Goal: Task Accomplishment & Management: Manage account settings

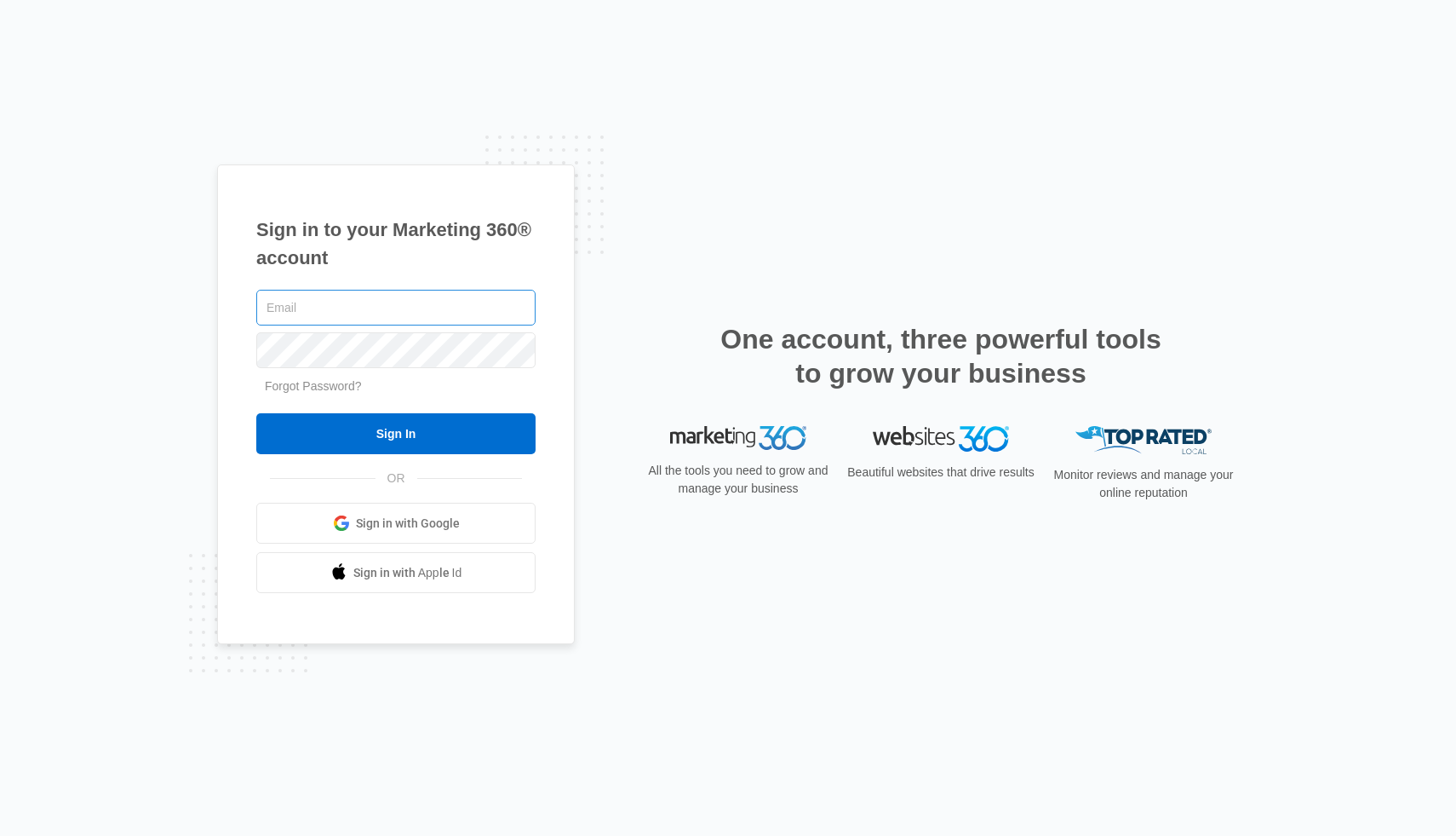
click at [369, 293] on input "text" at bounding box center [396, 308] width 279 height 36
click at [368, 311] on input "text" at bounding box center [396, 308] width 279 height 36
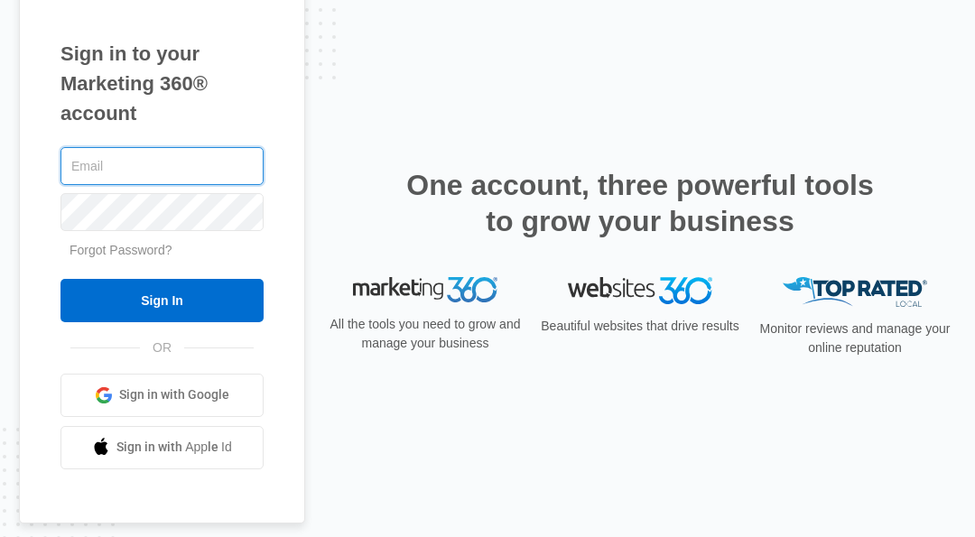
click at [129, 172] on input "text" at bounding box center [161, 166] width 203 height 38
click at [154, 184] on input "text" at bounding box center [161, 166] width 203 height 38
click at [137, 157] on input "text" at bounding box center [161, 166] width 203 height 38
type input "[EMAIL_ADDRESS][DOMAIN_NAME]"
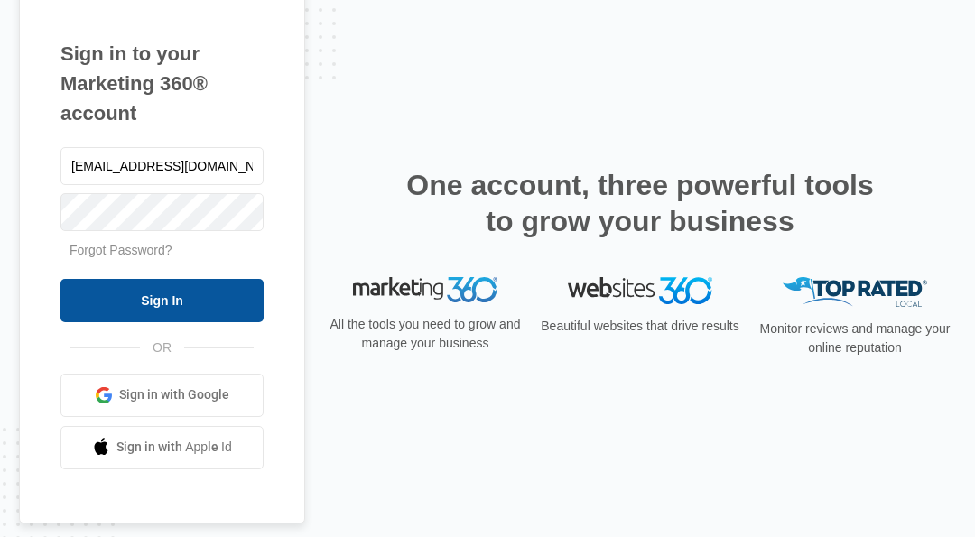
click at [116, 298] on input "Sign In" at bounding box center [161, 300] width 203 height 43
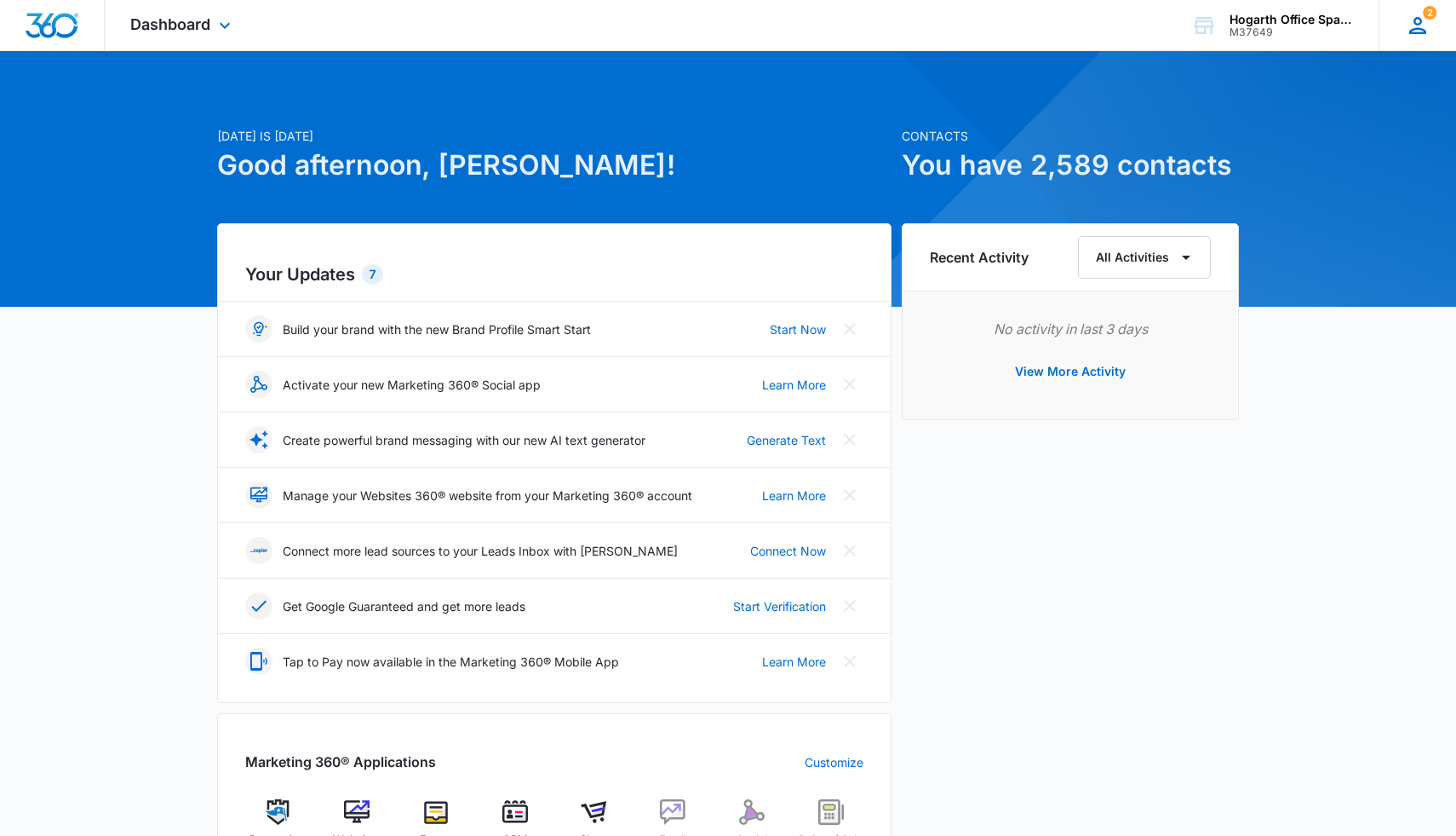
click at [918, 30] on icon at bounding box center [1417, 25] width 17 height 17
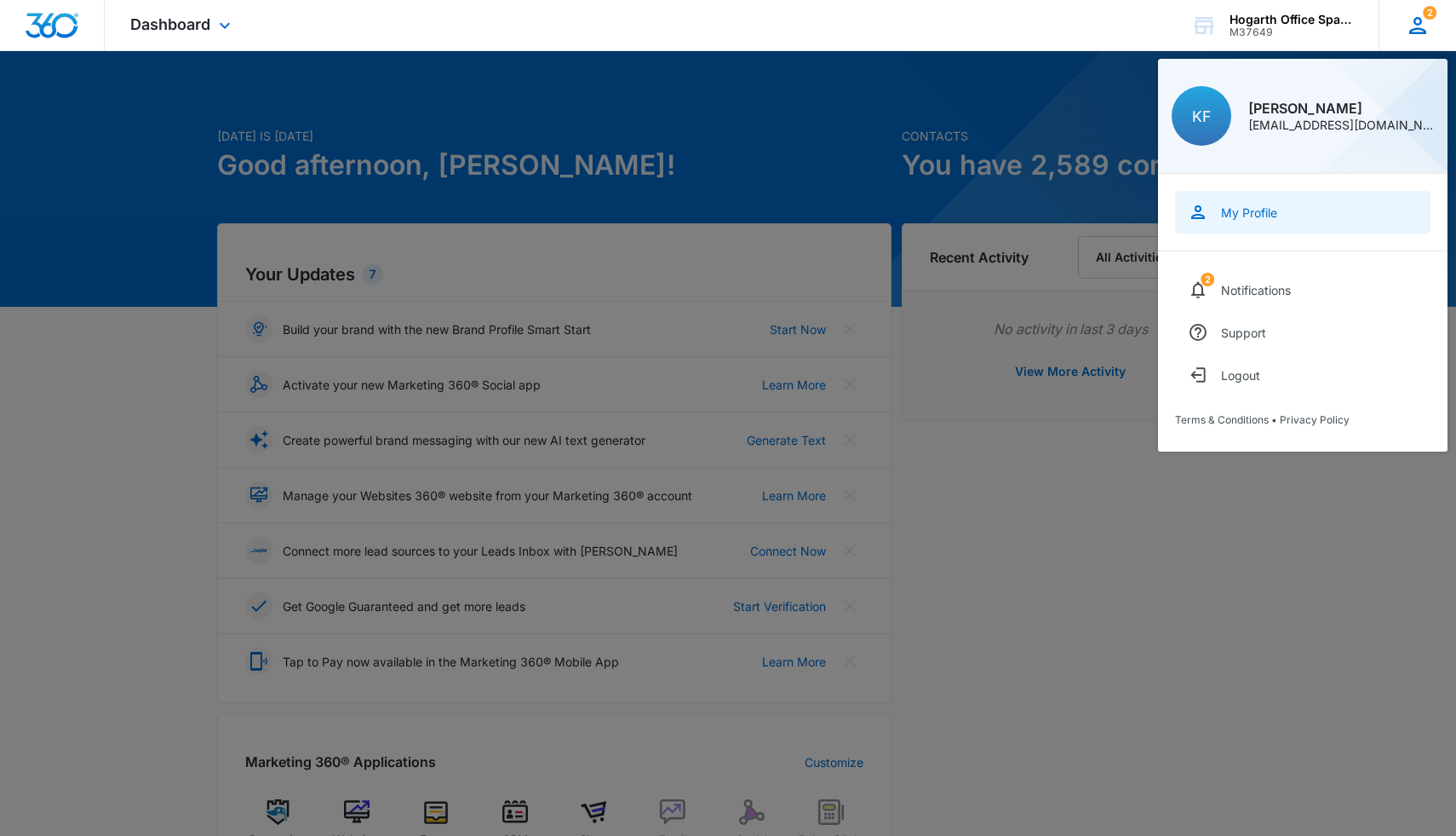
click at [918, 216] on div "My Profile" at bounding box center [1249, 212] width 57 height 14
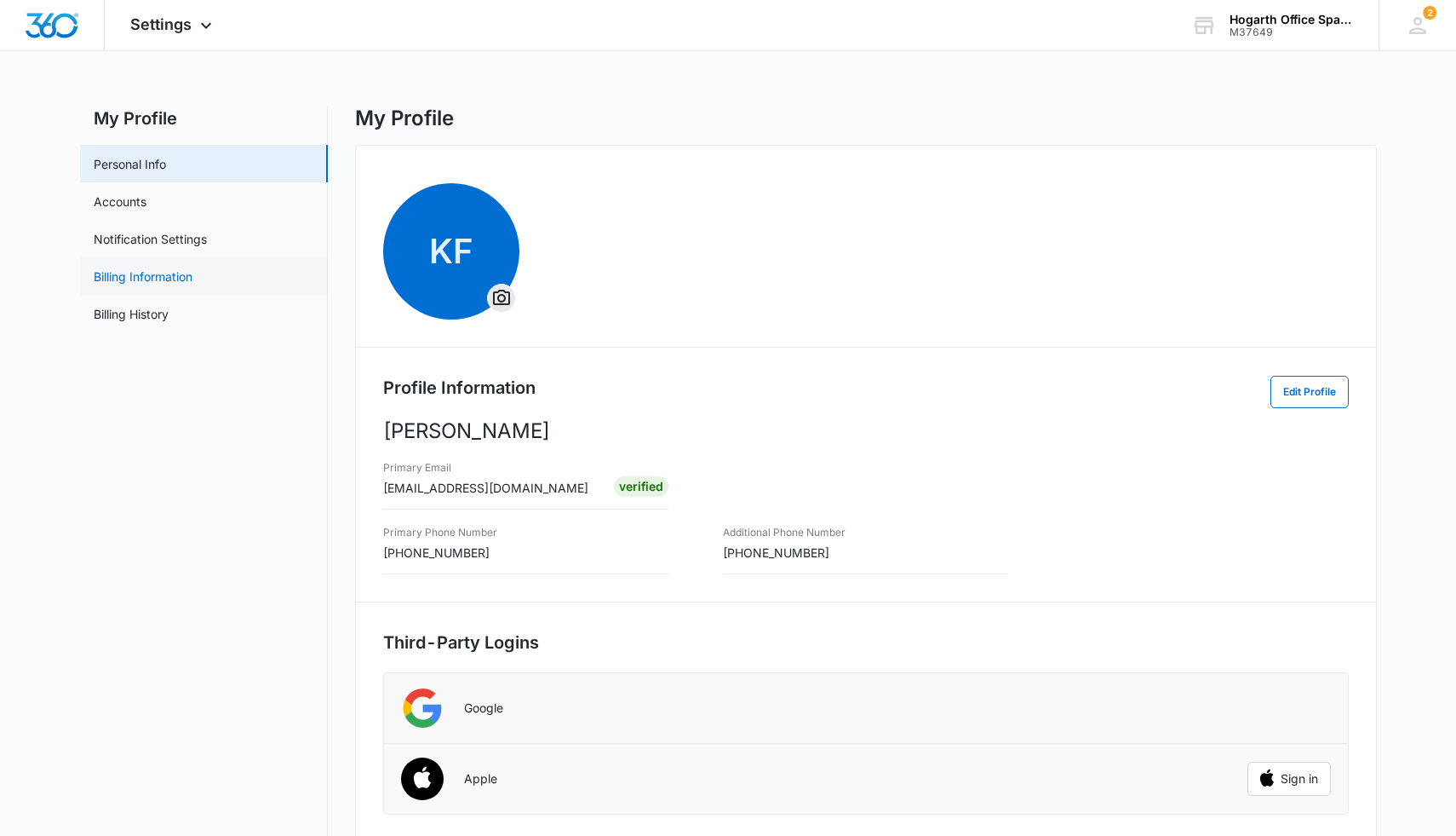
click at [124, 276] on link "Billing Information" at bounding box center [142, 276] width 99 height 18
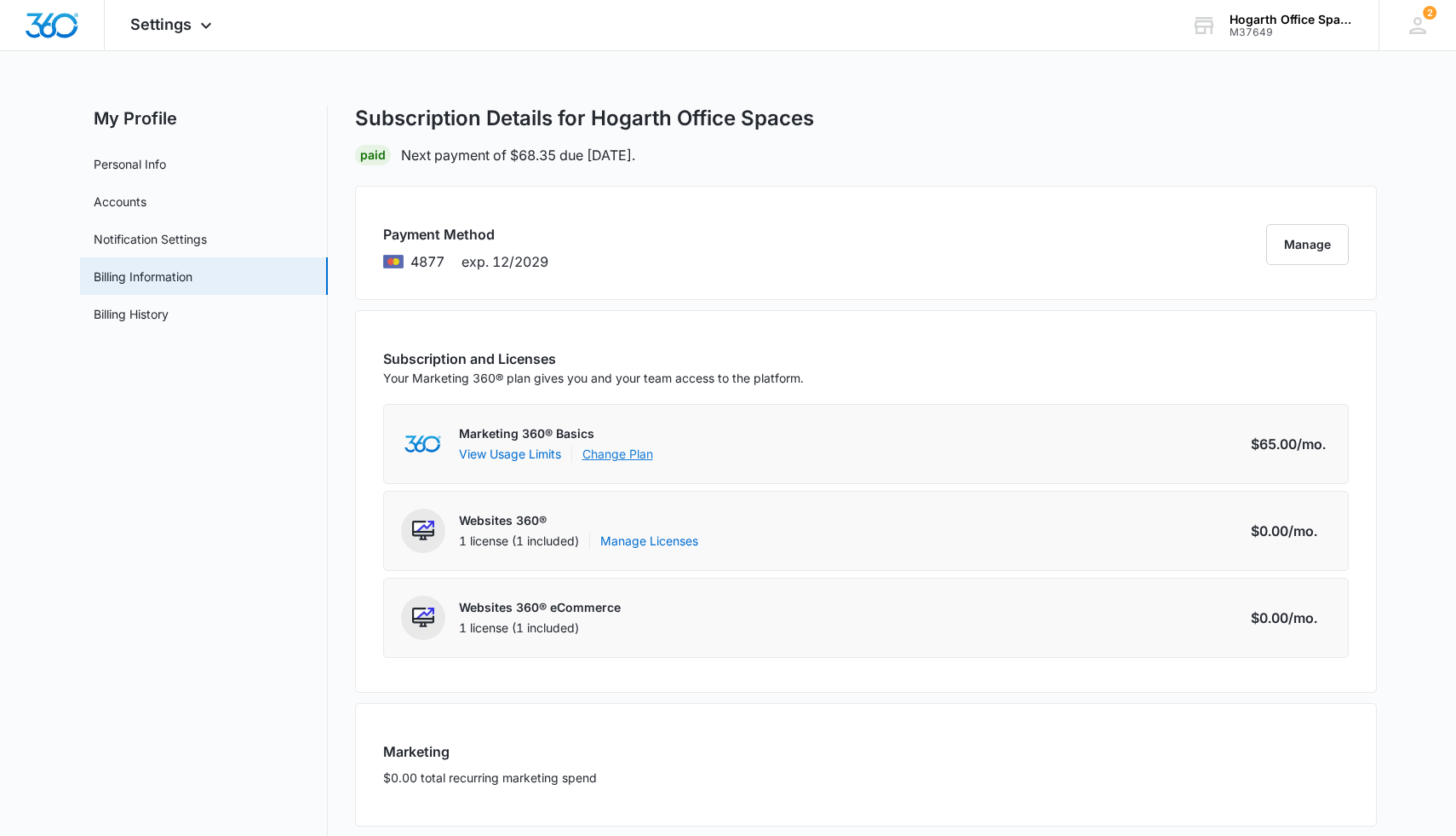
click at [630, 449] on link "Change Plan" at bounding box center [618, 453] width 71 height 18
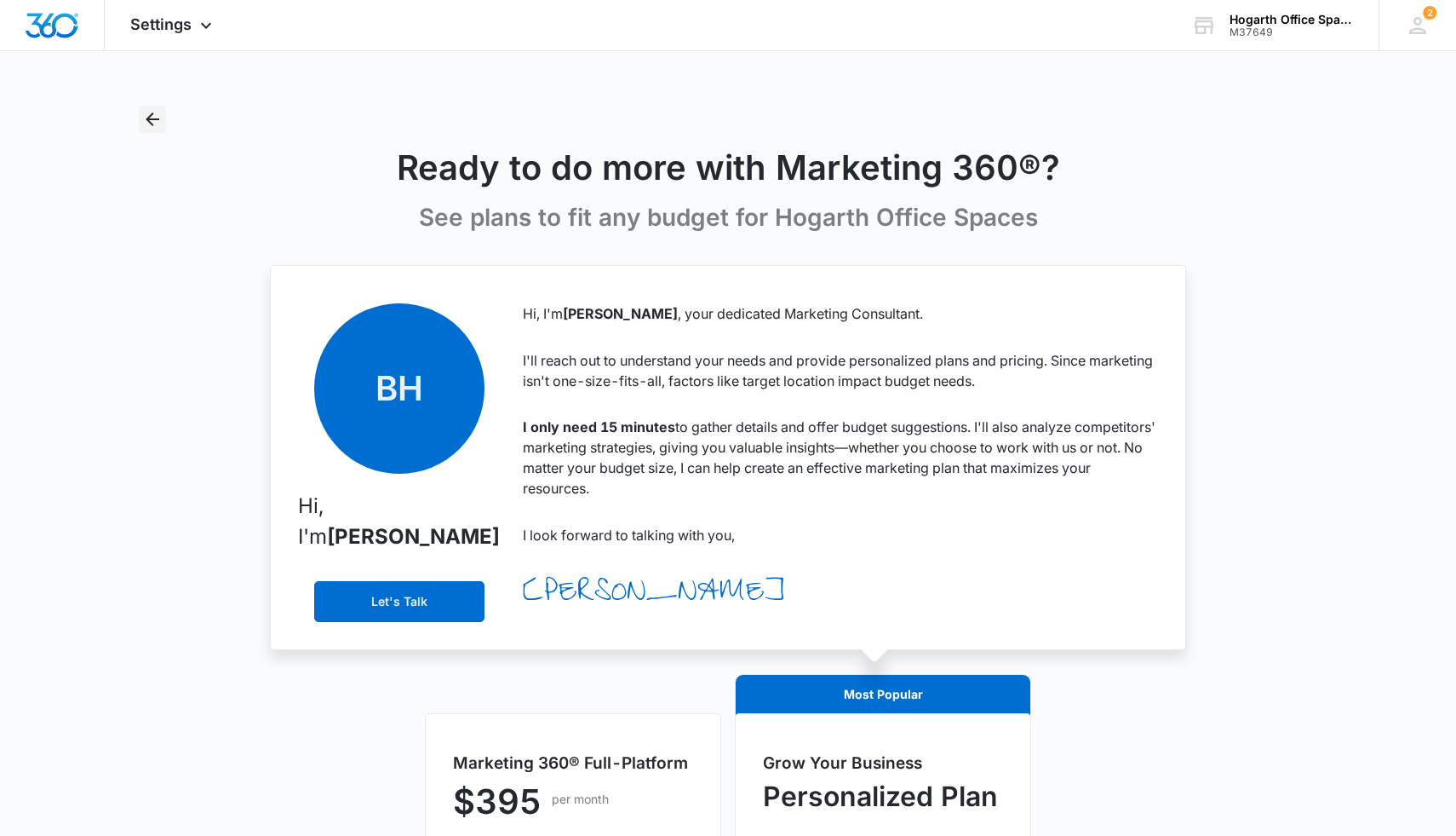
click at [150, 116] on icon "Back" at bounding box center [153, 119] width 13 height 13
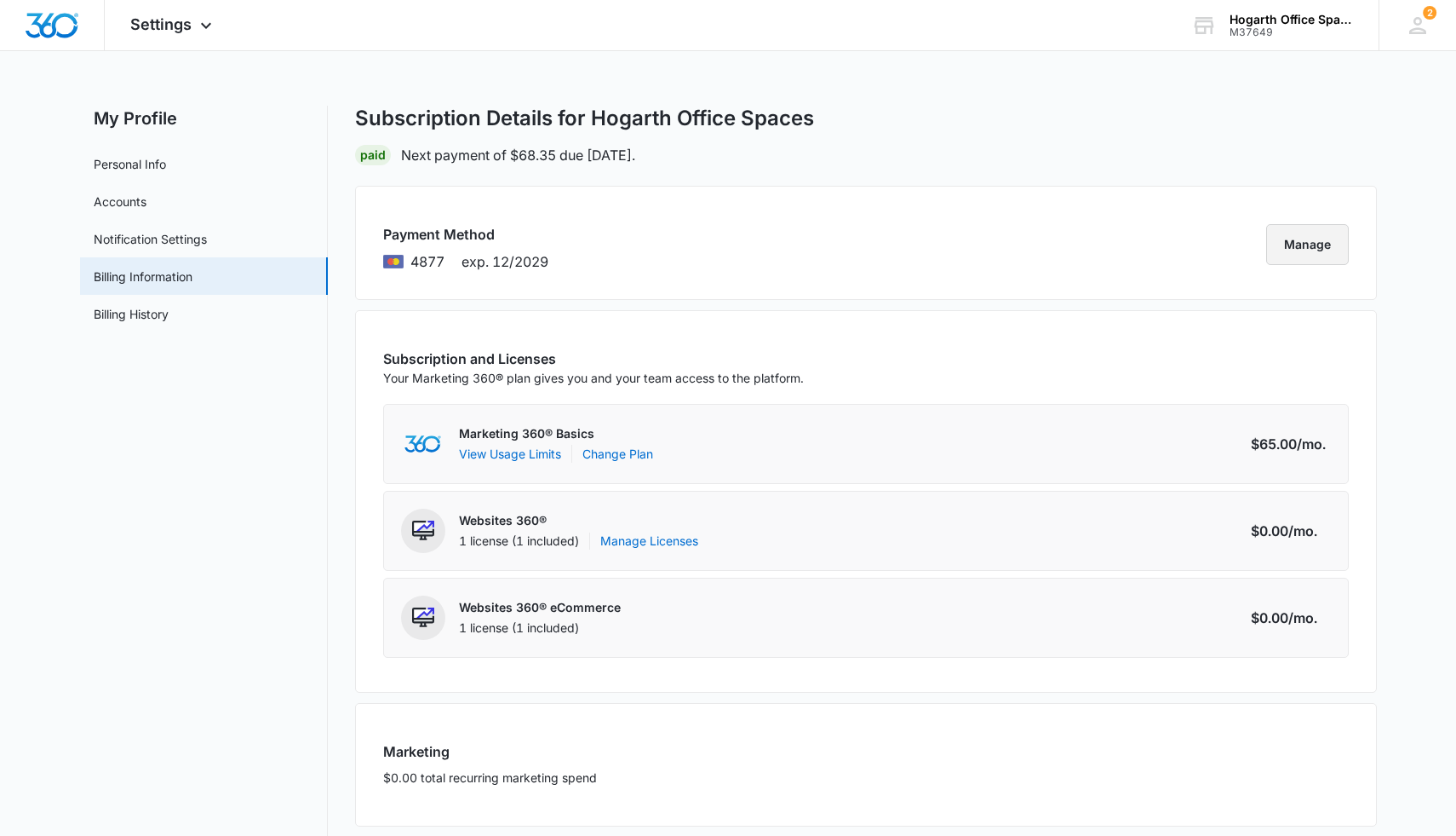
click at [918, 242] on button "Manage" at bounding box center [1308, 243] width 83 height 41
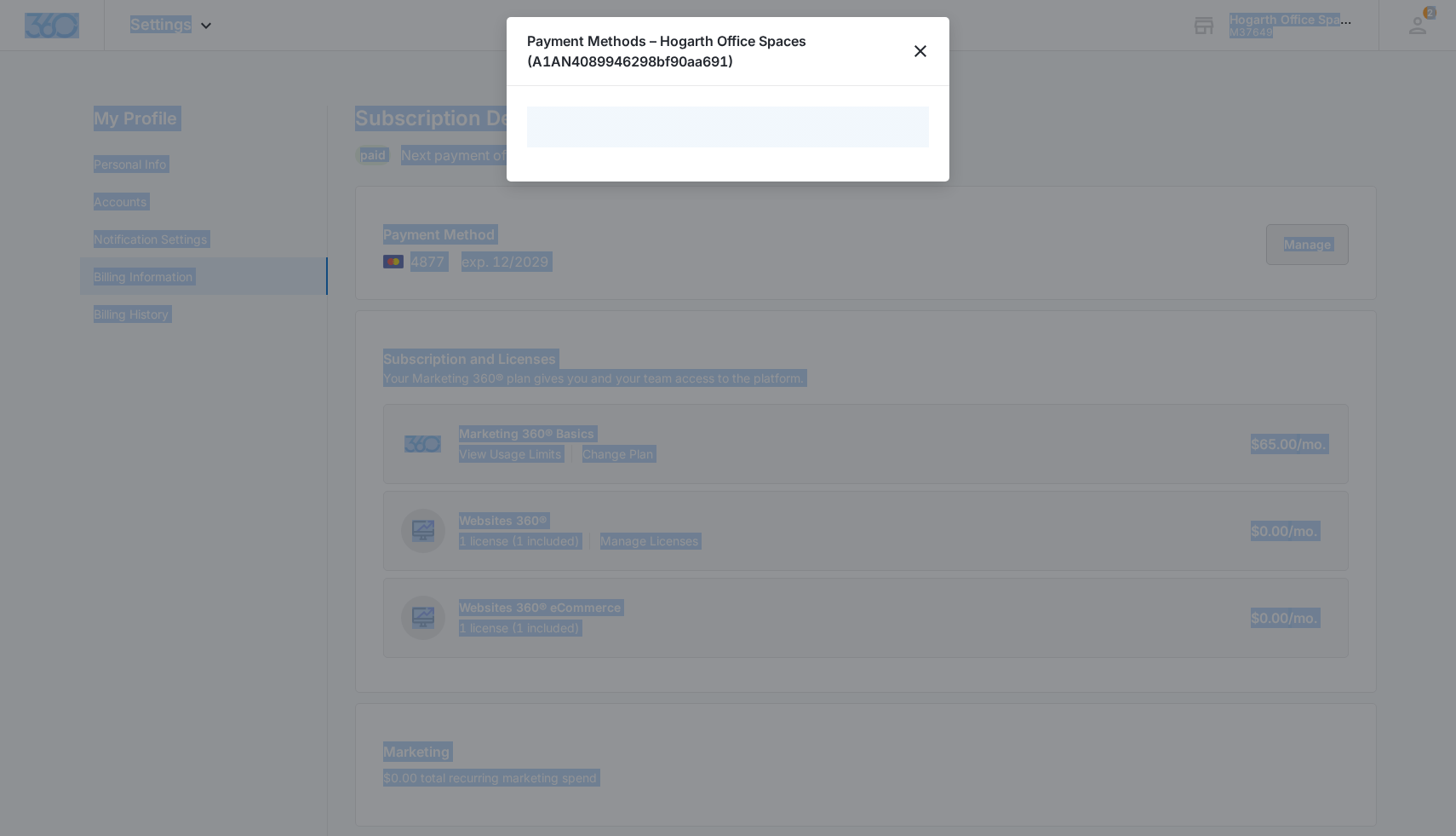
click at [918, 242] on div at bounding box center [728, 418] width 1456 height 836
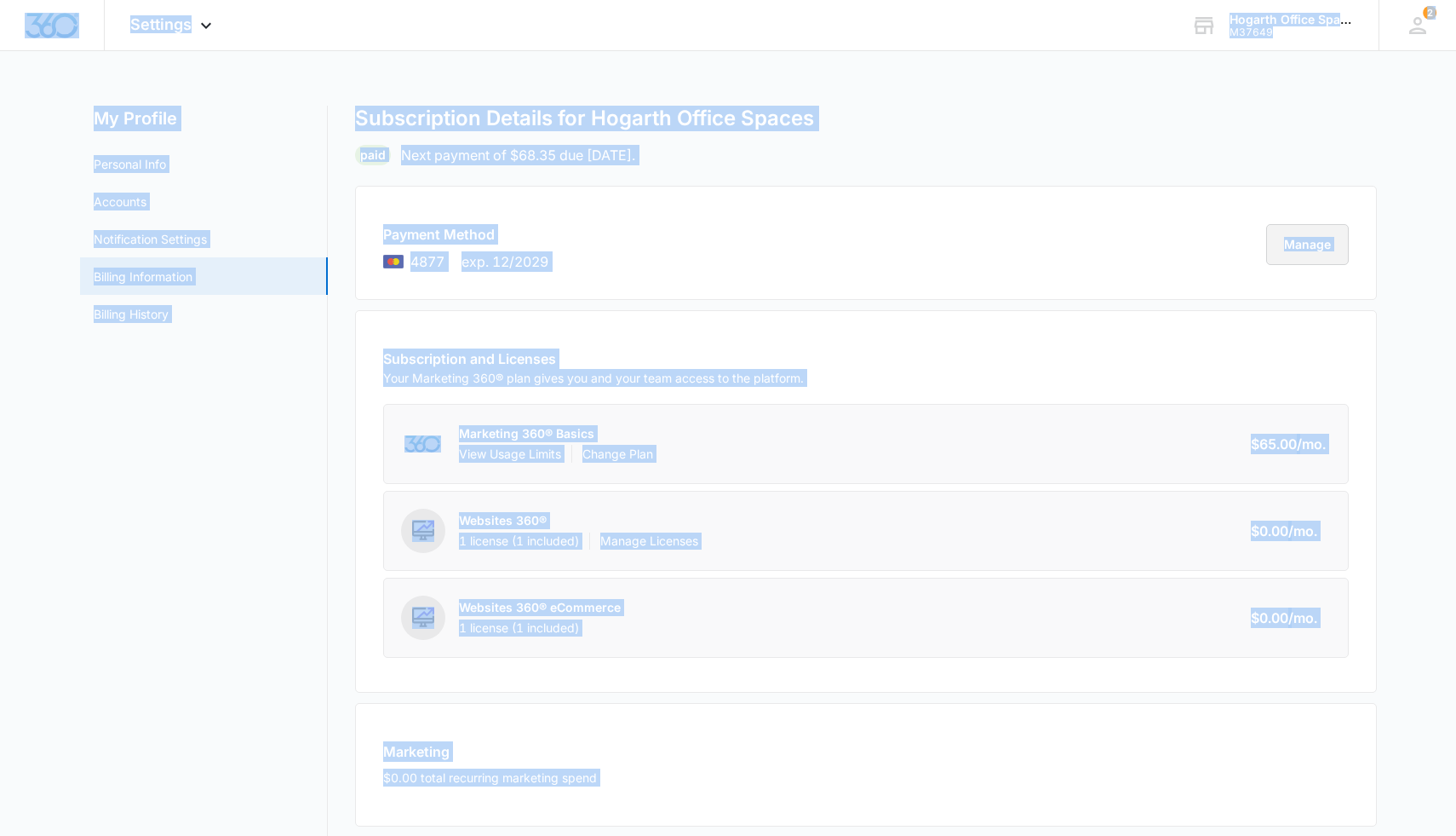
click at [918, 242] on button "Manage" at bounding box center [1308, 243] width 83 height 41
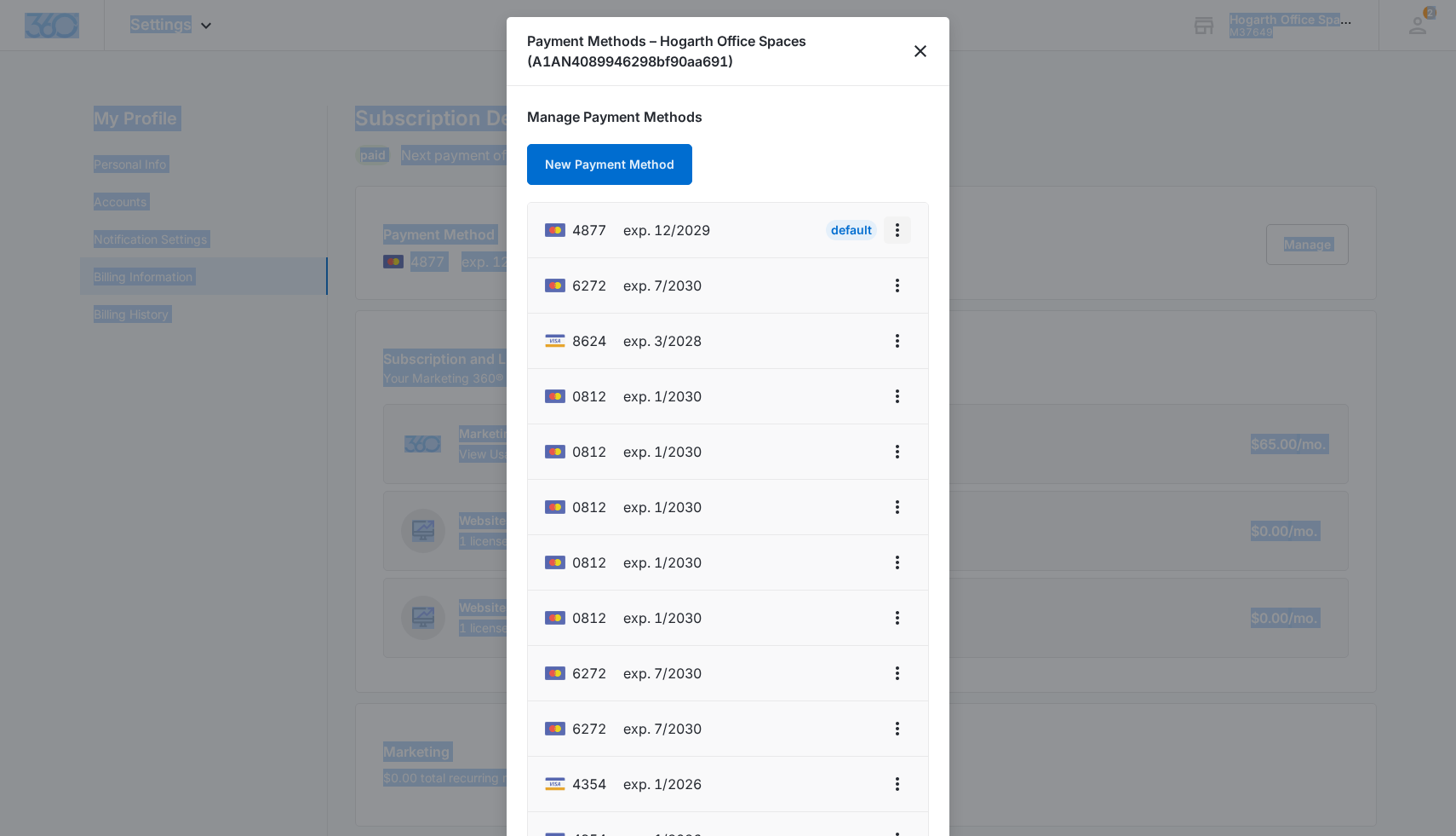
click at [899, 232] on icon "actions.viewMore" at bounding box center [898, 230] width 21 height 21
click at [918, 51] on icon "close" at bounding box center [920, 51] width 21 height 21
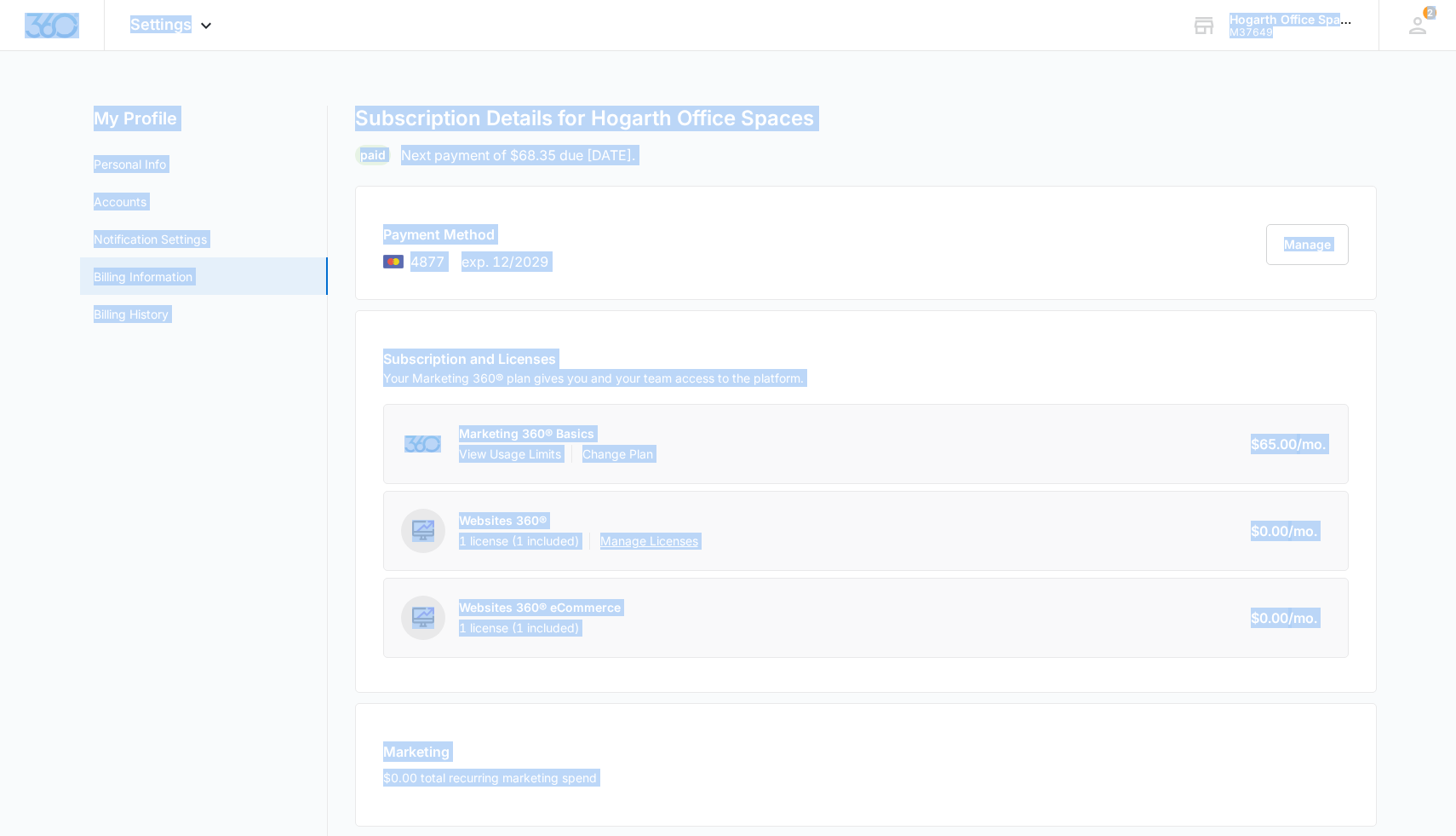
click at [619, 506] on link "Manage Licenses" at bounding box center [650, 541] width 98 height 17
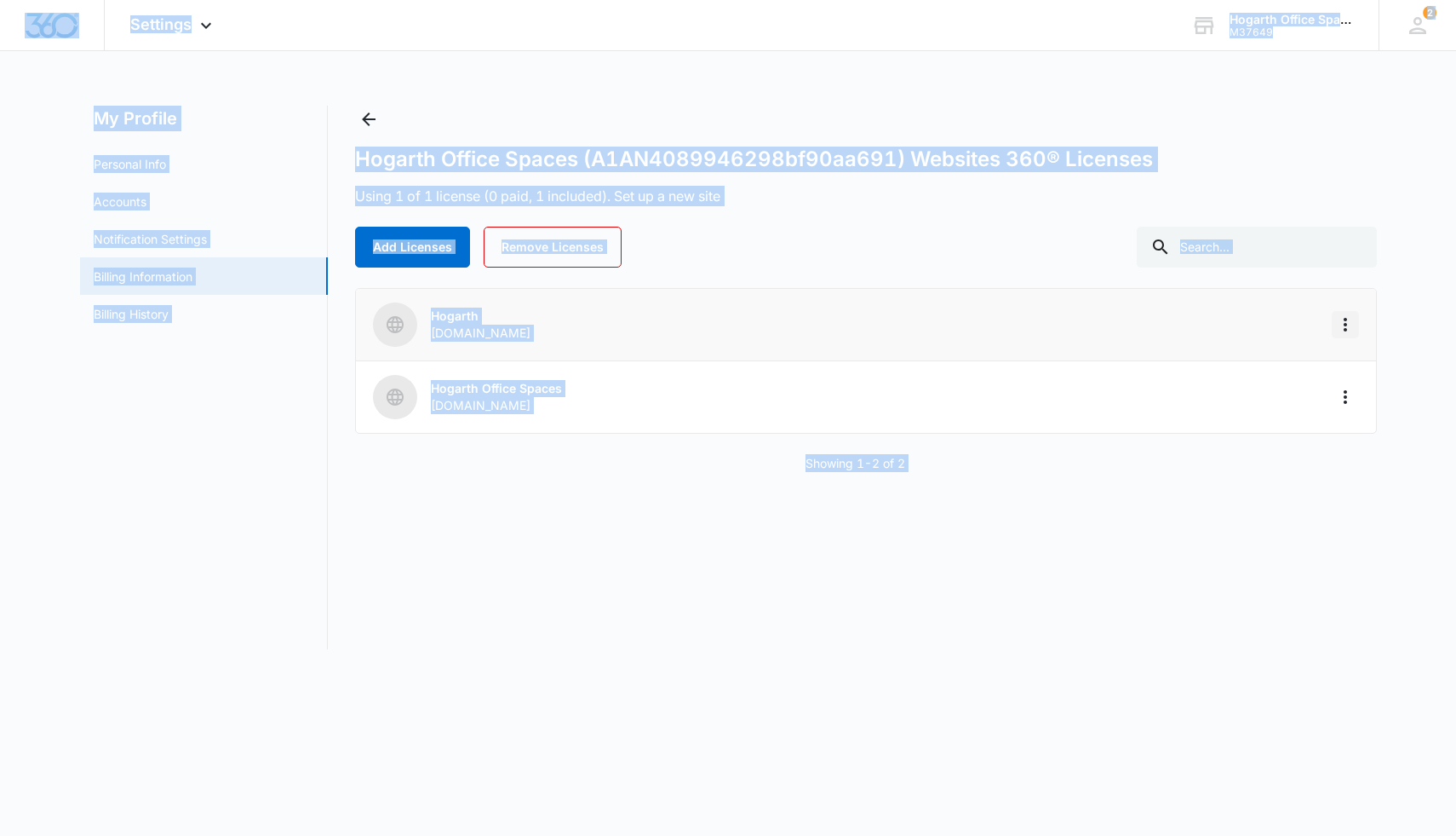
click at [918, 329] on icon "More" at bounding box center [1346, 325] width 21 height 21
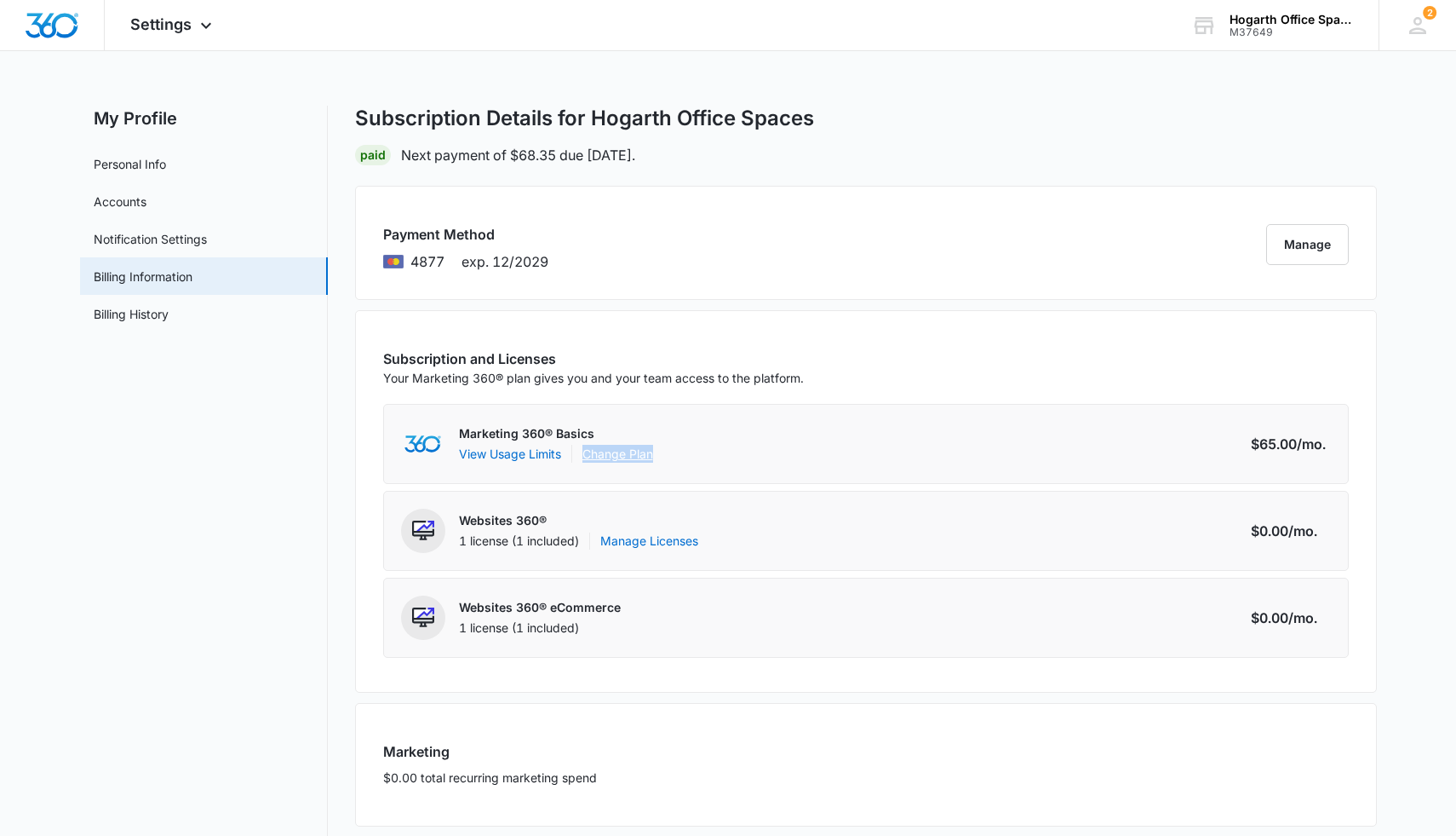
click at [612, 460] on link "Change Plan" at bounding box center [618, 453] width 71 height 18
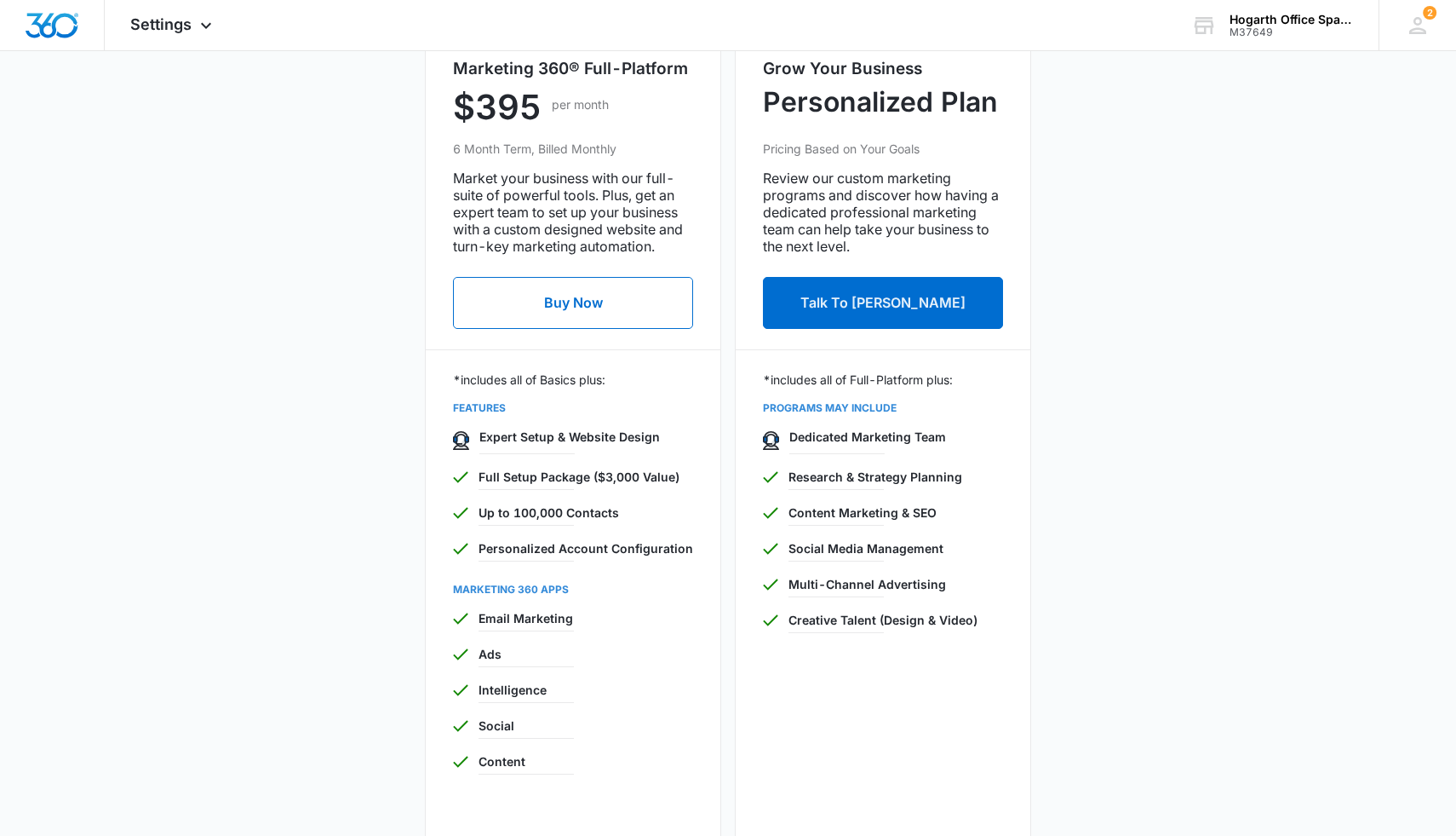
scroll to position [652, 0]
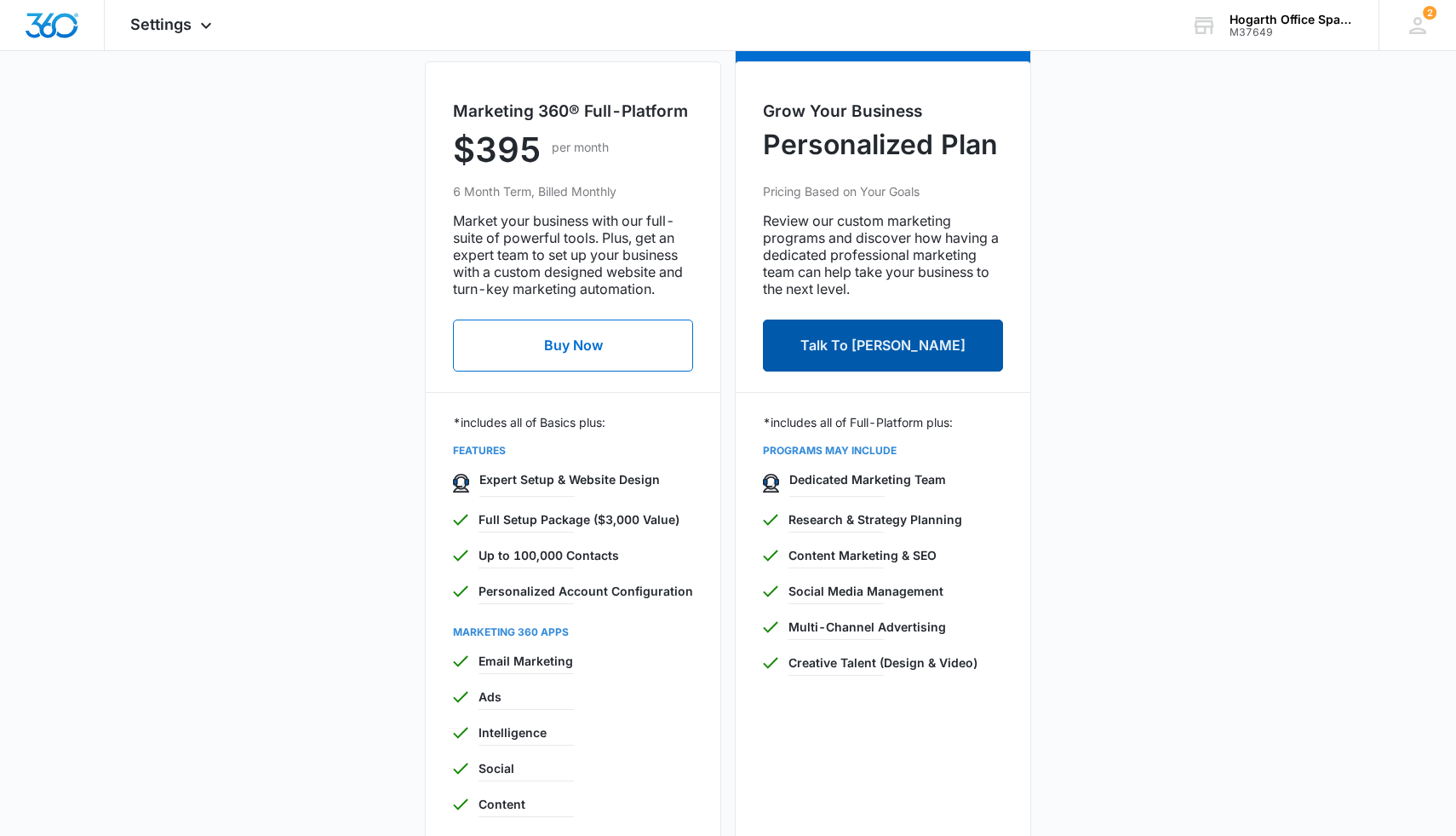
click at [858, 325] on button "Talk To Brandon Henson" at bounding box center [883, 345] width 240 height 52
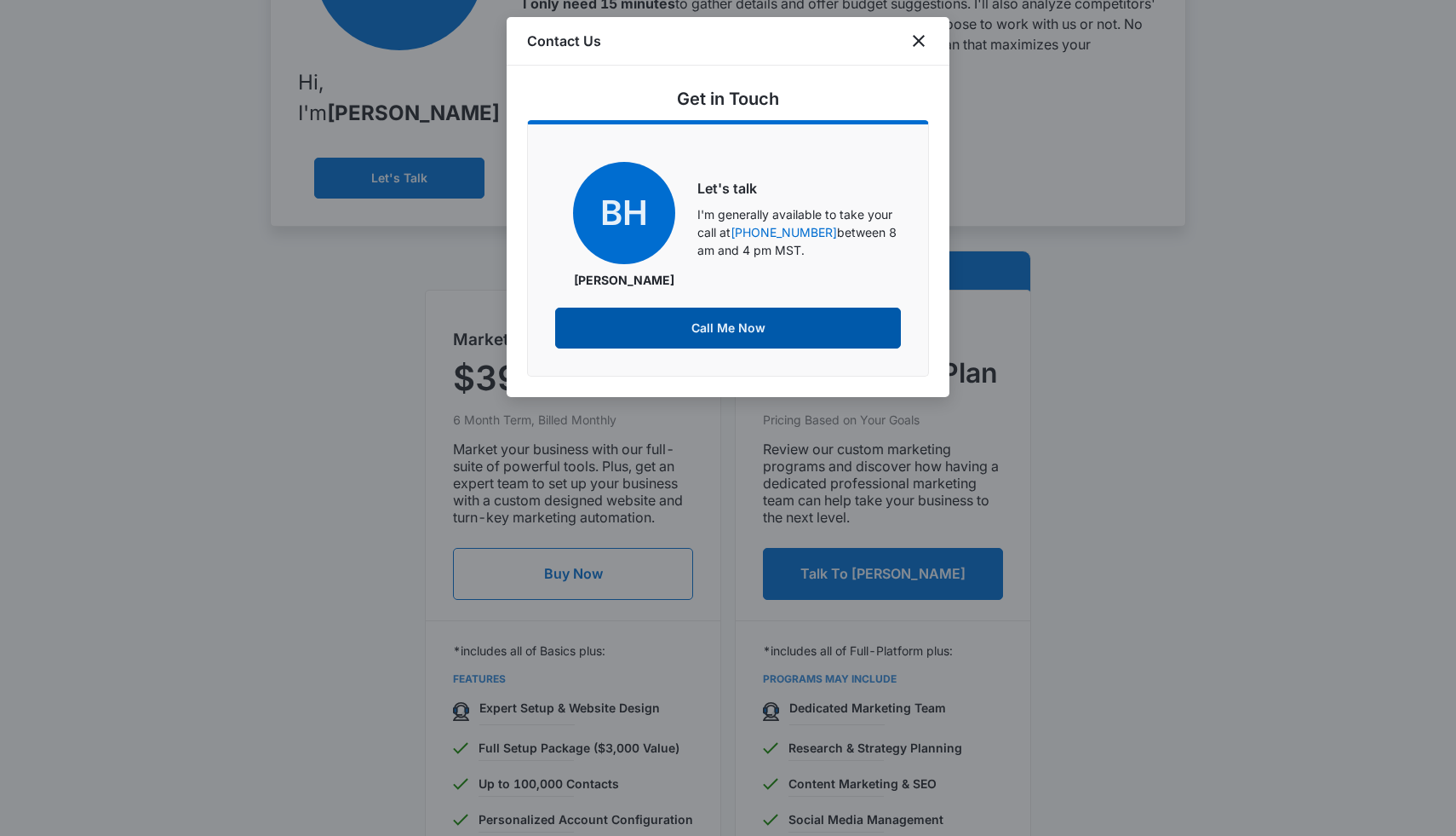
scroll to position [0, 0]
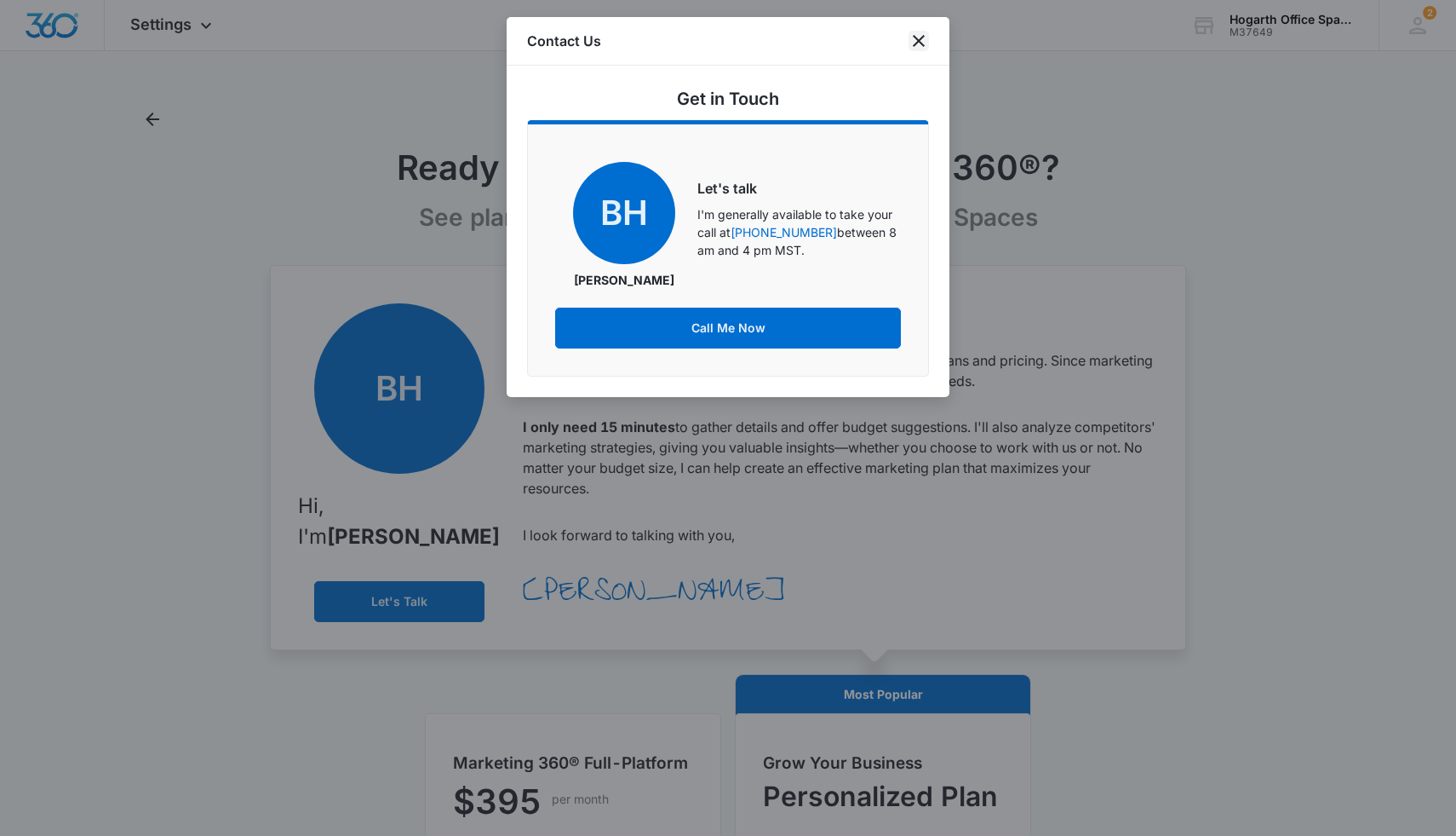
click at [918, 40] on icon "close" at bounding box center [918, 42] width 21 height 21
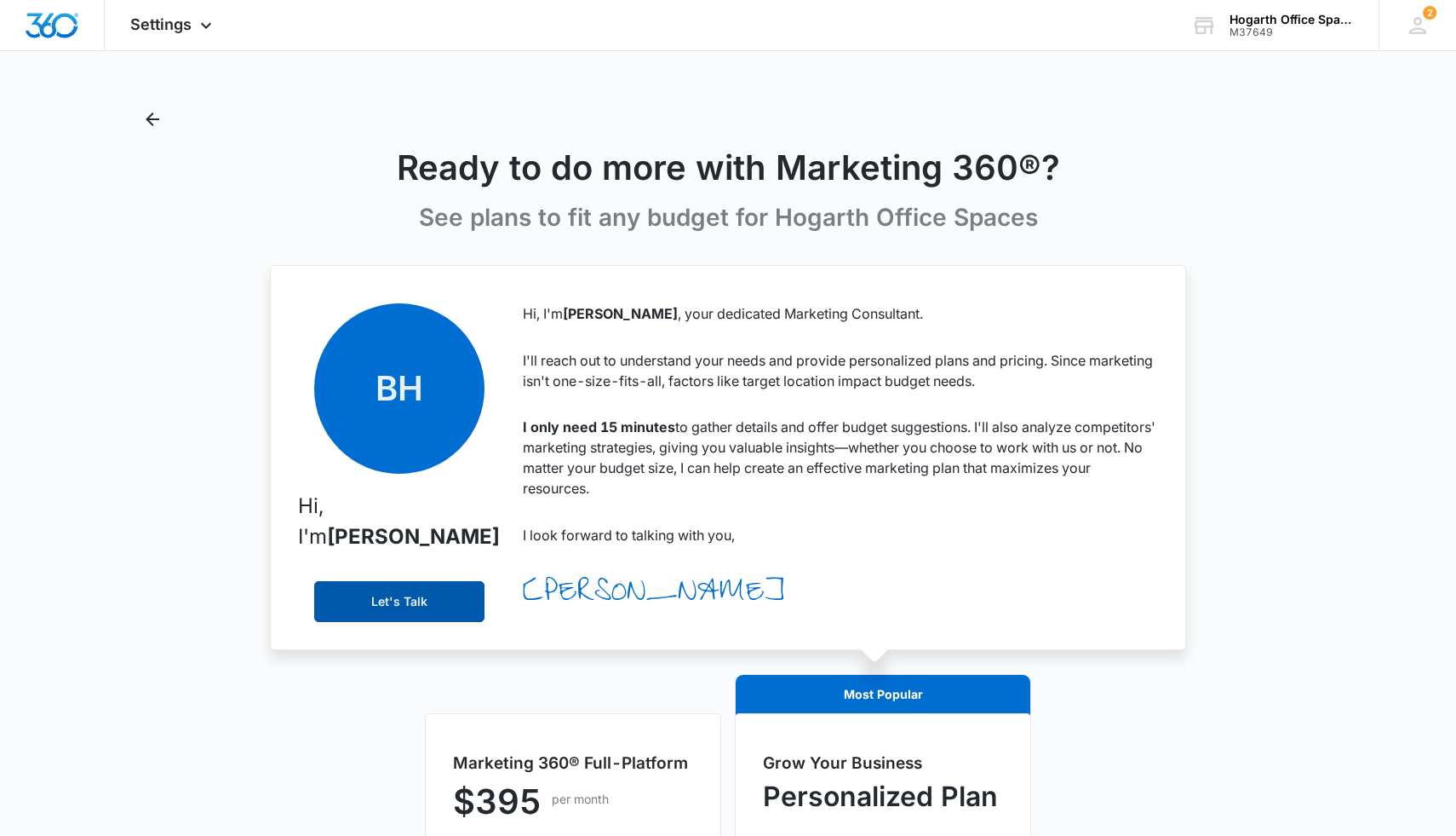
click at [366, 506] on button "Let's Talk" at bounding box center [399, 601] width 171 height 41
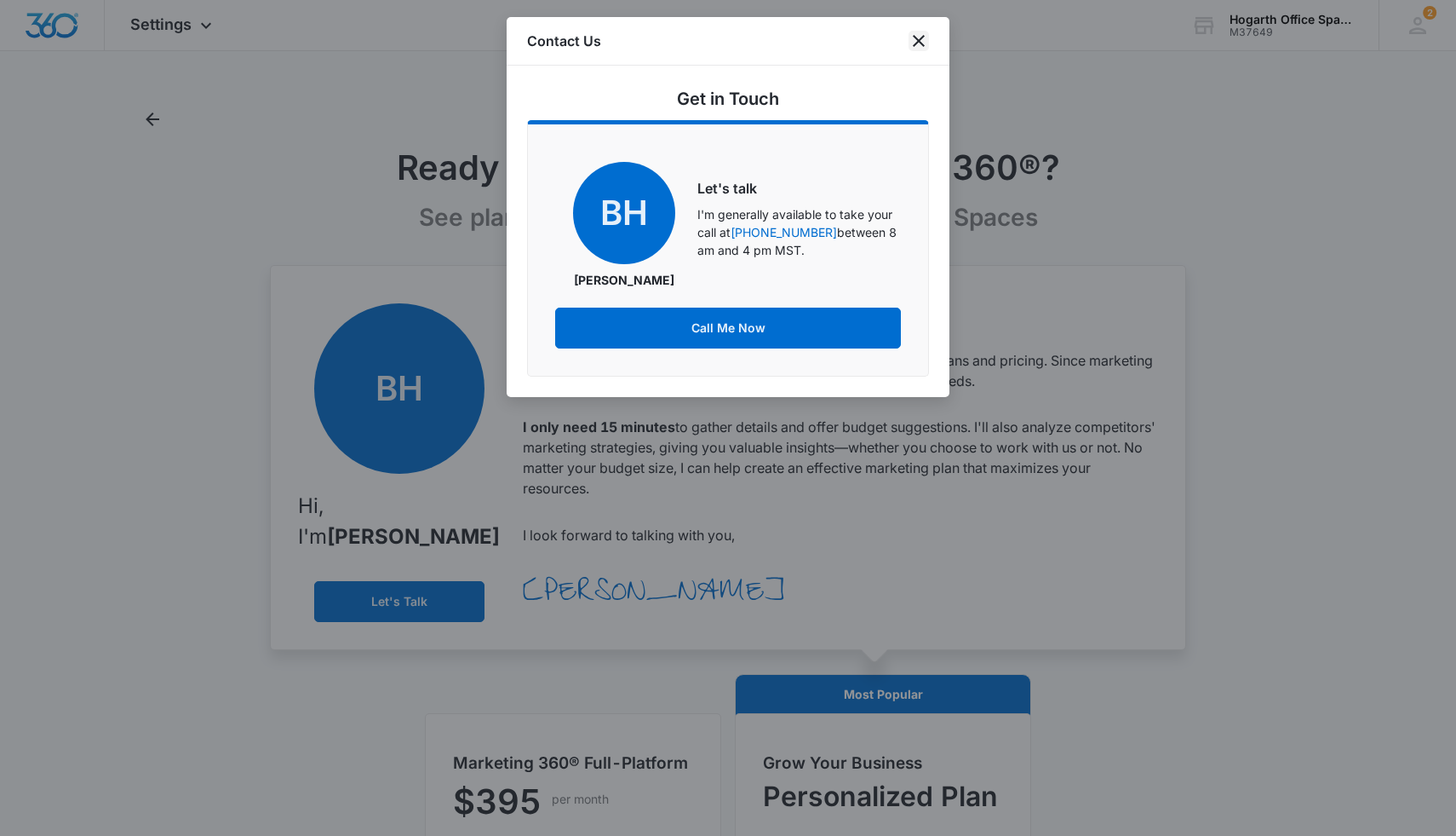
click at [918, 39] on icon "close" at bounding box center [918, 41] width 12 height 12
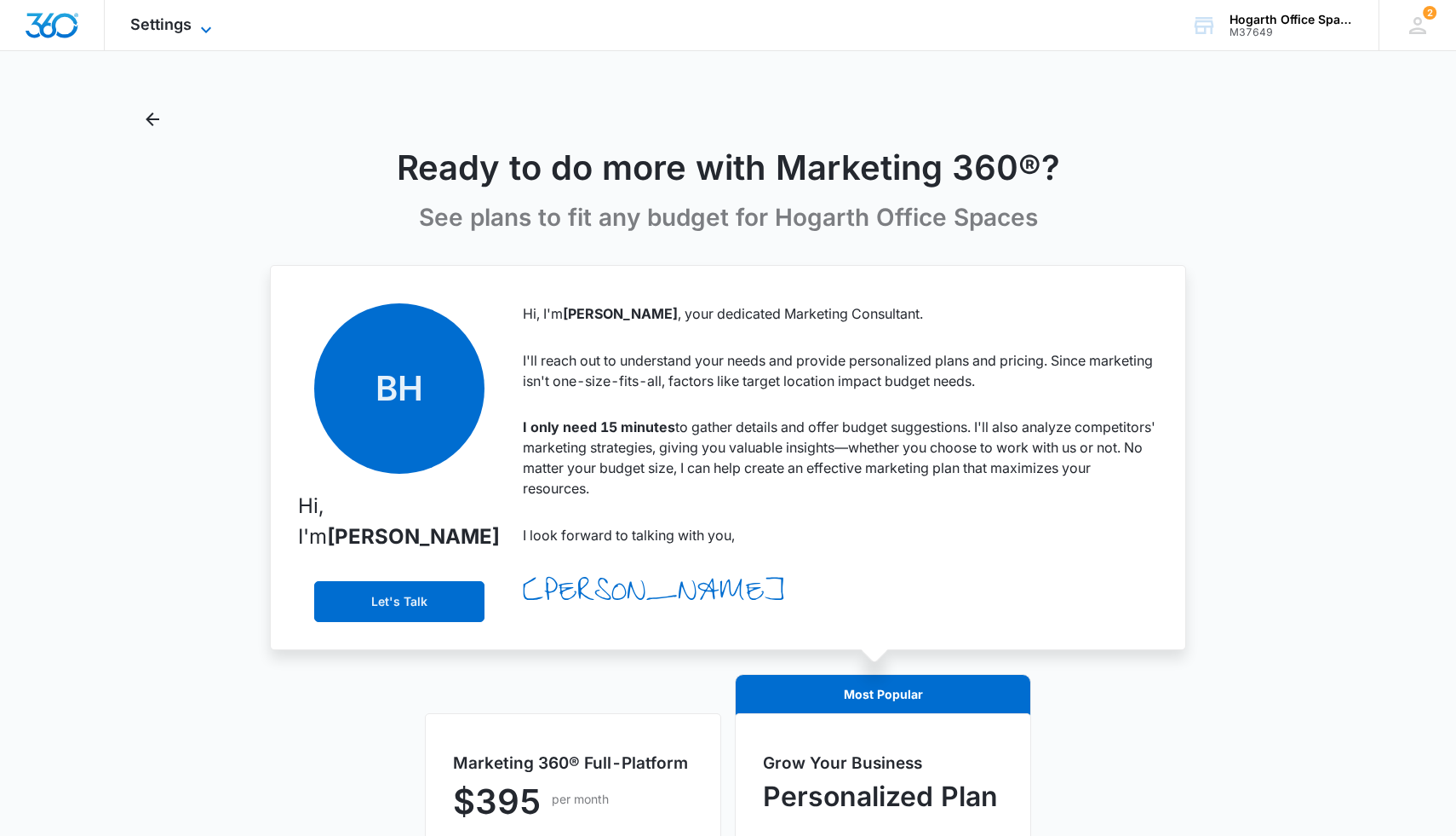
click at [138, 20] on span "Settings" at bounding box center [160, 24] width 61 height 18
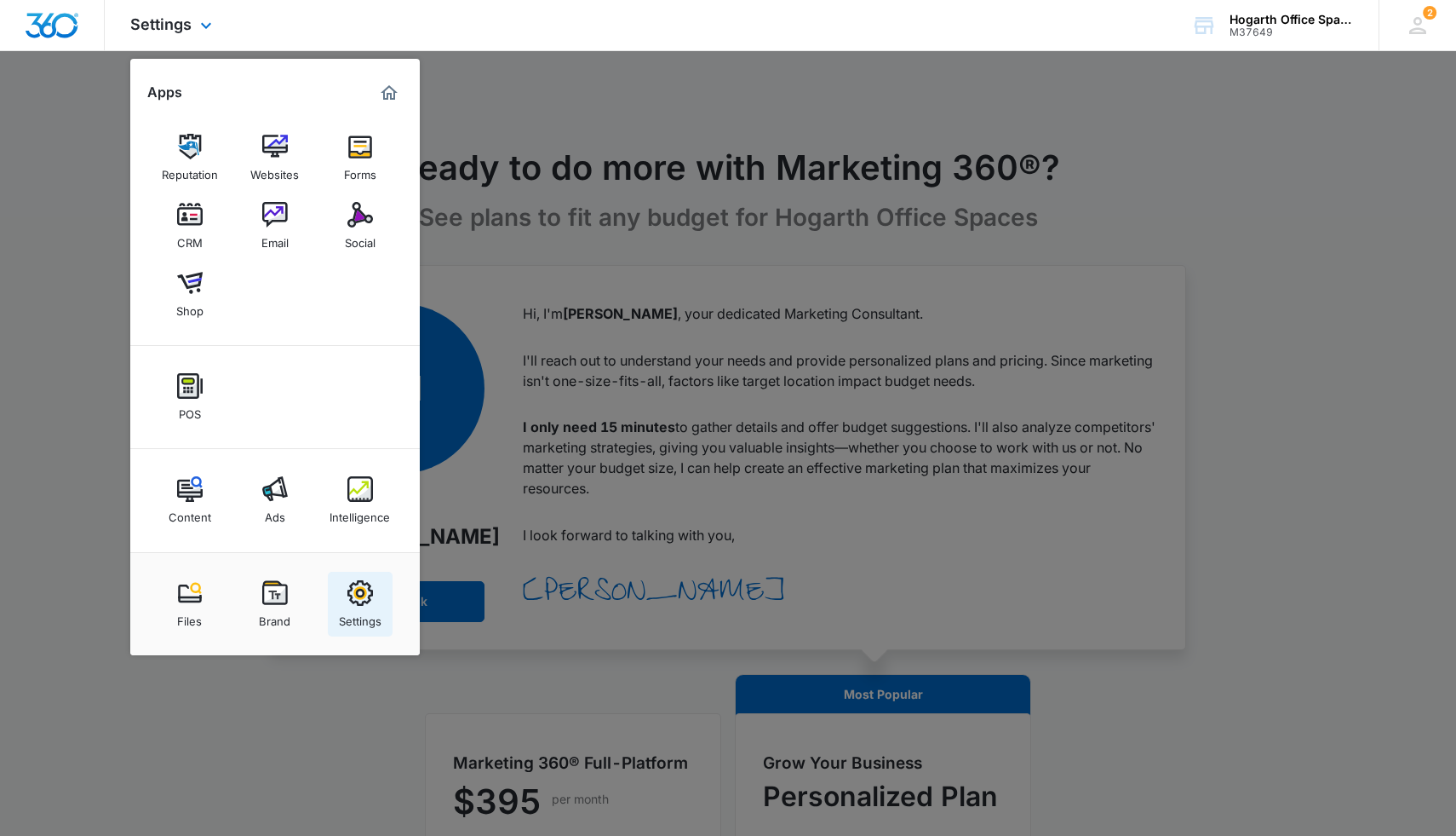
click at [359, 506] on img at bounding box center [359, 593] width 25 height 25
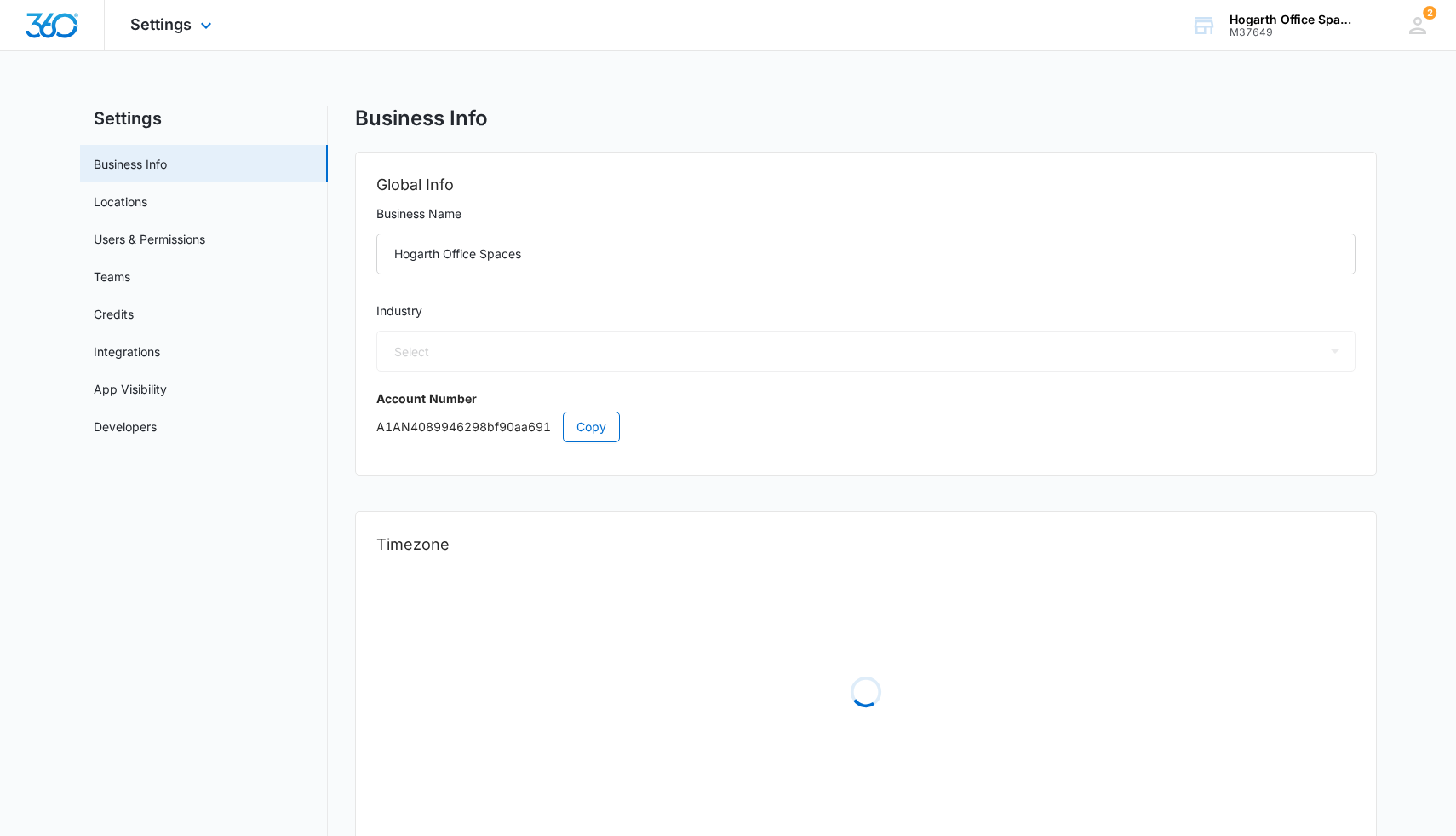
select select "35"
select select "US"
select select "America/Denver"
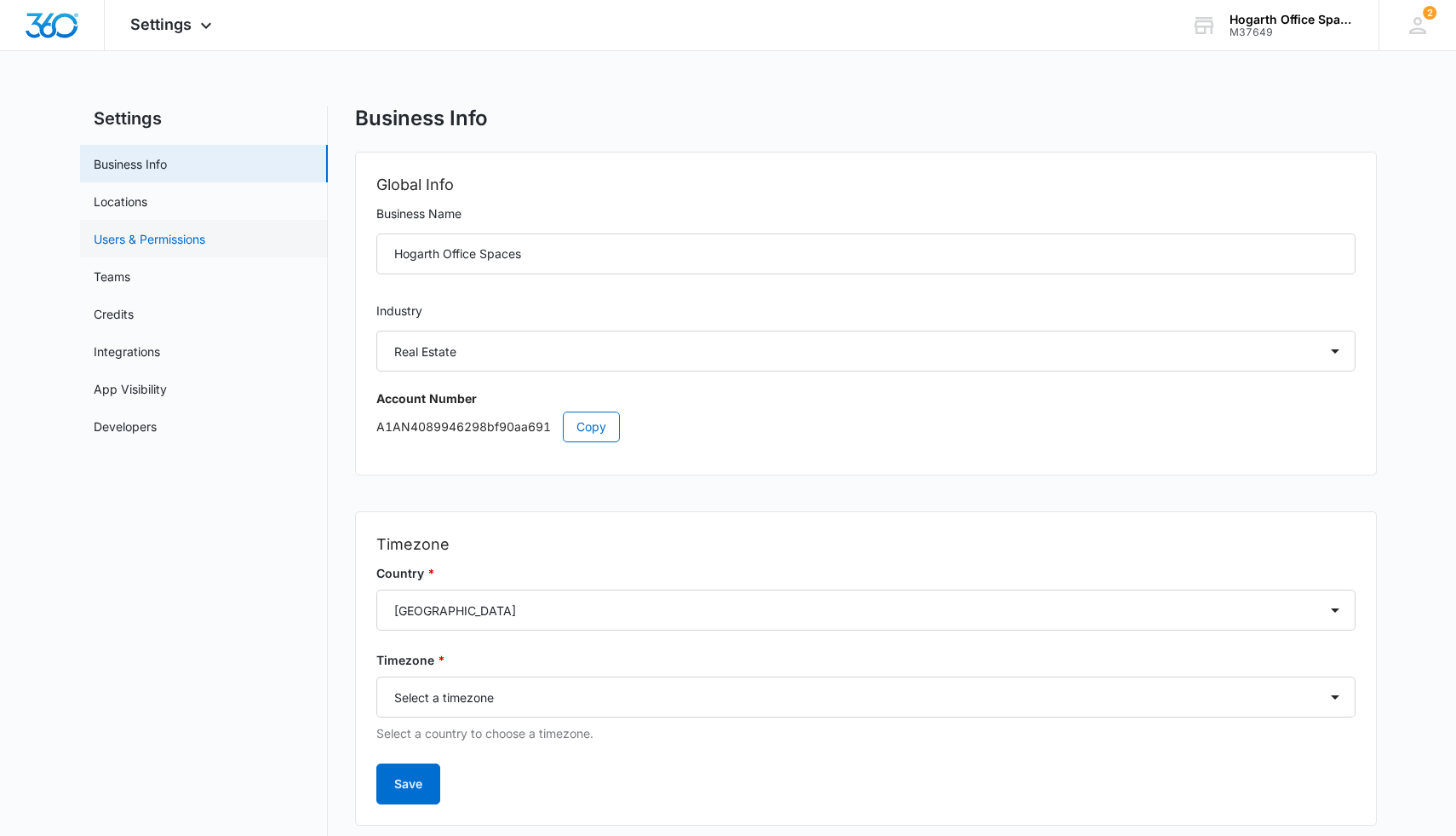
click at [157, 242] on link "Users & Permissions" at bounding box center [149, 239] width 111 height 18
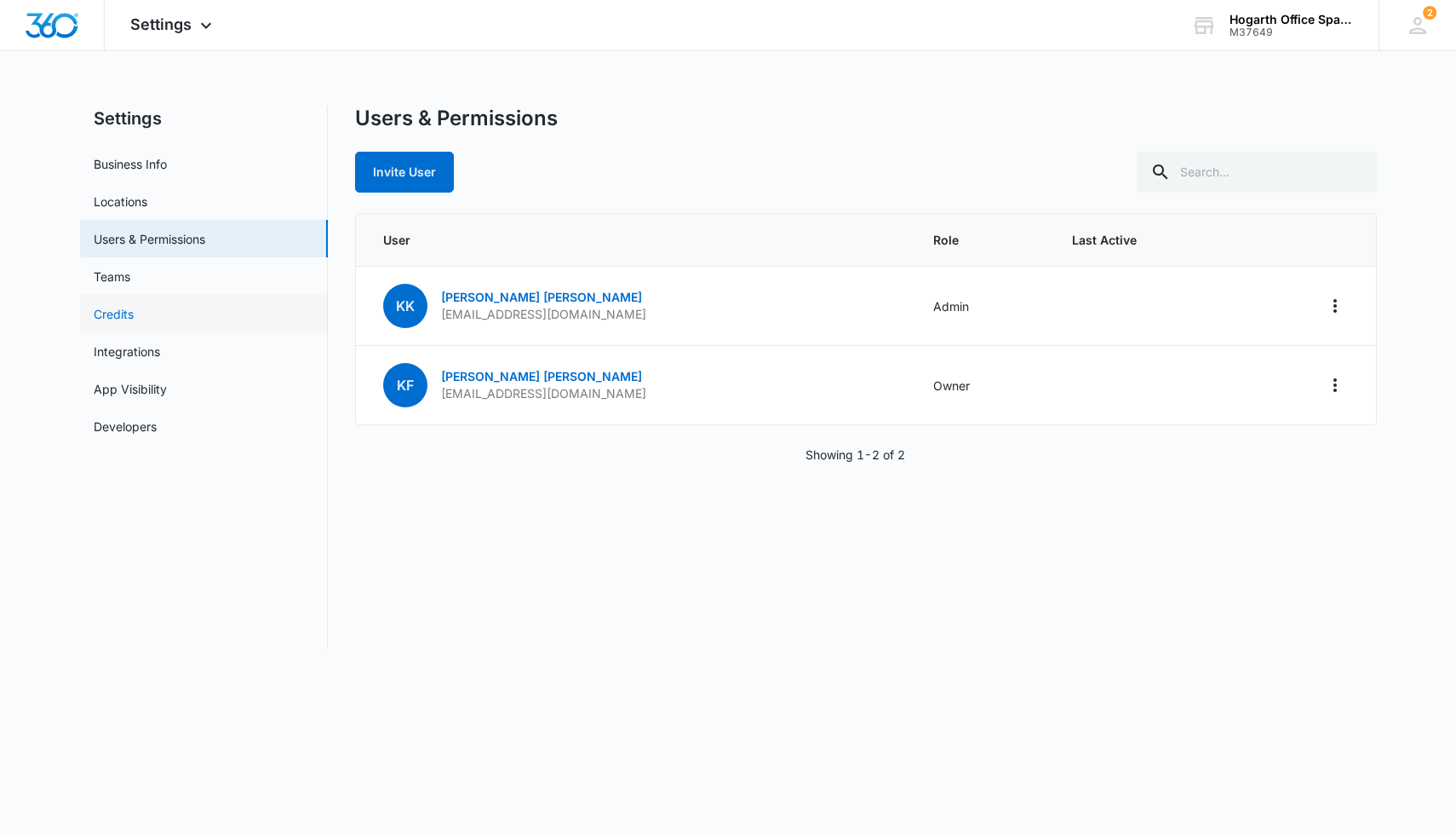
click at [118, 320] on link "Credits" at bounding box center [113, 313] width 40 height 18
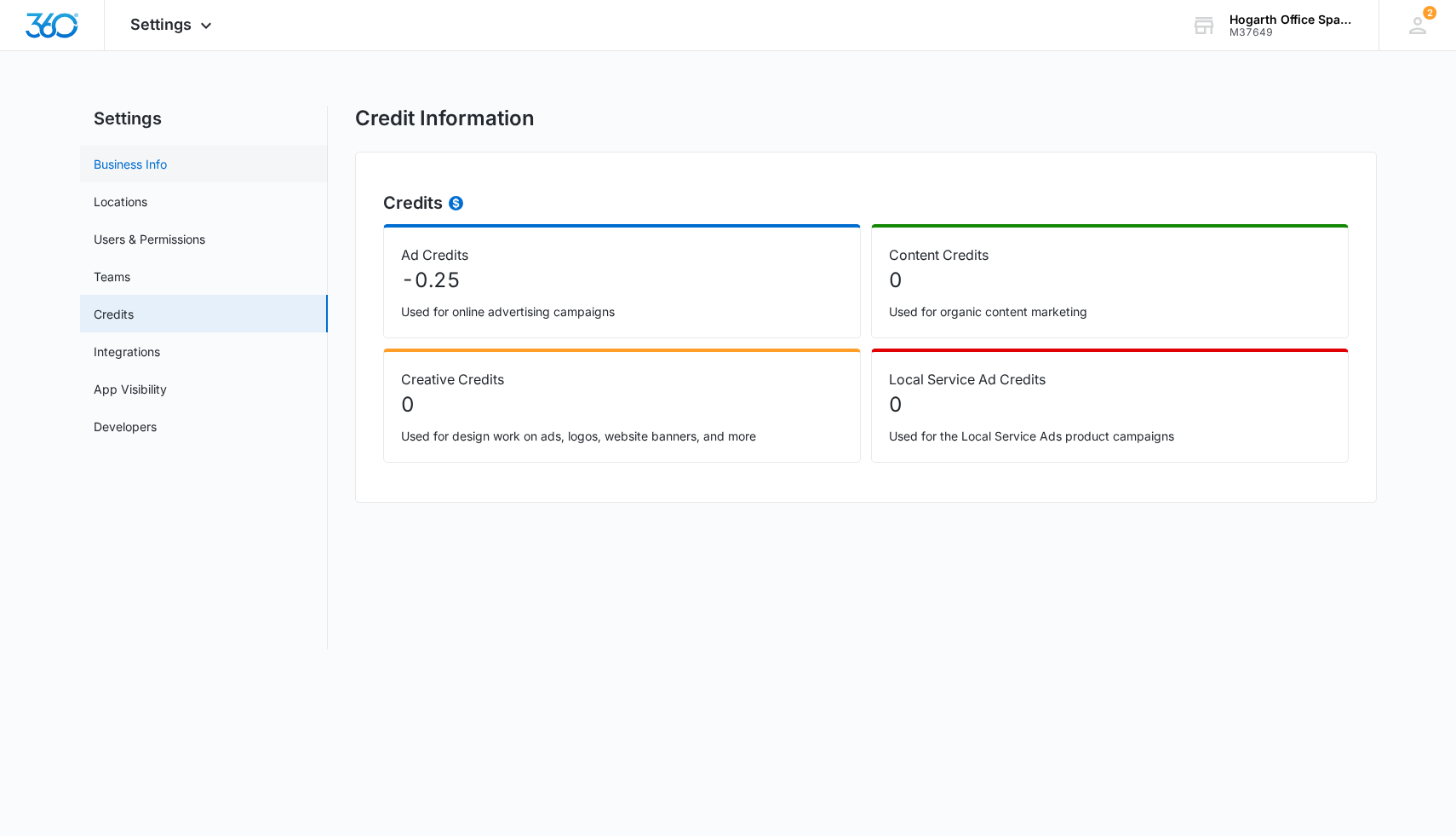
click at [134, 155] on link "Business Info" at bounding box center [130, 163] width 74 height 18
select select "35"
select select "US"
select select "America/Denver"
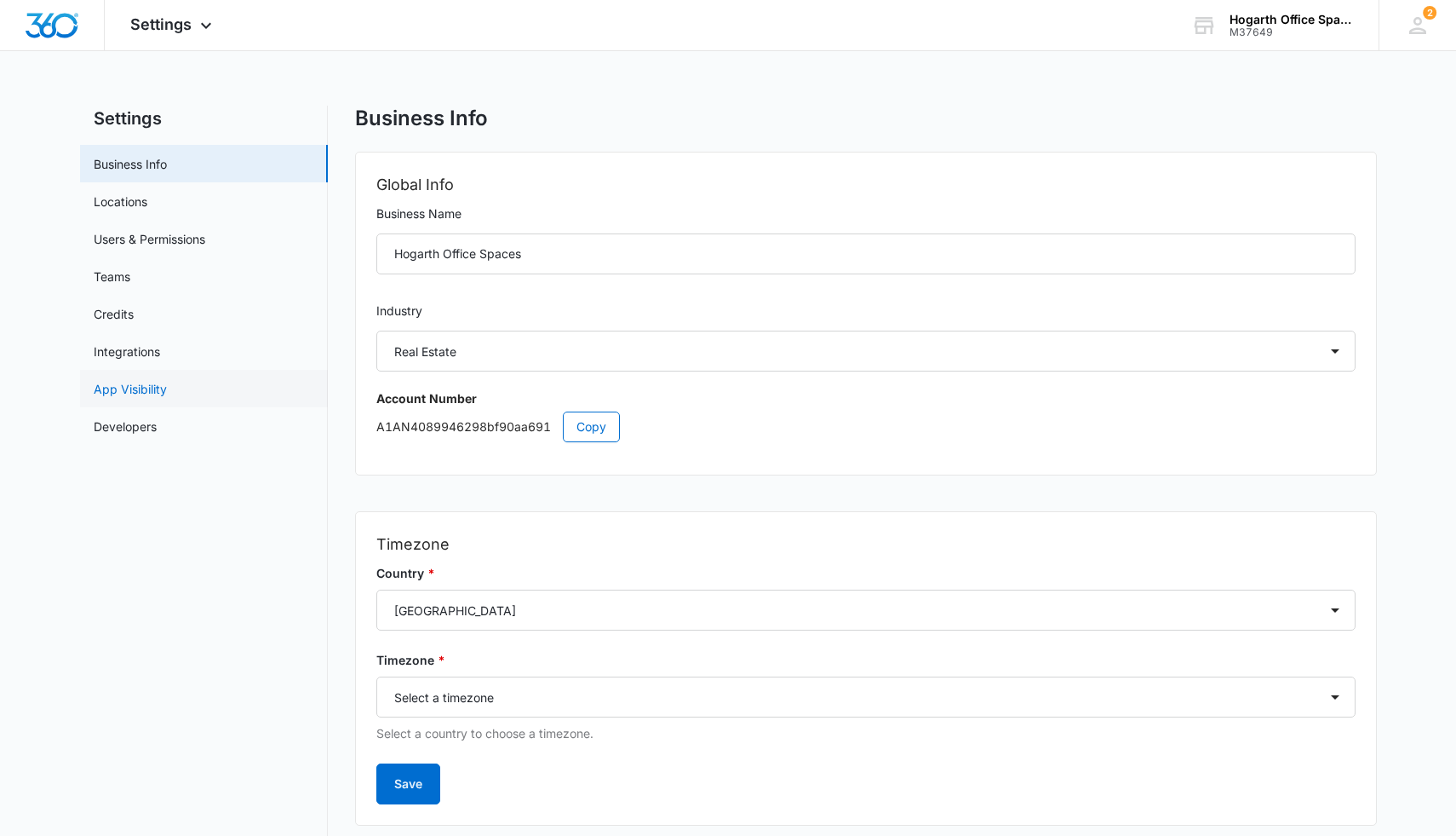
click at [126, 391] on link "App Visibility" at bounding box center [130, 389] width 74 height 18
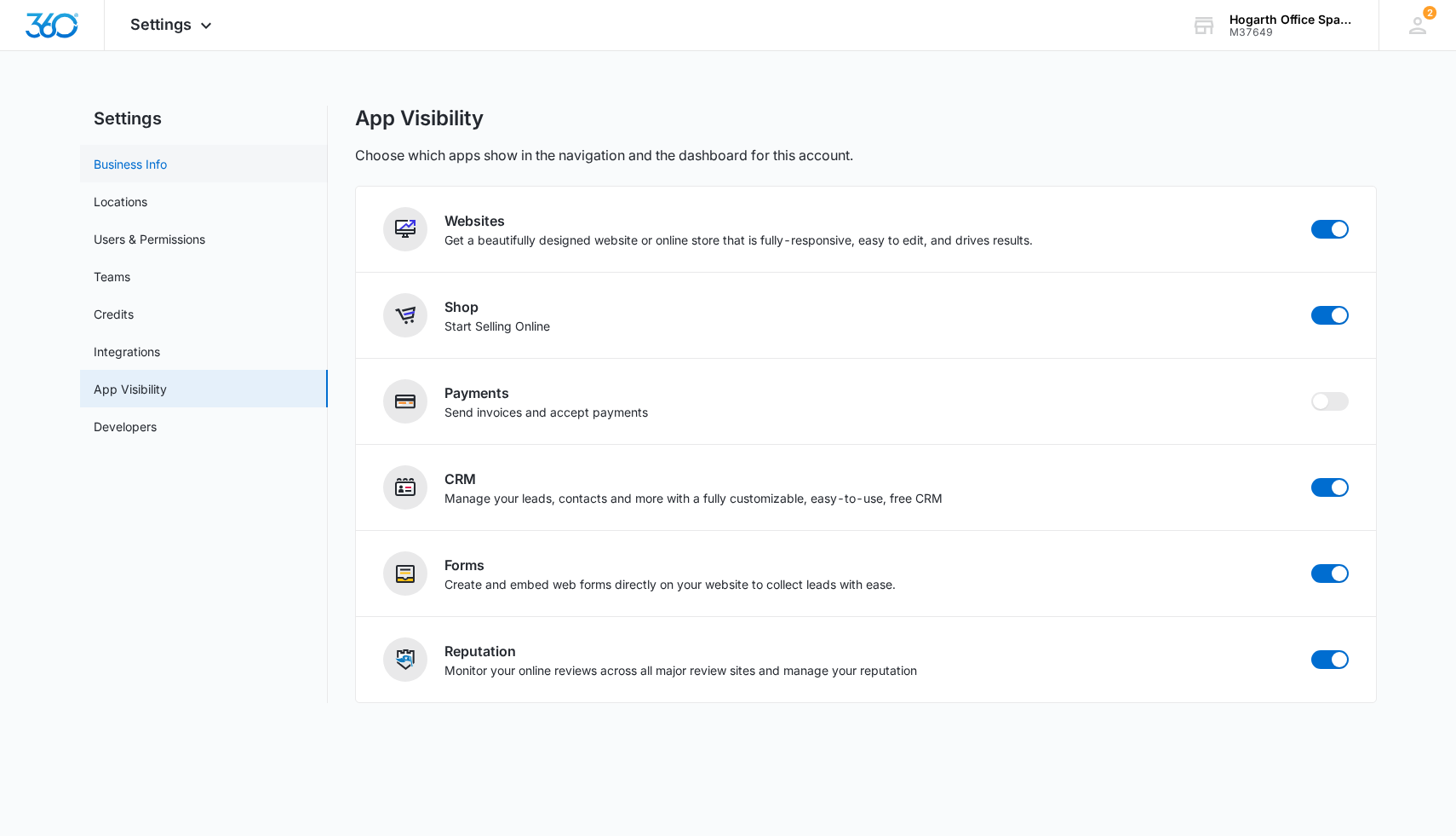
click at [165, 157] on link "Business Info" at bounding box center [130, 163] width 74 height 18
select select "35"
select select "US"
select select "America/Denver"
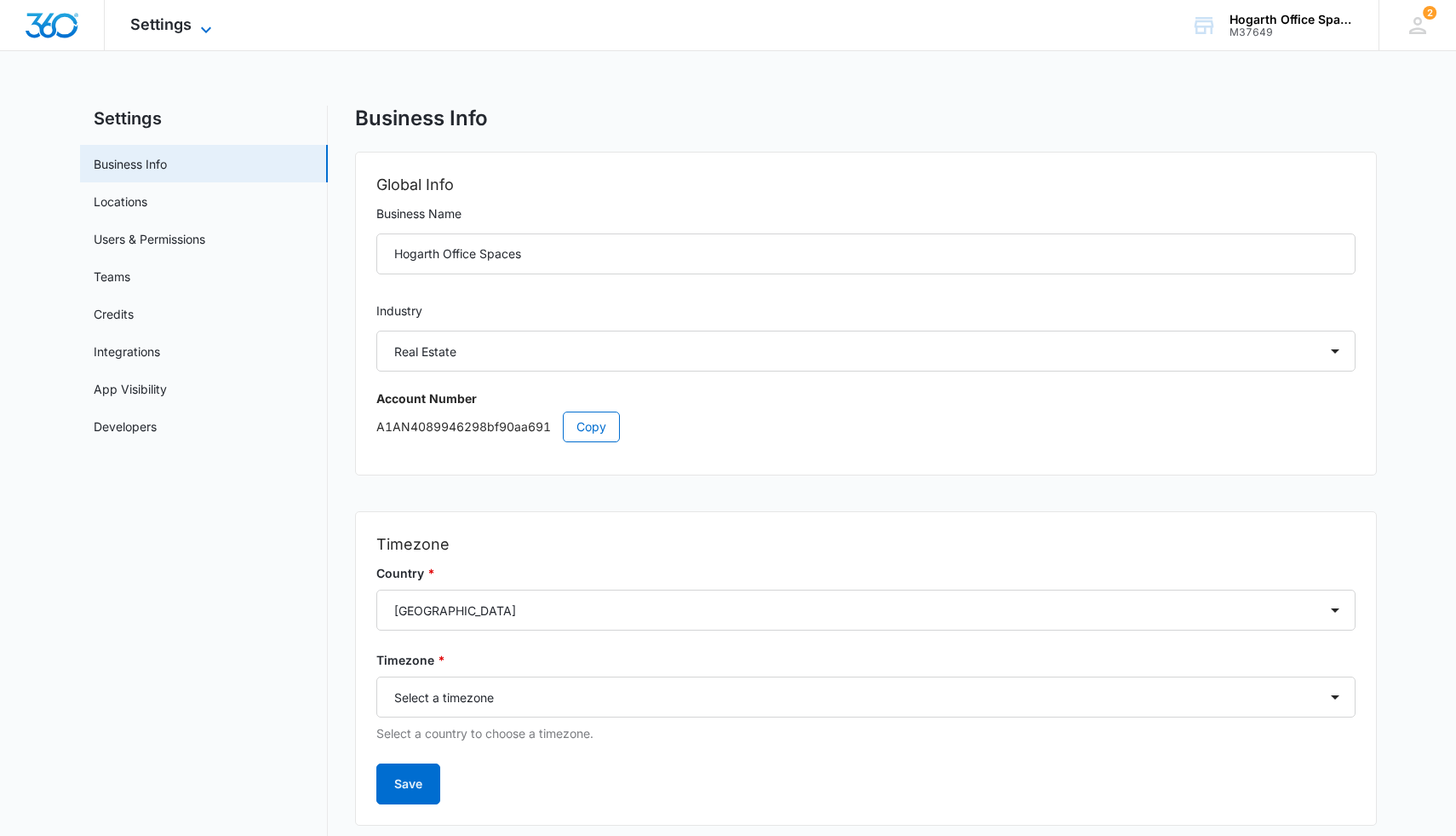
click at [171, 18] on span "Settings" at bounding box center [160, 24] width 61 height 18
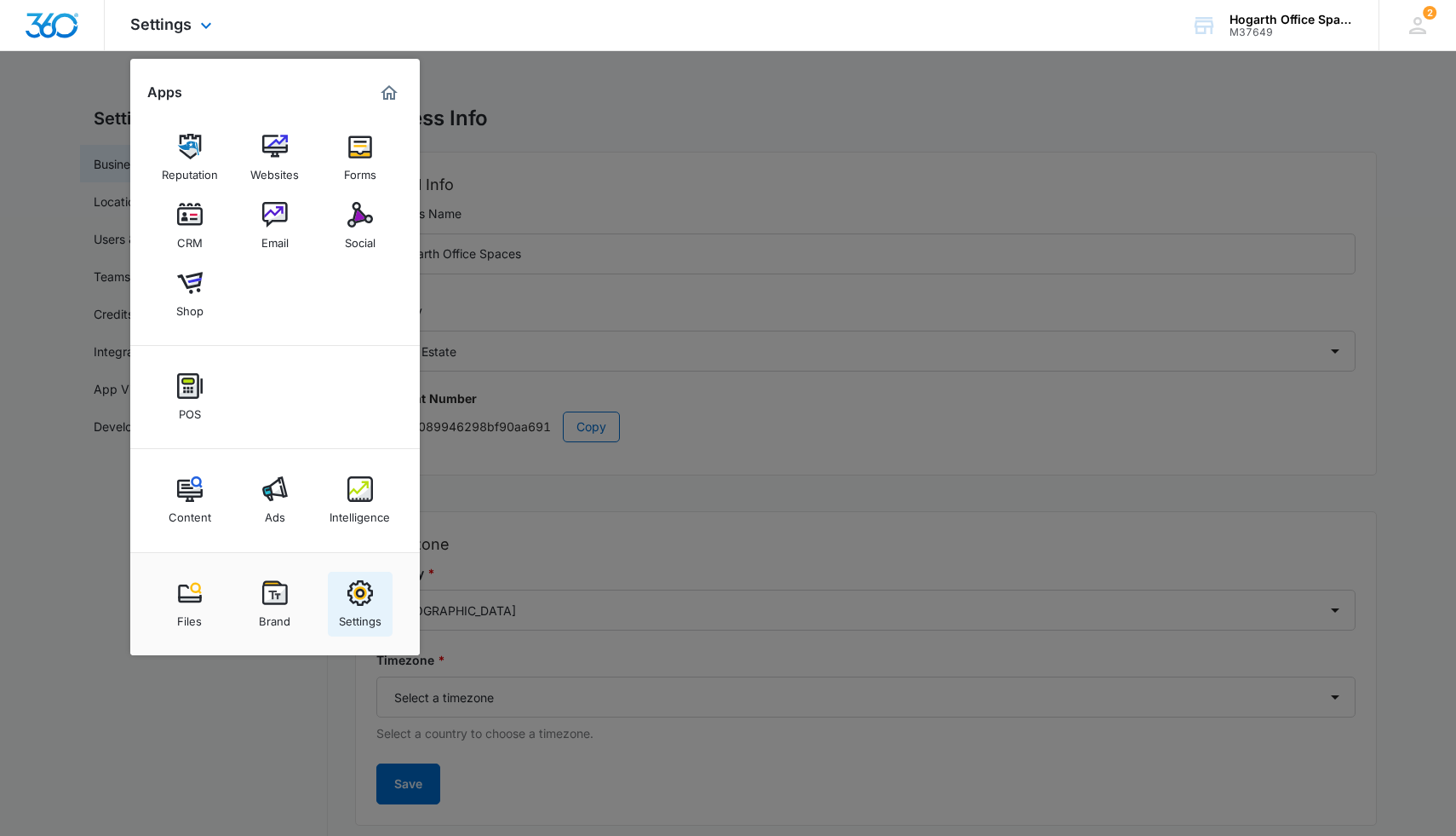
click at [357, 506] on img at bounding box center [359, 593] width 25 height 25
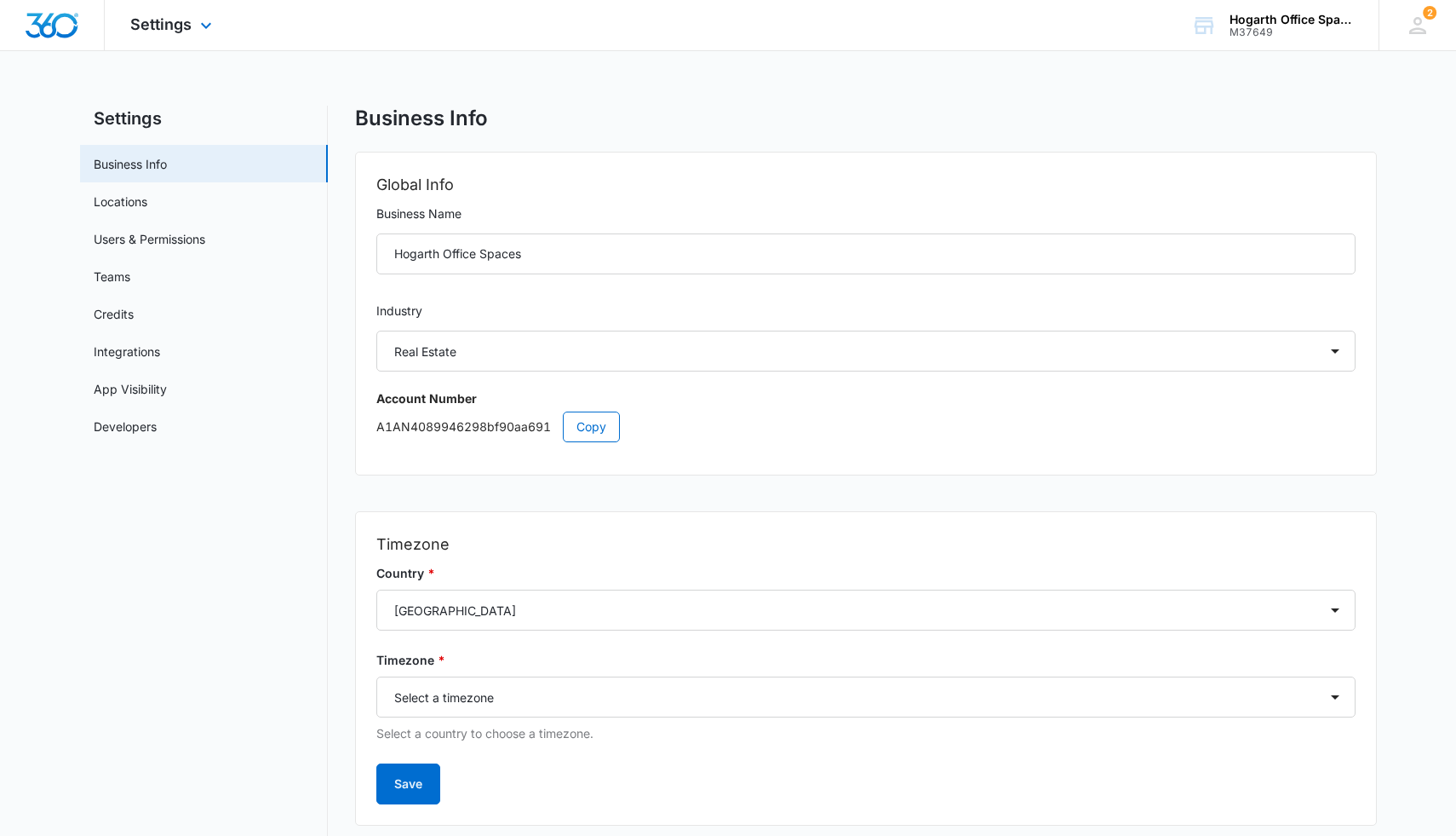
select select "35"
select select "US"
select select "America/Denver"
click at [108, 243] on link "Users & Permissions" at bounding box center [149, 239] width 111 height 18
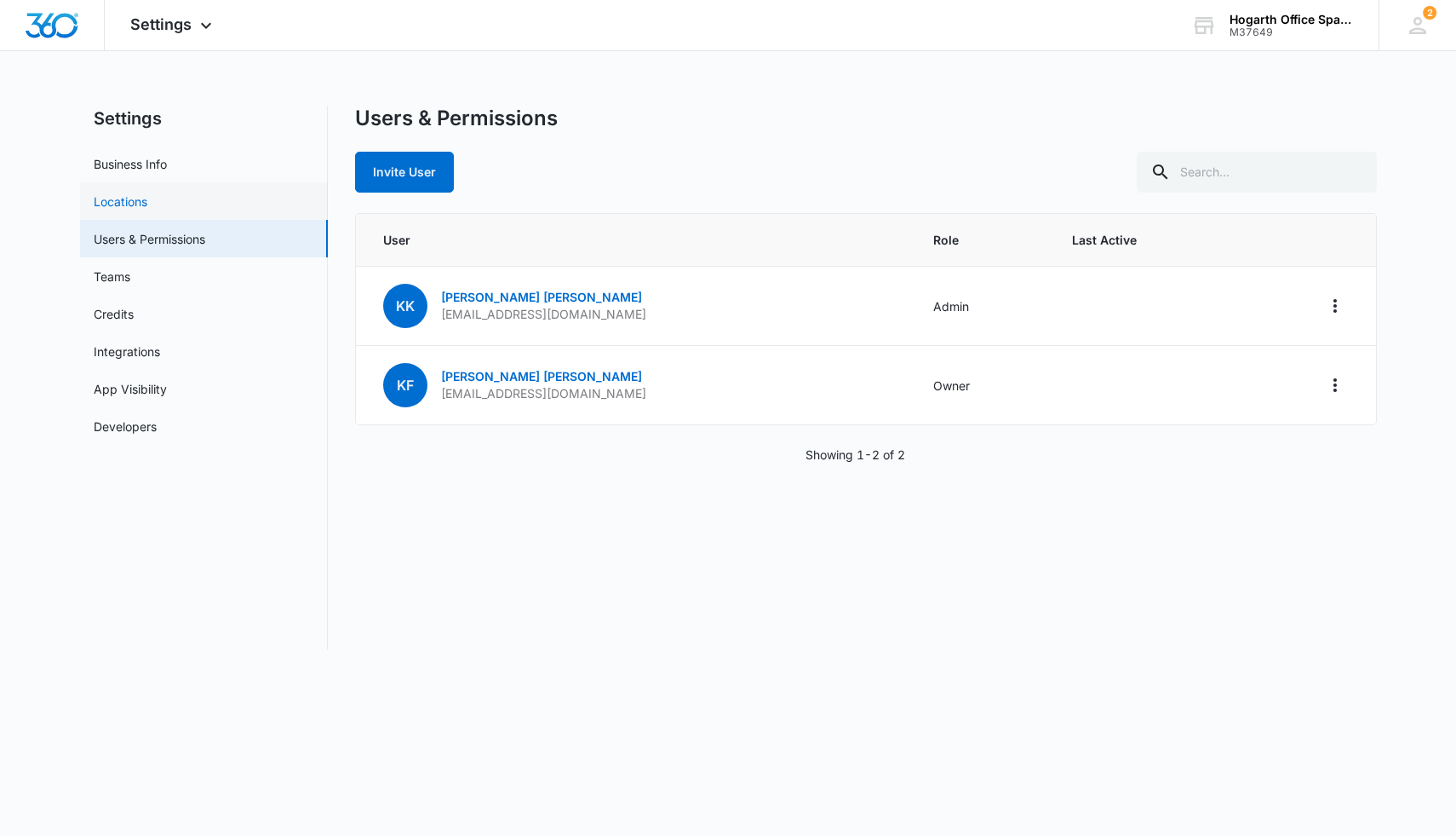
click at [108, 210] on link "Locations" at bounding box center [120, 201] width 54 height 18
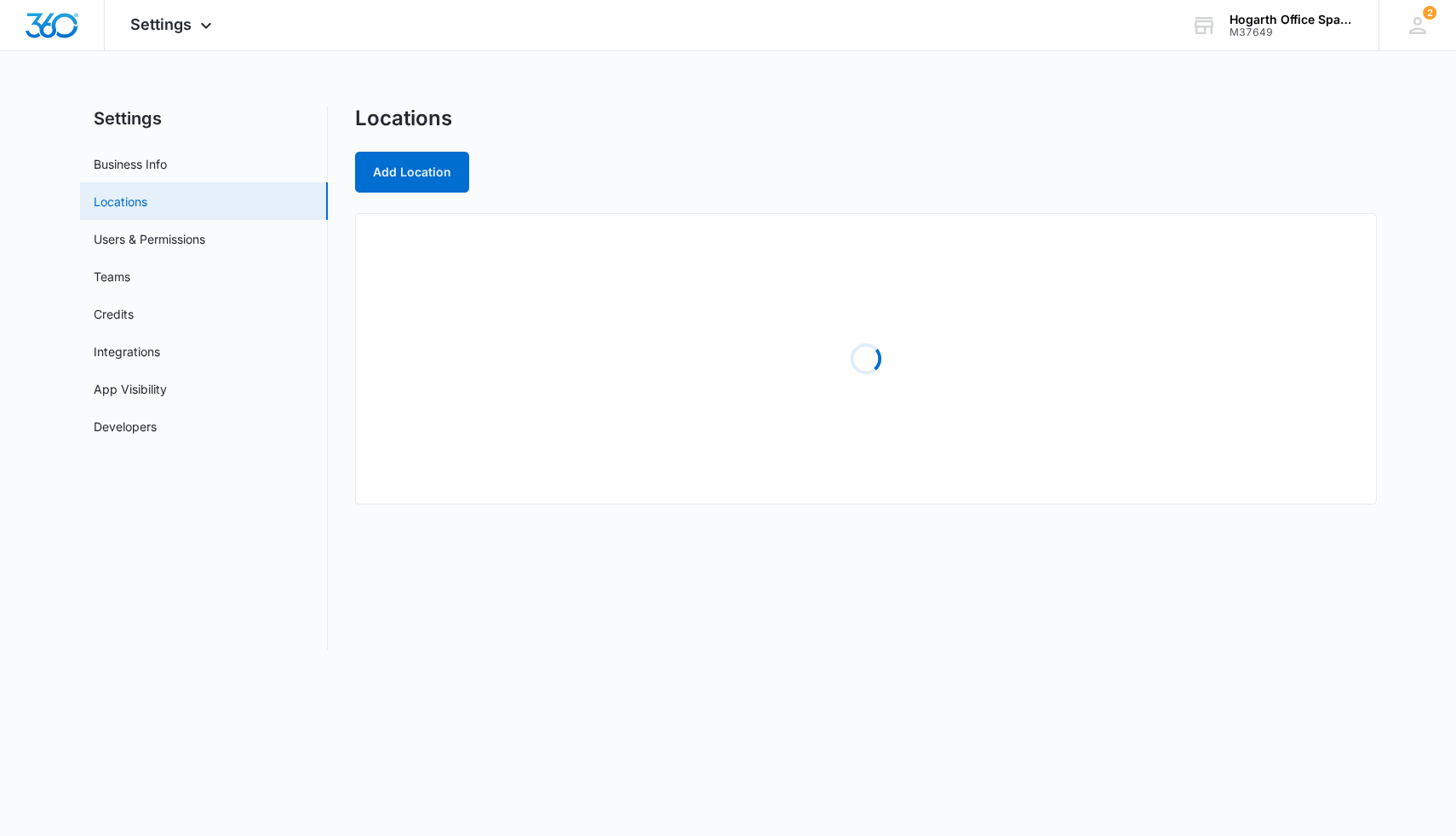
click at [108, 192] on link "Locations" at bounding box center [120, 201] width 54 height 18
click at [110, 391] on link "App Visibility" at bounding box center [130, 389] width 74 height 18
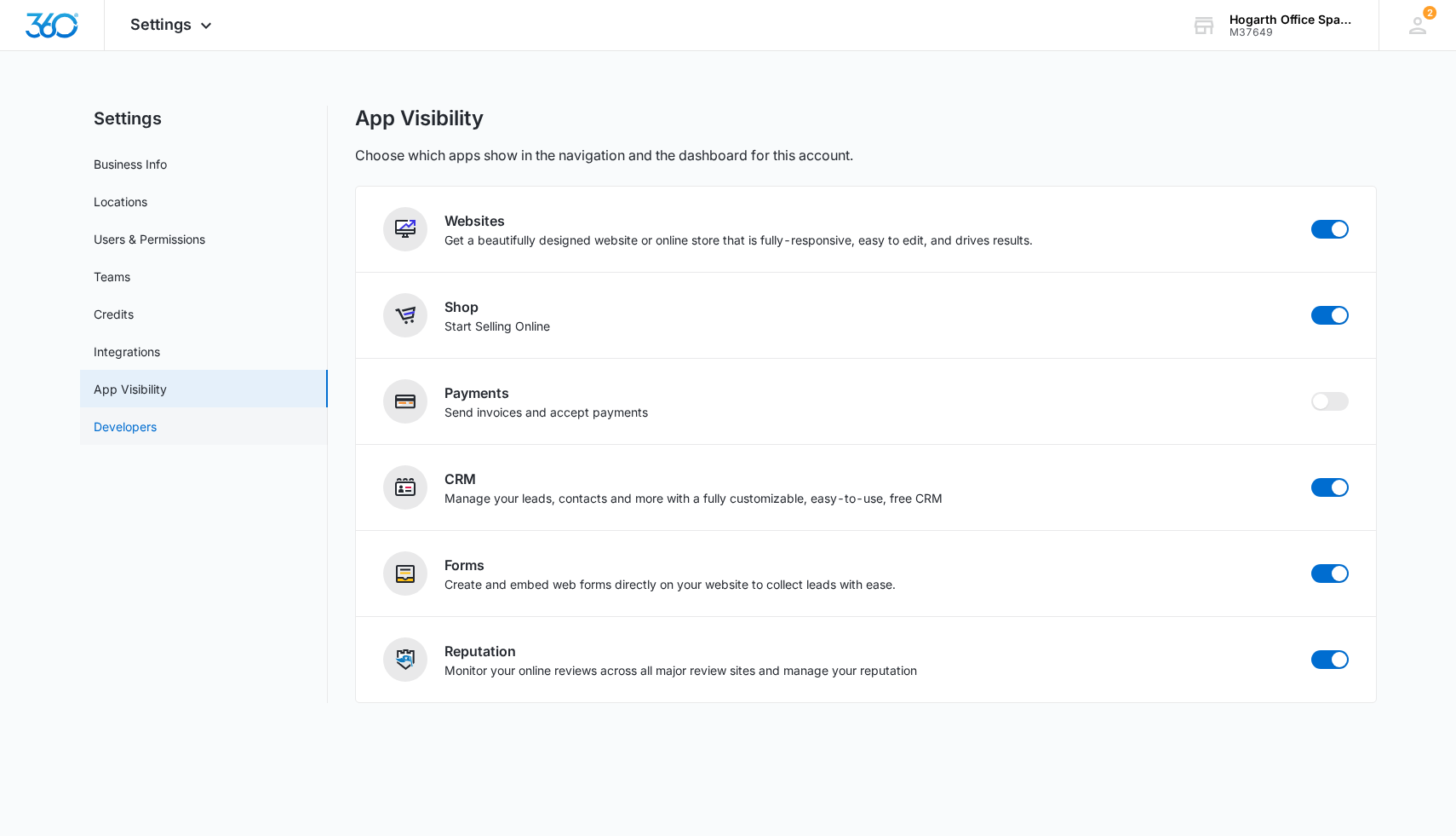
click at [114, 429] on link "Developers" at bounding box center [124, 426] width 63 height 18
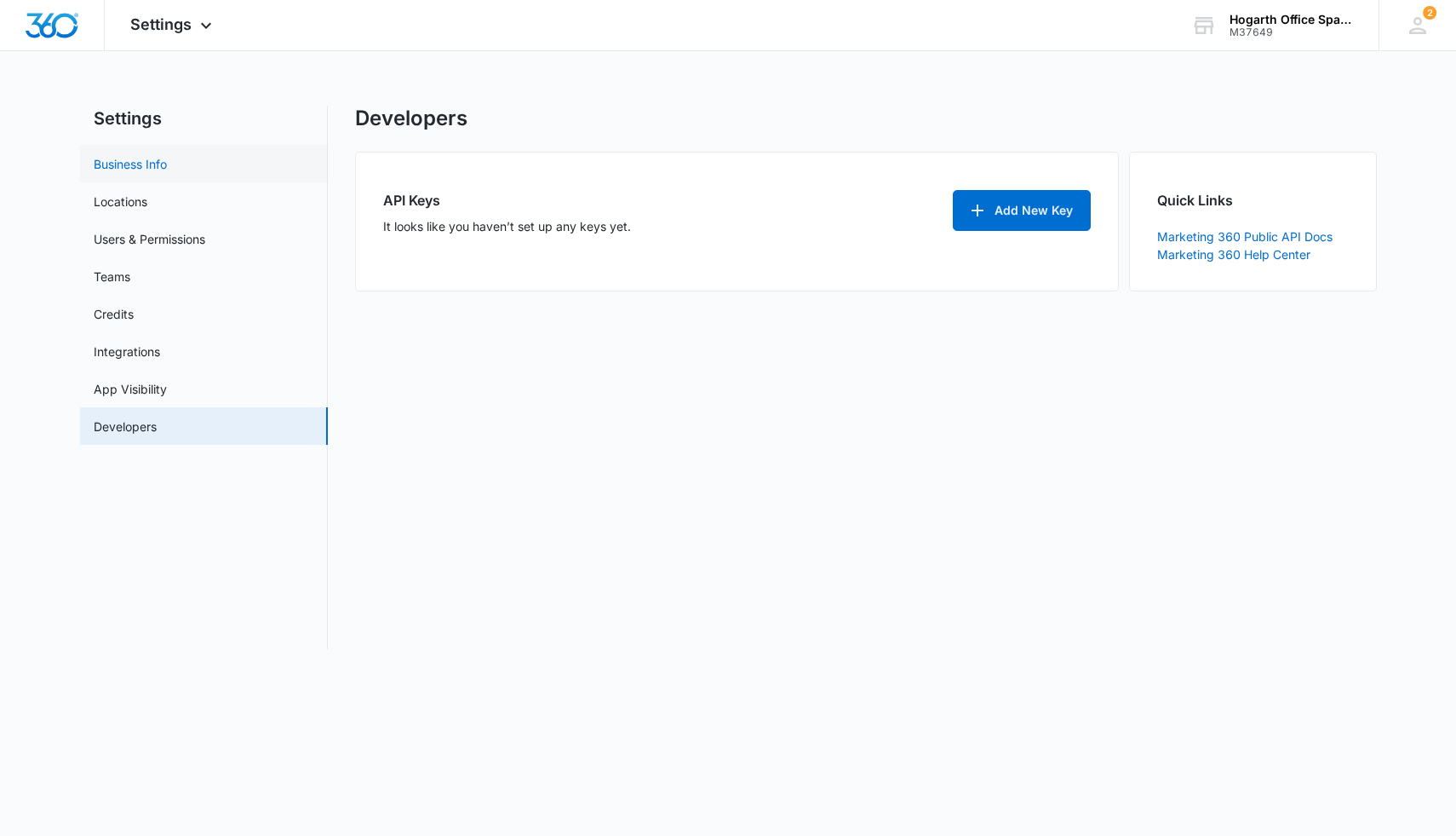
click at [124, 169] on link "Business Info" at bounding box center [130, 163] width 74 height 18
select select "35"
select select "US"
select select "America/Denver"
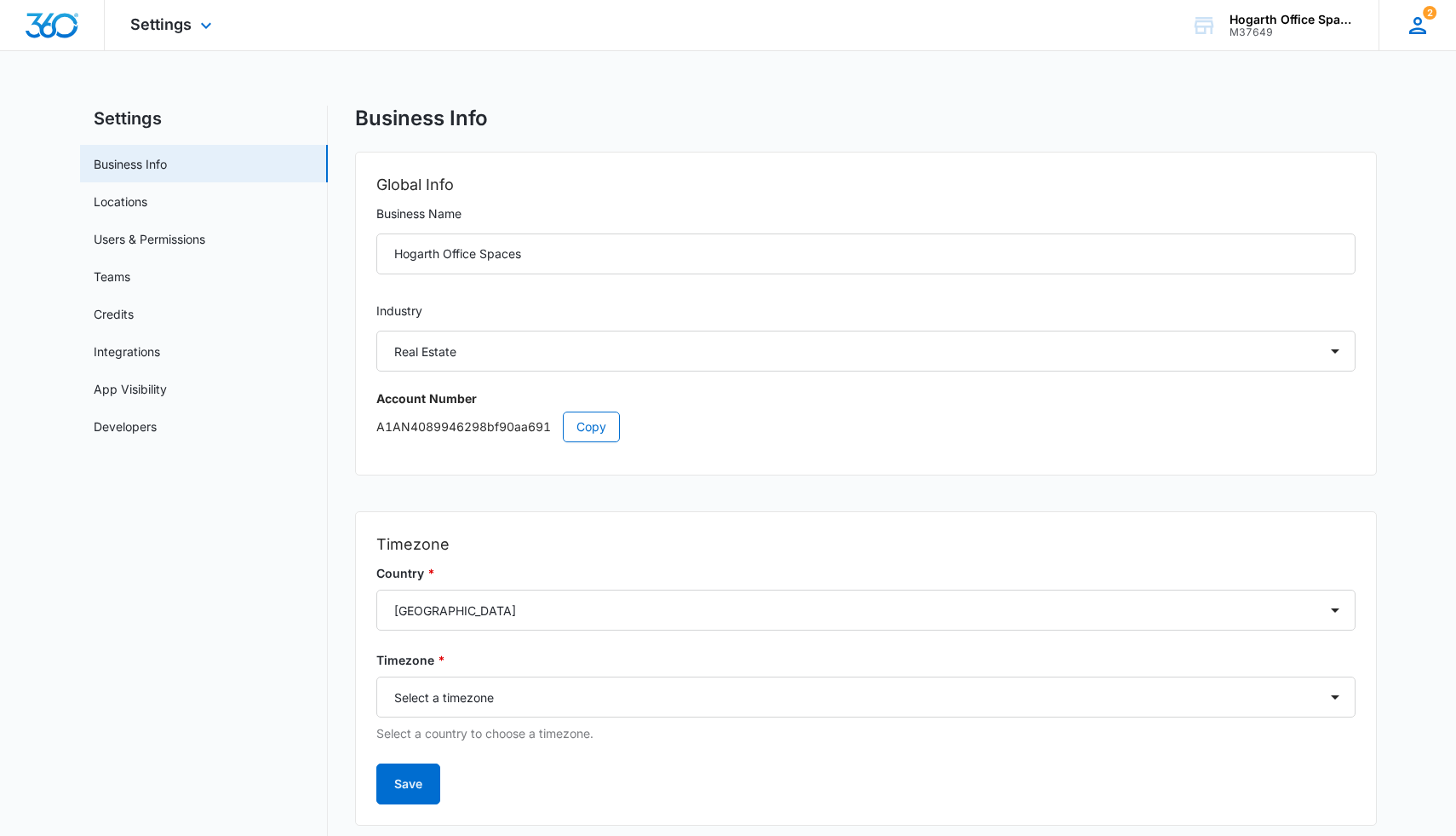
click at [918, 28] on icon at bounding box center [1417, 25] width 25 height 25
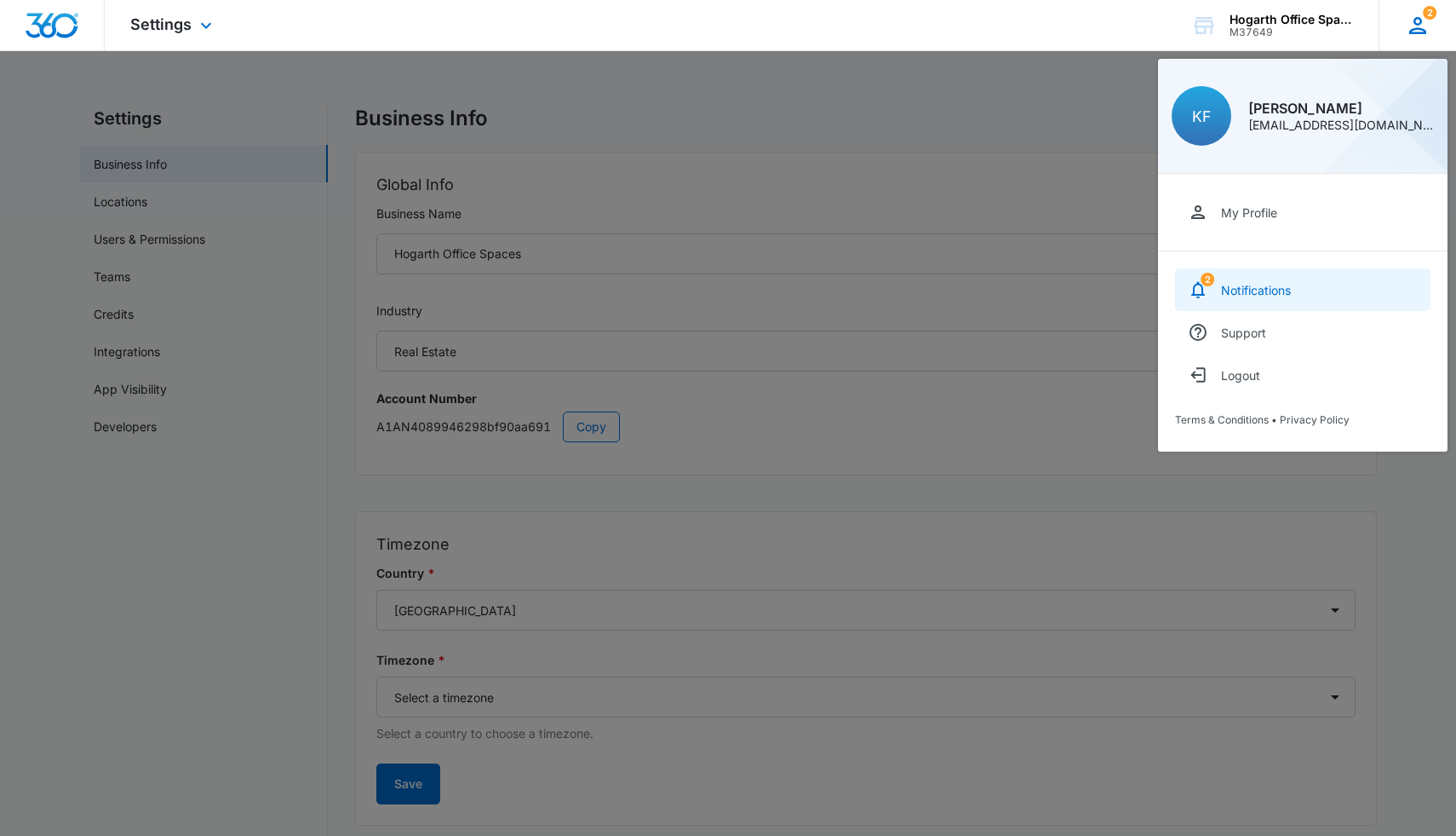
click at [918, 293] on div "Notifications" at bounding box center [1256, 290] width 70 height 14
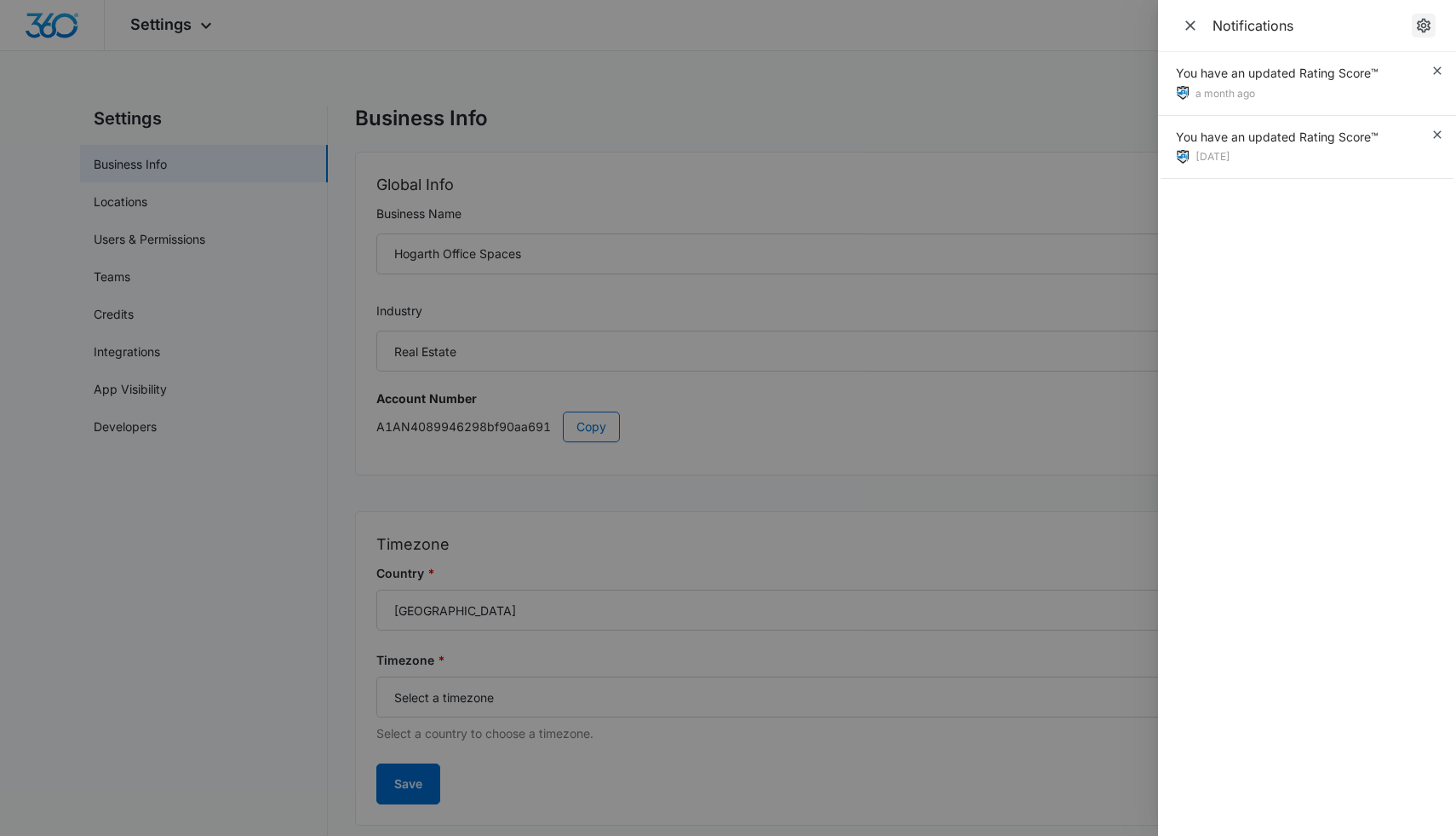
click at [918, 26] on icon "Notification Settings" at bounding box center [1423, 25] width 13 height 14
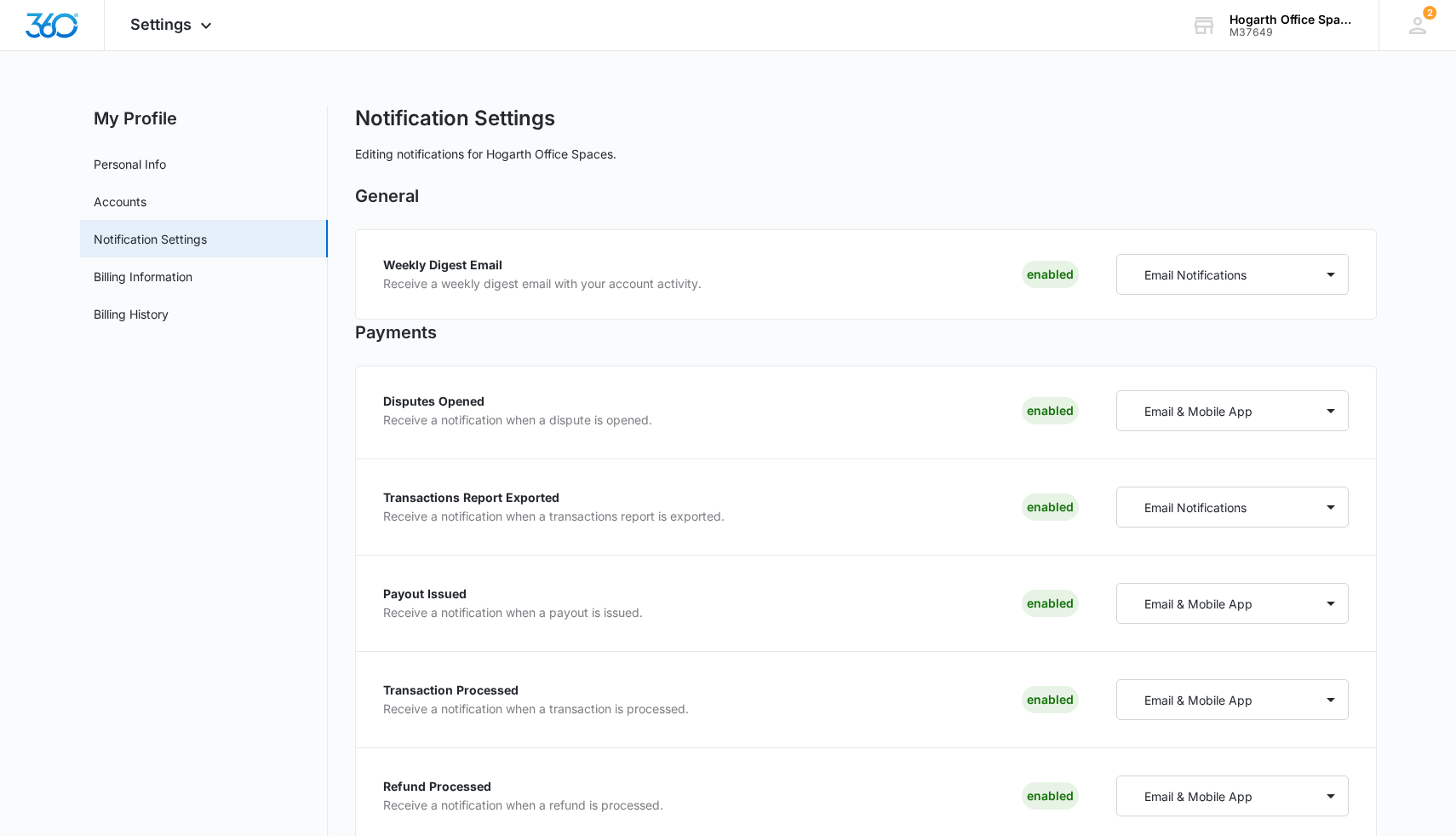
click at [918, 26] on icon at bounding box center [1417, 25] width 25 height 25
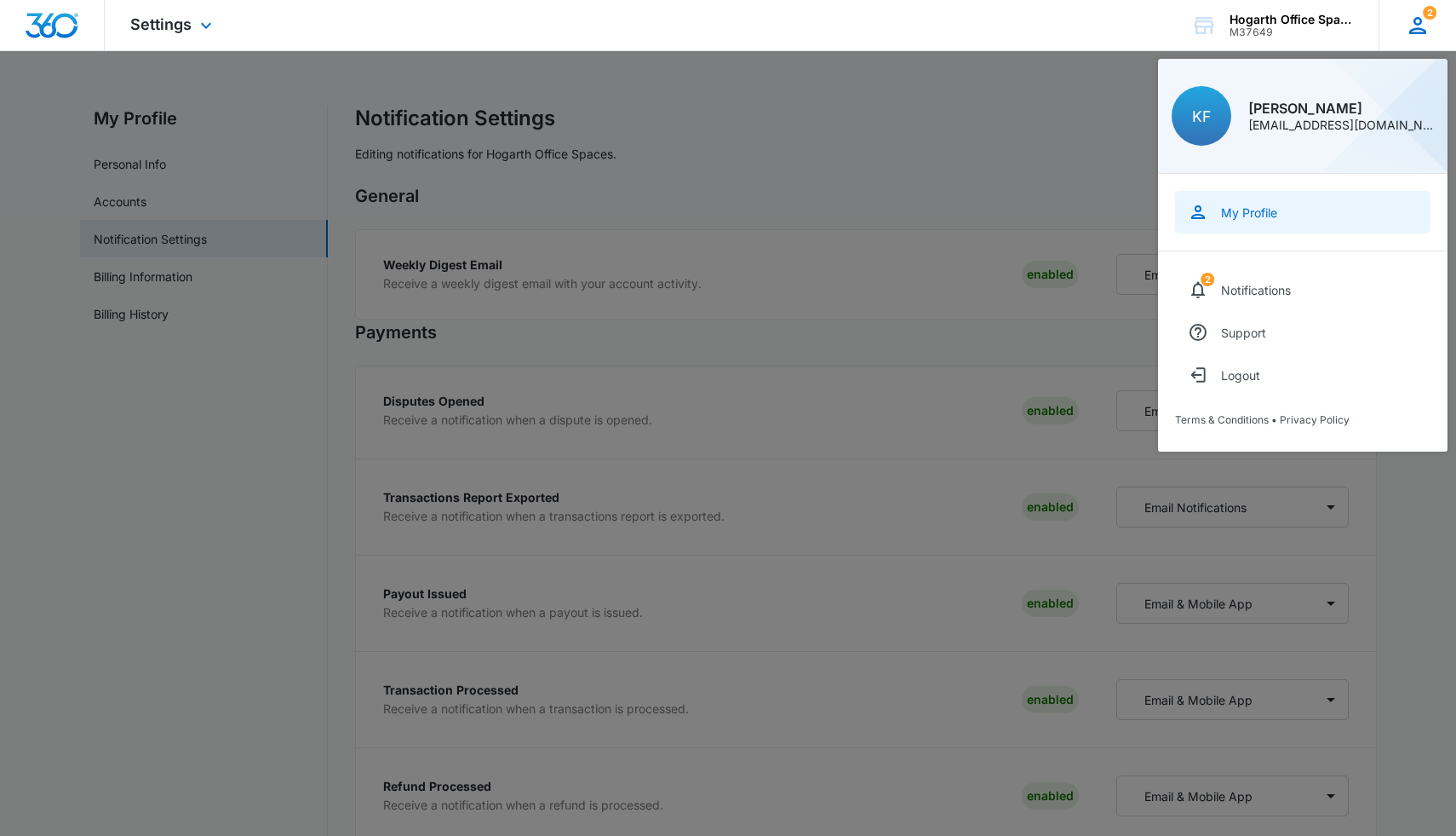
click at [918, 211] on div "My Profile" at bounding box center [1249, 212] width 57 height 14
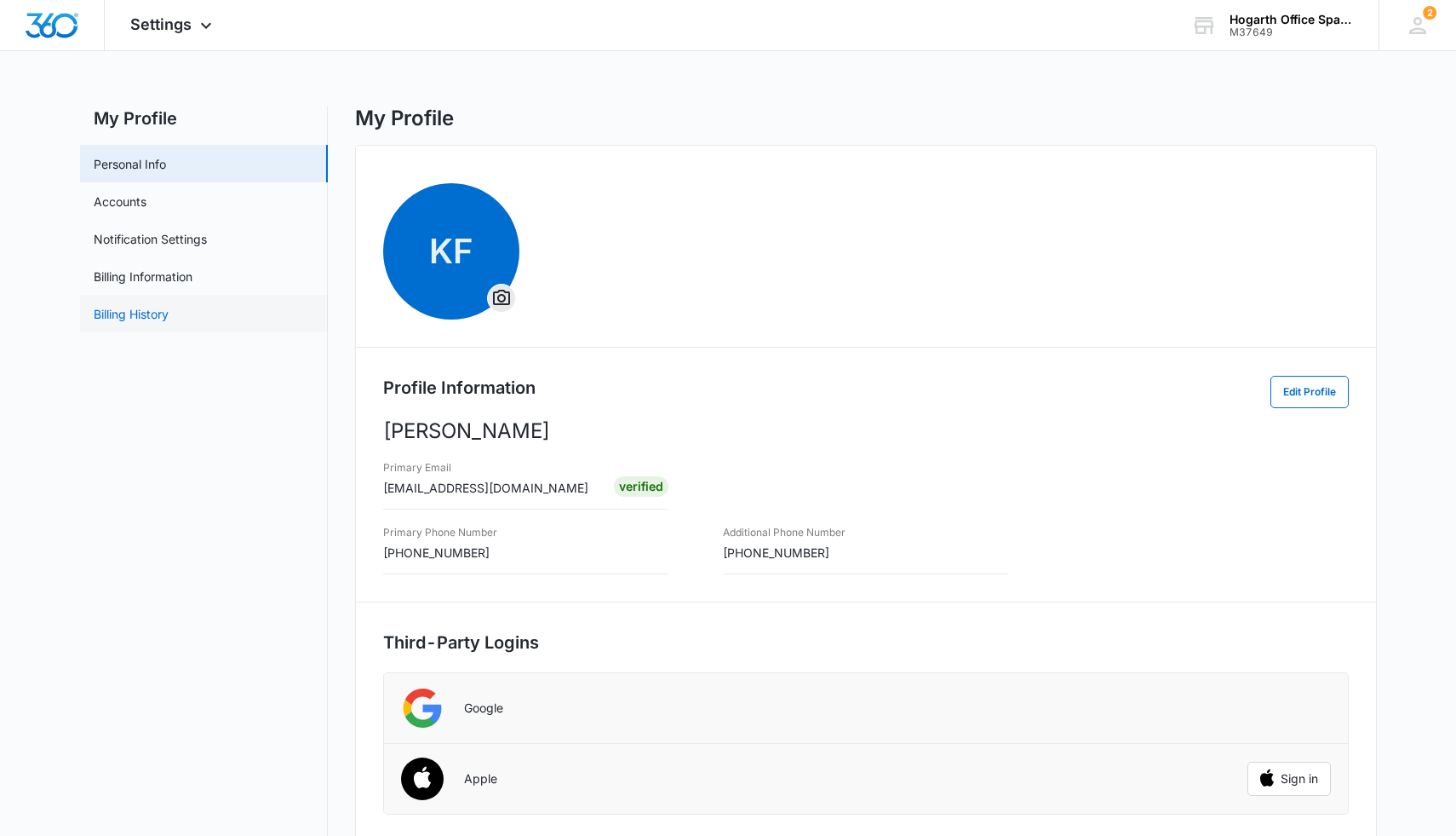
click at [168, 308] on link "Billing History" at bounding box center [130, 313] width 74 height 18
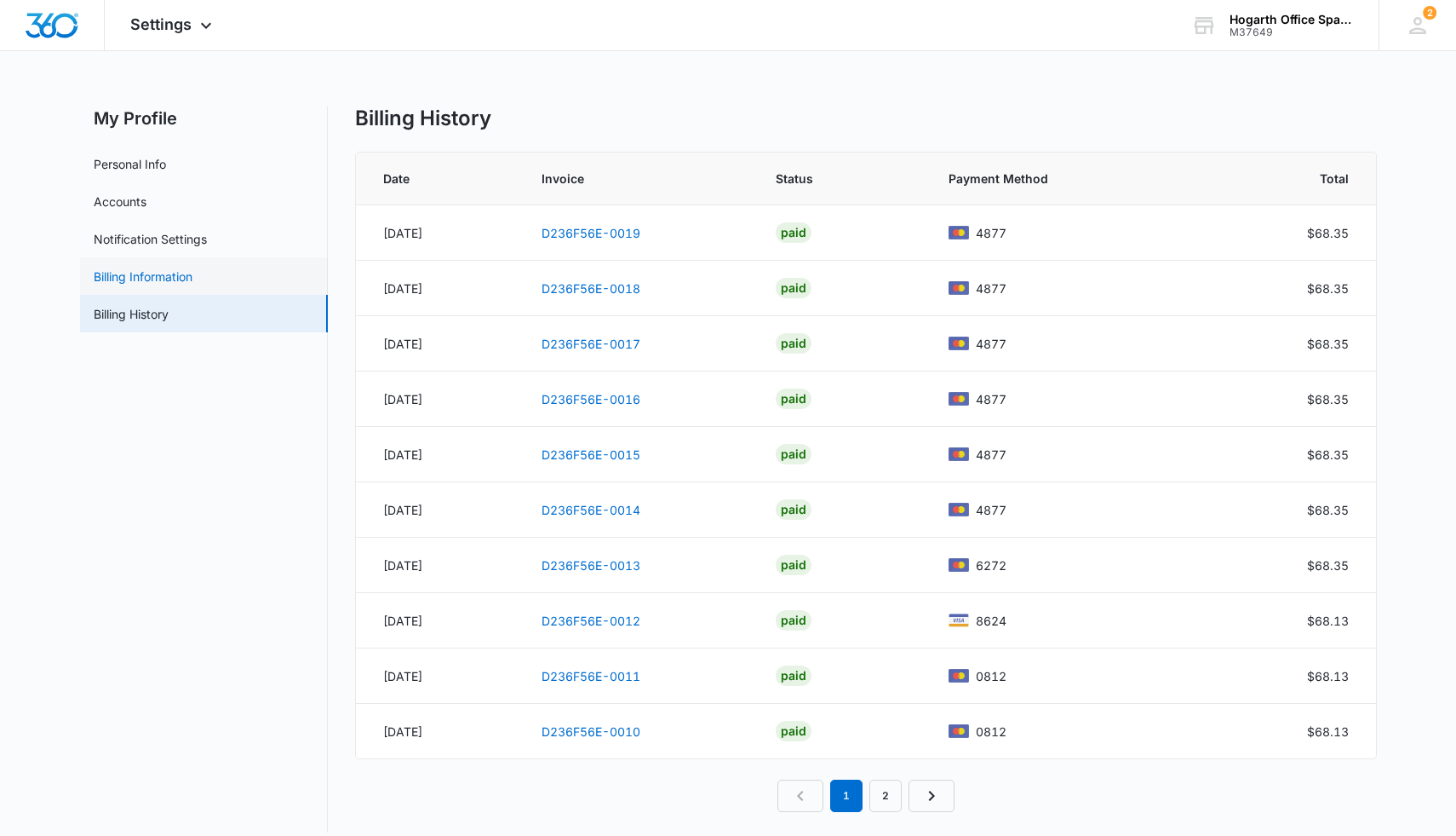
click at [167, 277] on link "Billing Information" at bounding box center [142, 276] width 99 height 18
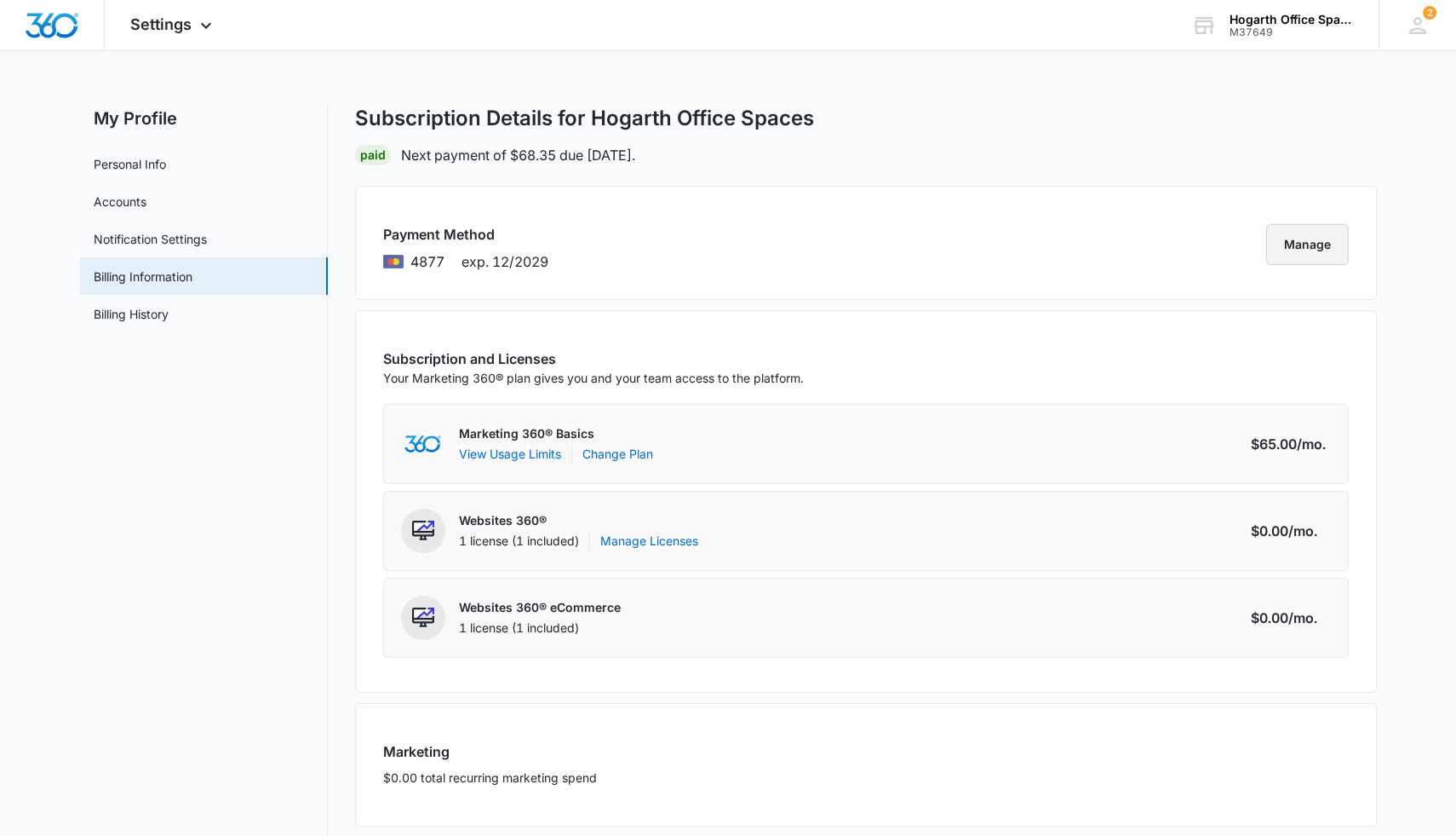
click at [918, 242] on button "Manage" at bounding box center [1308, 243] width 83 height 41
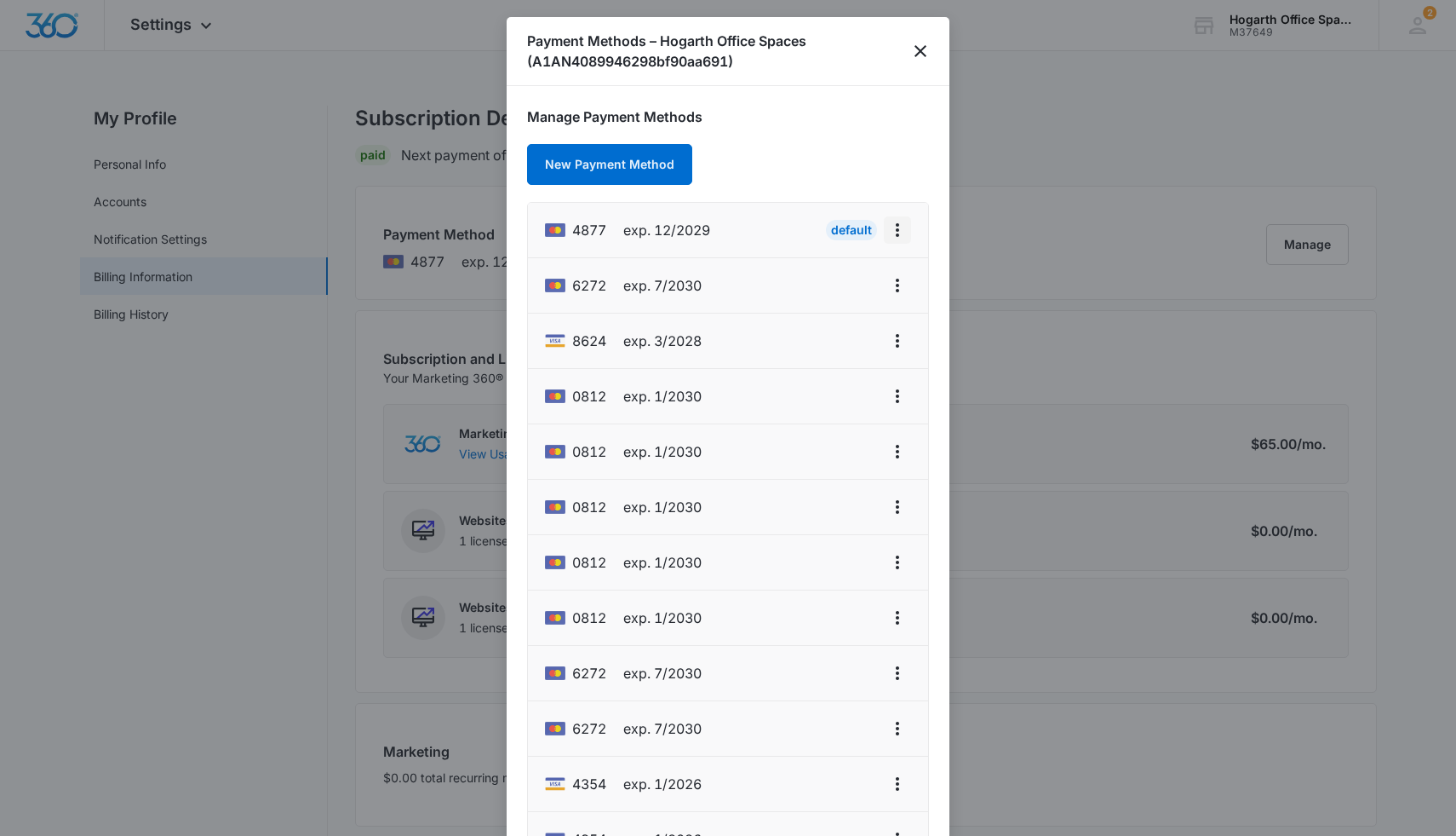
click at [908, 238] on button "actions.viewMore" at bounding box center [897, 229] width 27 height 27
click at [846, 274] on div "Edit Card" at bounding box center [843, 277] width 52 height 12
select select "12"
select select "2029"
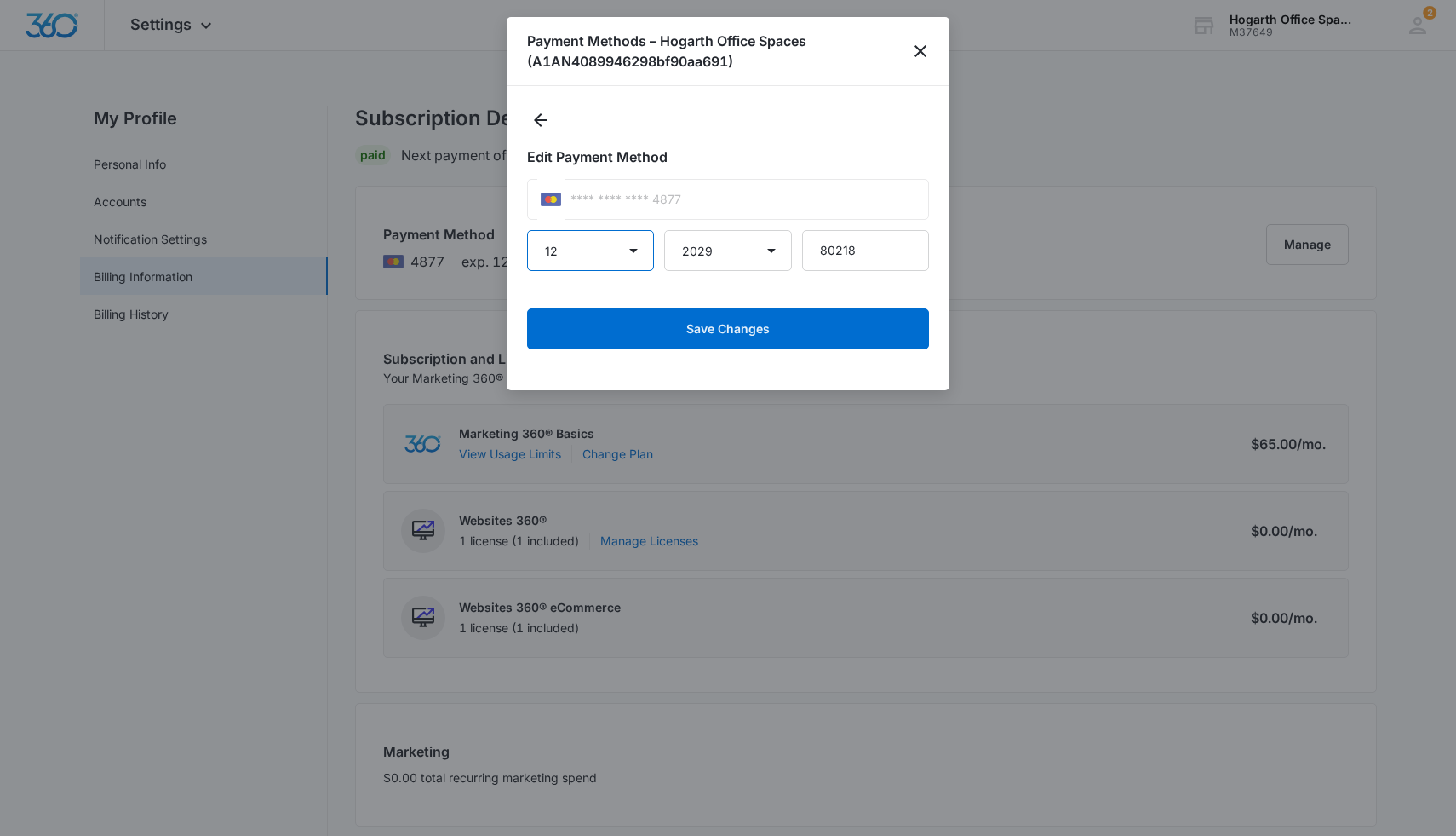
click at [587, 260] on select "01 02 03 04 05 06 07 08 09 10 11 12" at bounding box center [590, 250] width 127 height 41
click at [538, 120] on icon "Back" at bounding box center [540, 120] width 13 height 13
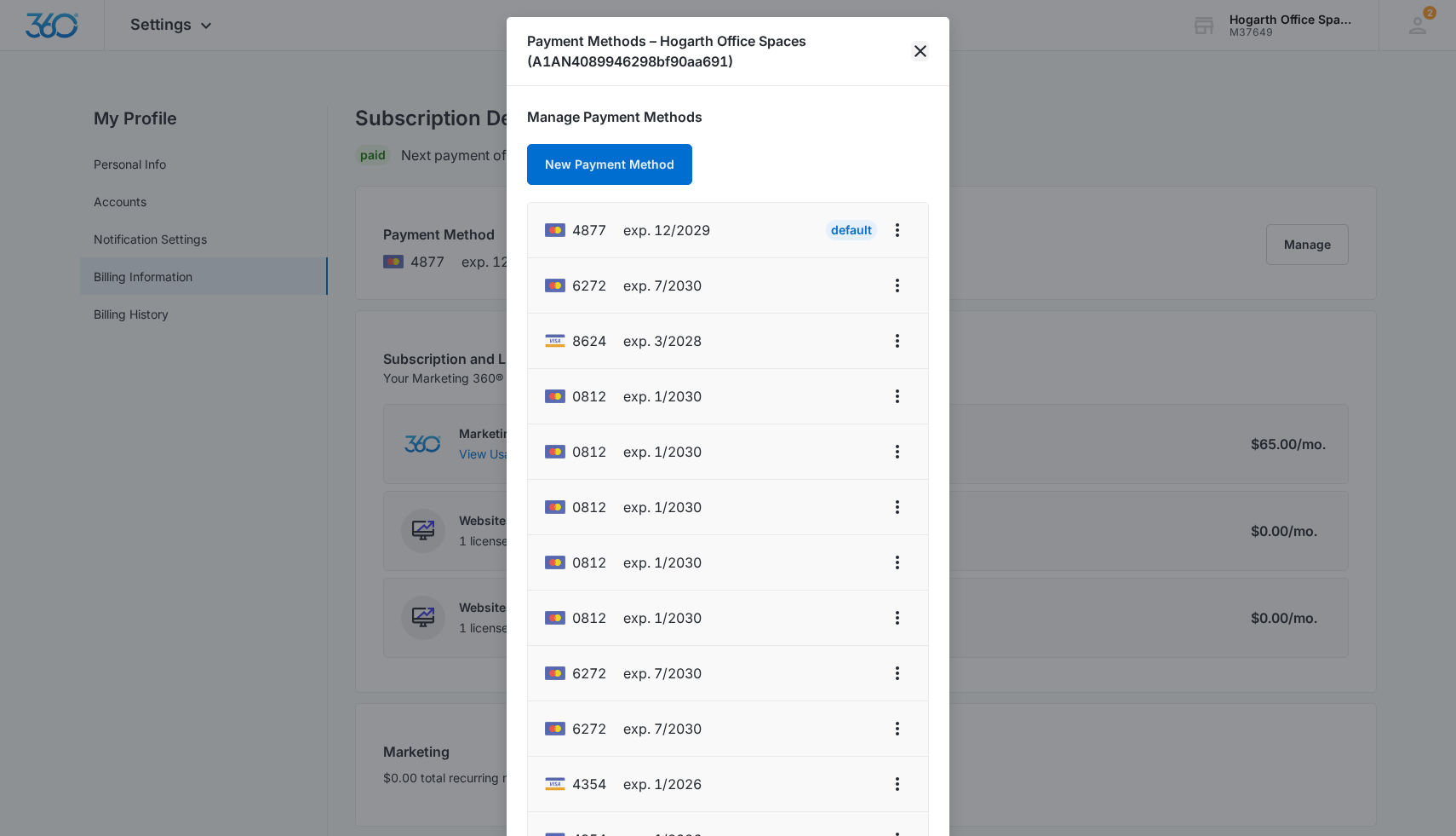
click at [918, 46] on icon "close" at bounding box center [920, 51] width 21 height 21
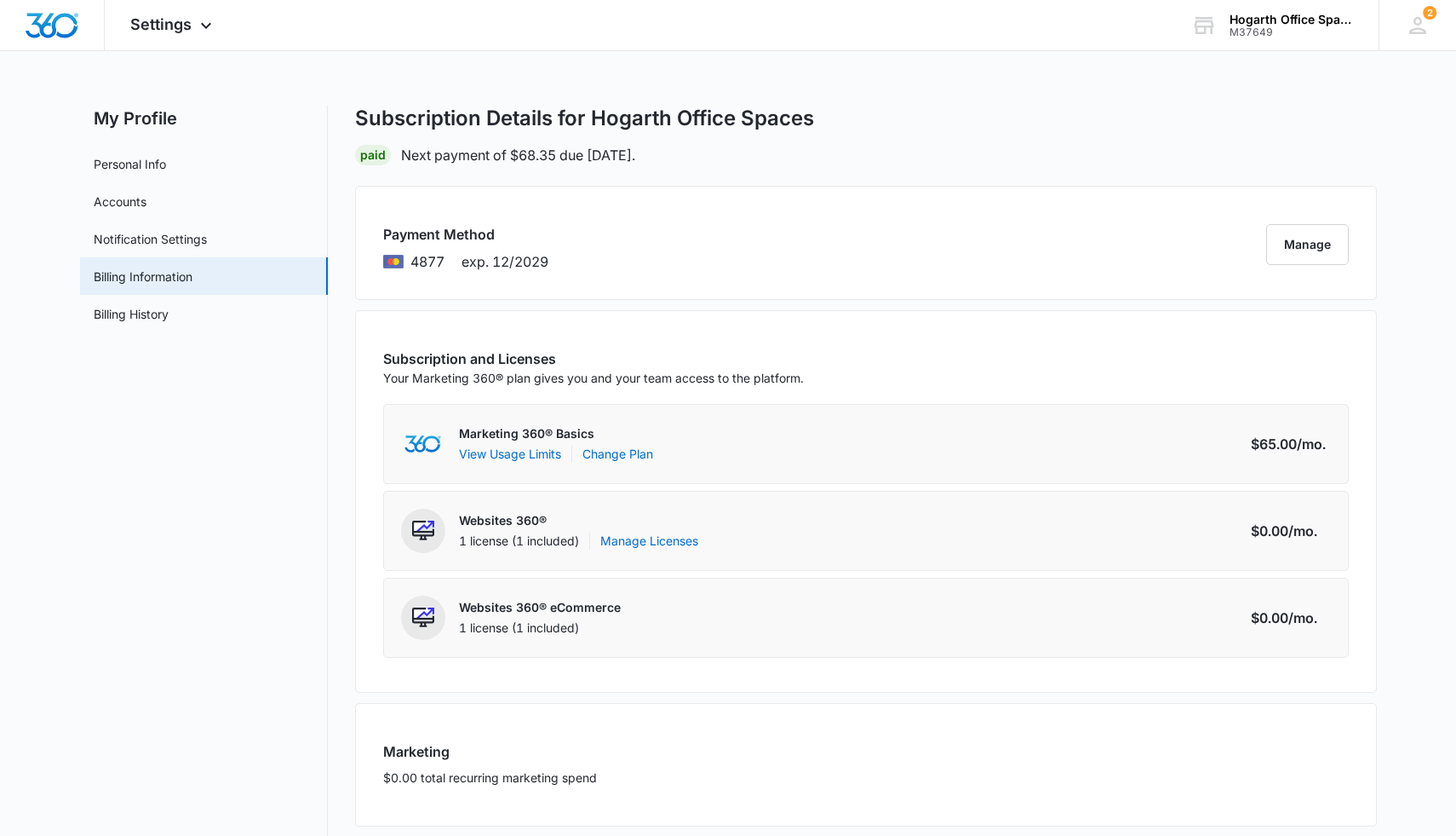
click at [918, 452] on div "Marketing 360® Basics View Usage Limits Change Plan Amount $65.00 /mo." at bounding box center [866, 443] width 966 height 80
click at [505, 460] on button "View Usage Limits" at bounding box center [510, 453] width 102 height 18
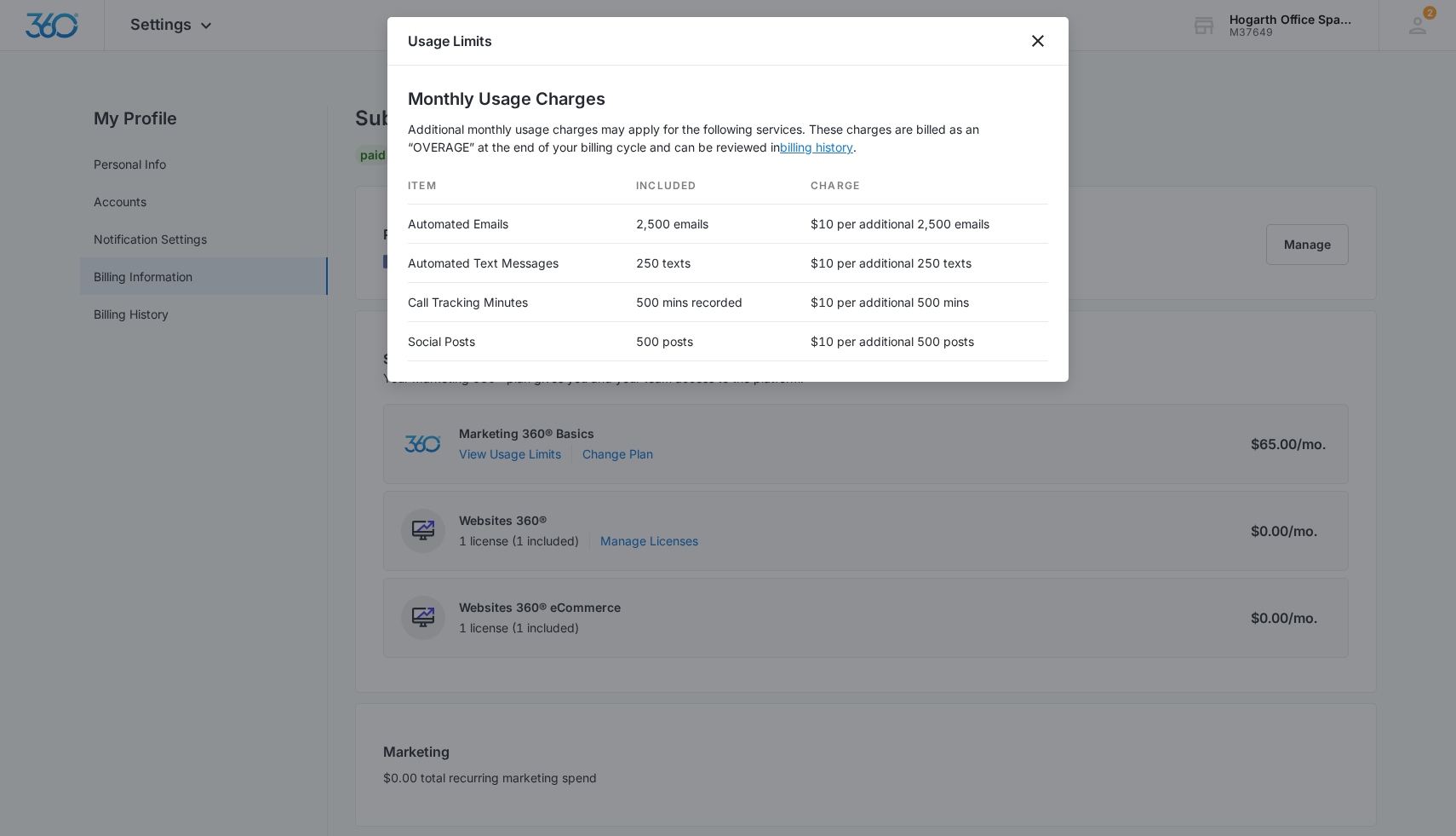
click at [822, 143] on link "billing history" at bounding box center [817, 146] width 74 height 14
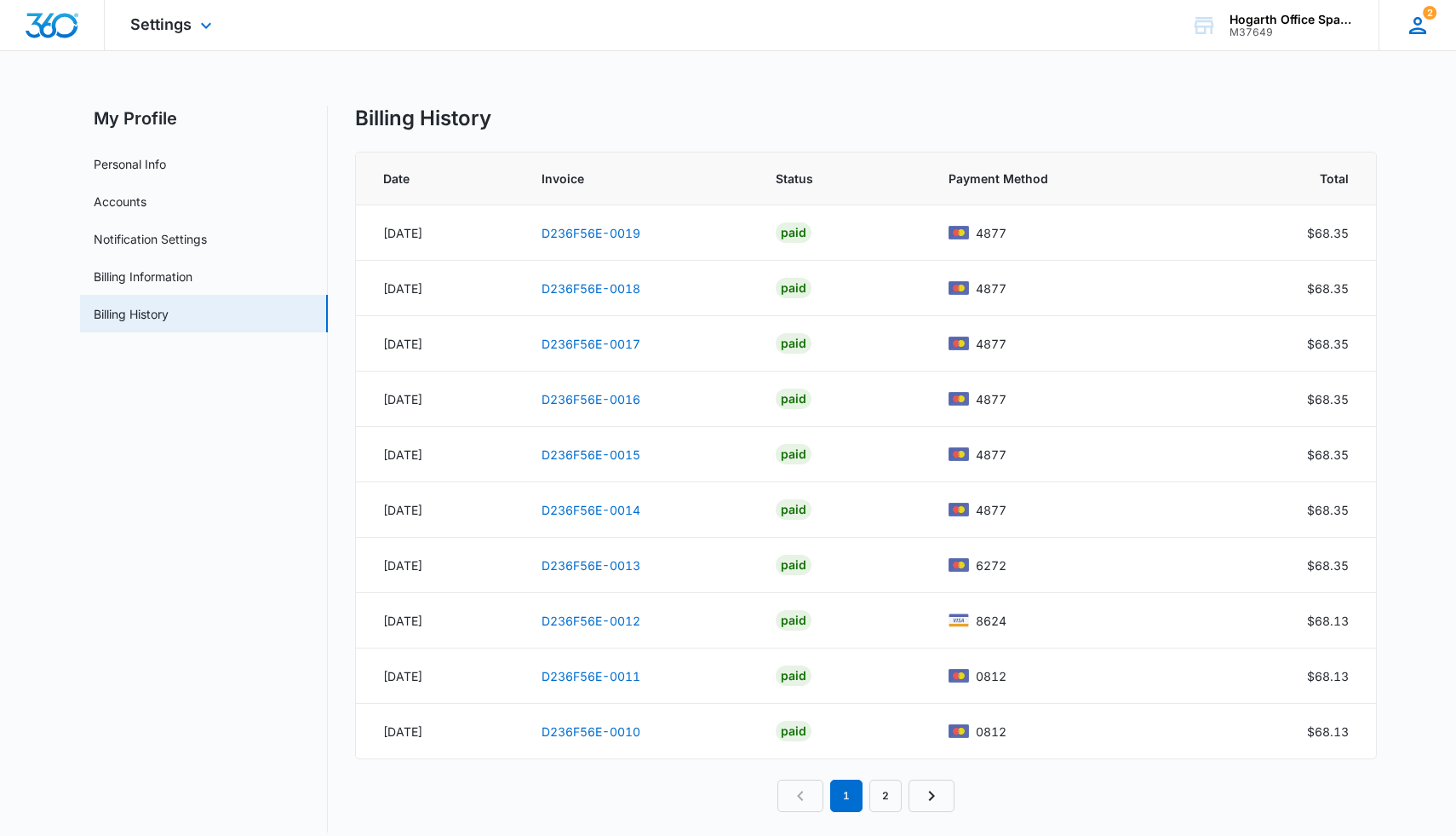
click at [918, 25] on icon at bounding box center [1417, 25] width 25 height 25
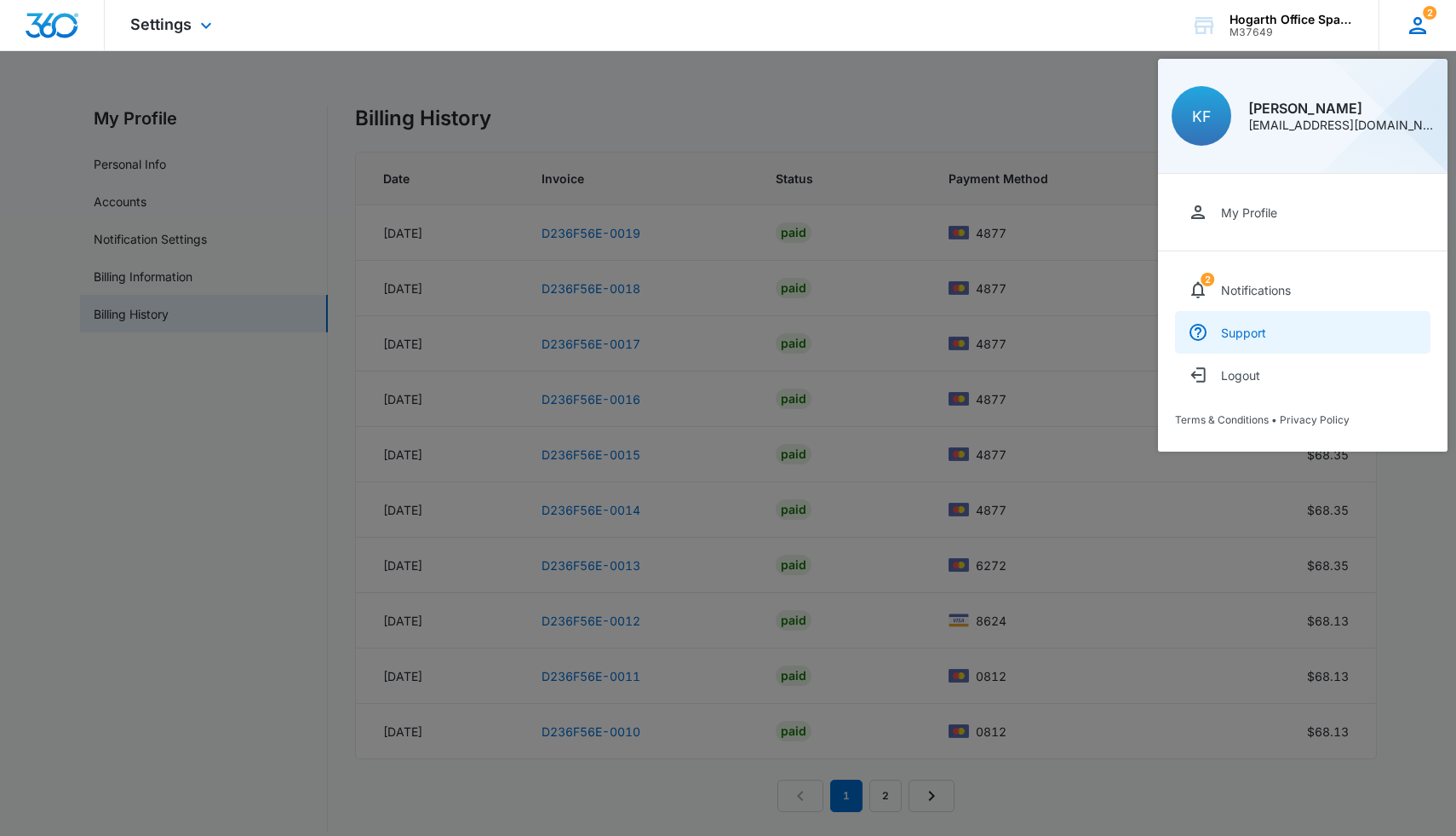
click at [918, 334] on div "Support" at bounding box center [1244, 332] width 45 height 14
click at [532, 173] on div at bounding box center [728, 418] width 1456 height 836
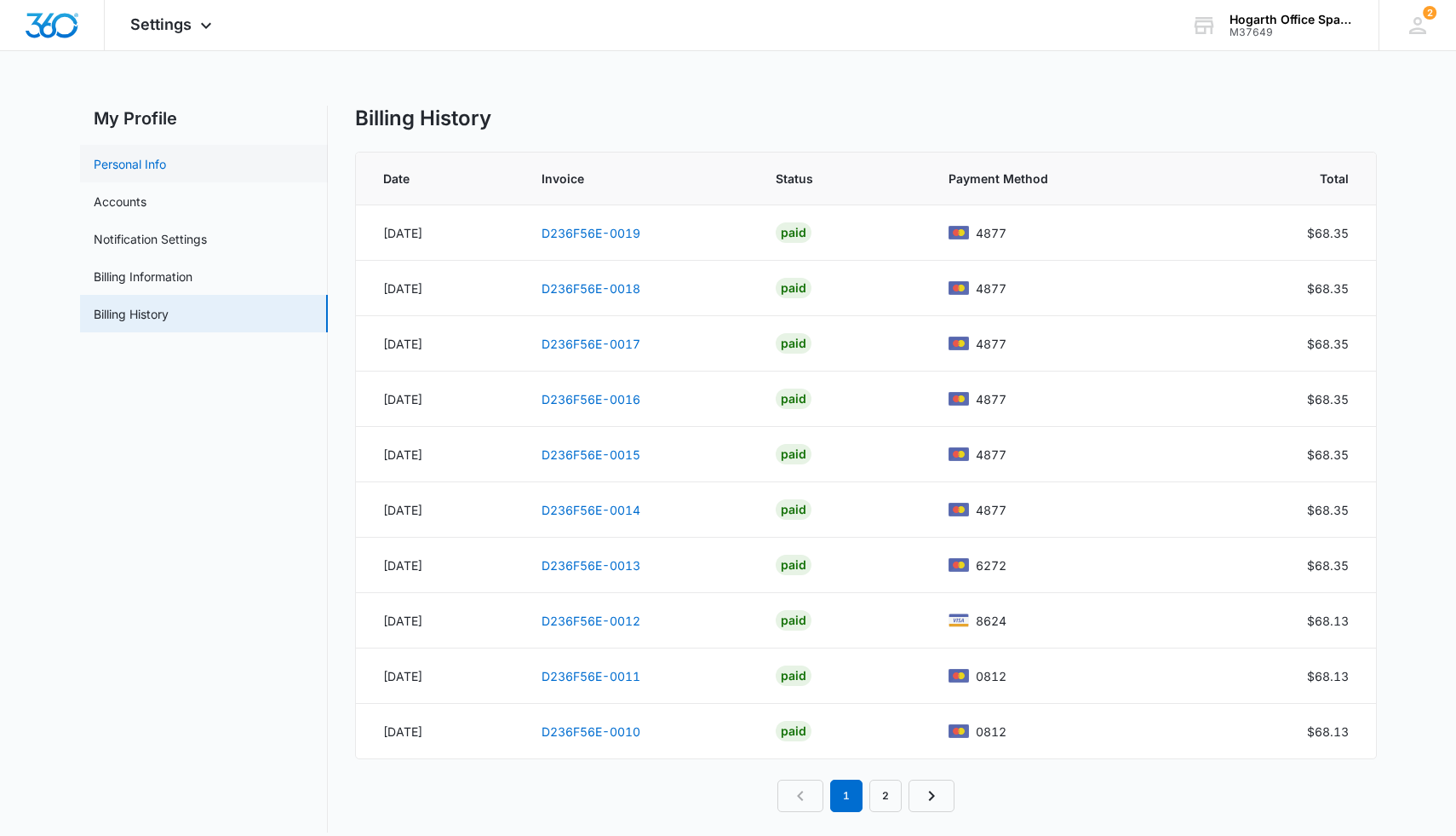
click at [130, 159] on link "Personal Info" at bounding box center [129, 163] width 73 height 18
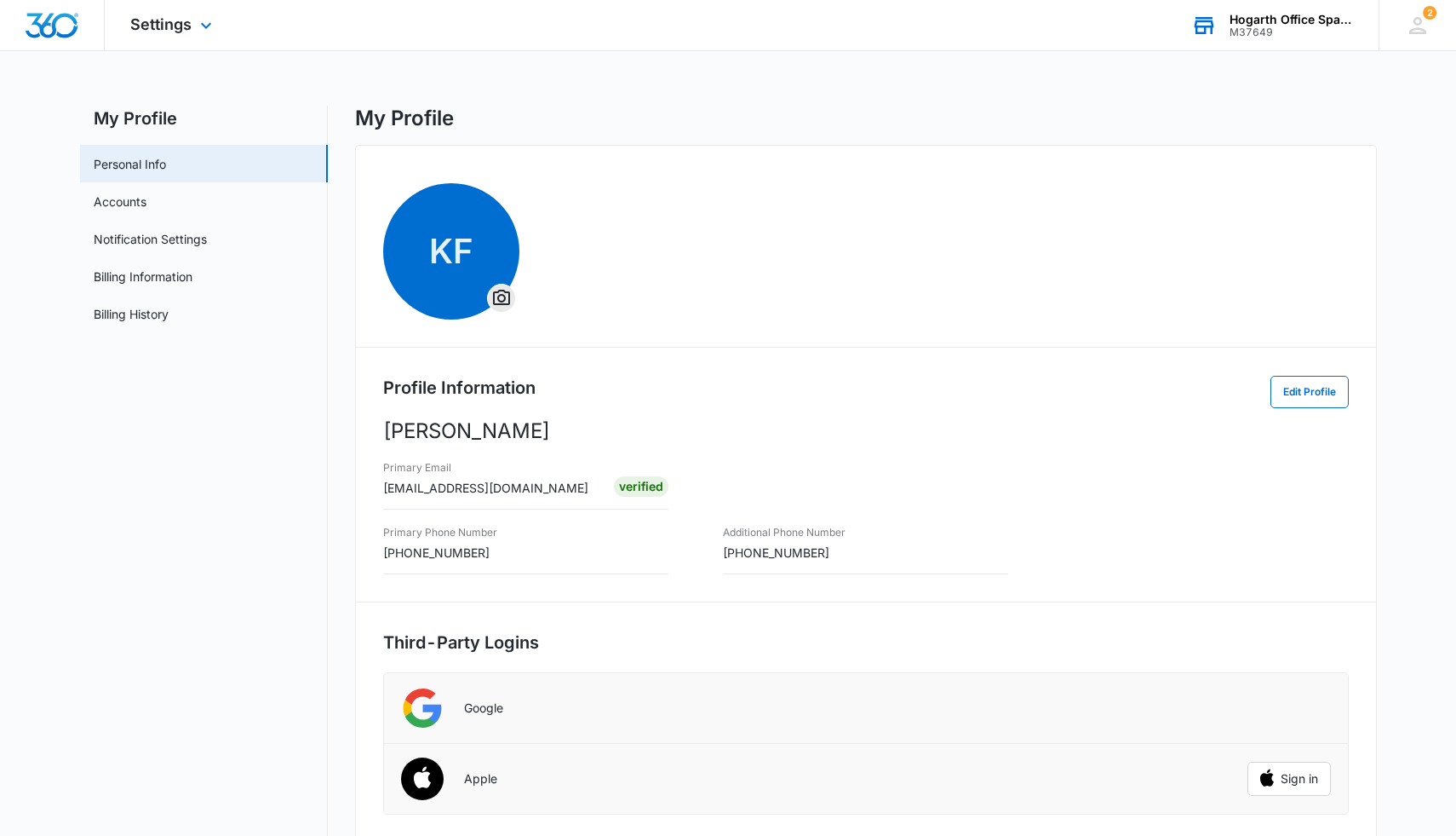
click at [918, 29] on div "M37649" at bounding box center [1292, 32] width 124 height 12
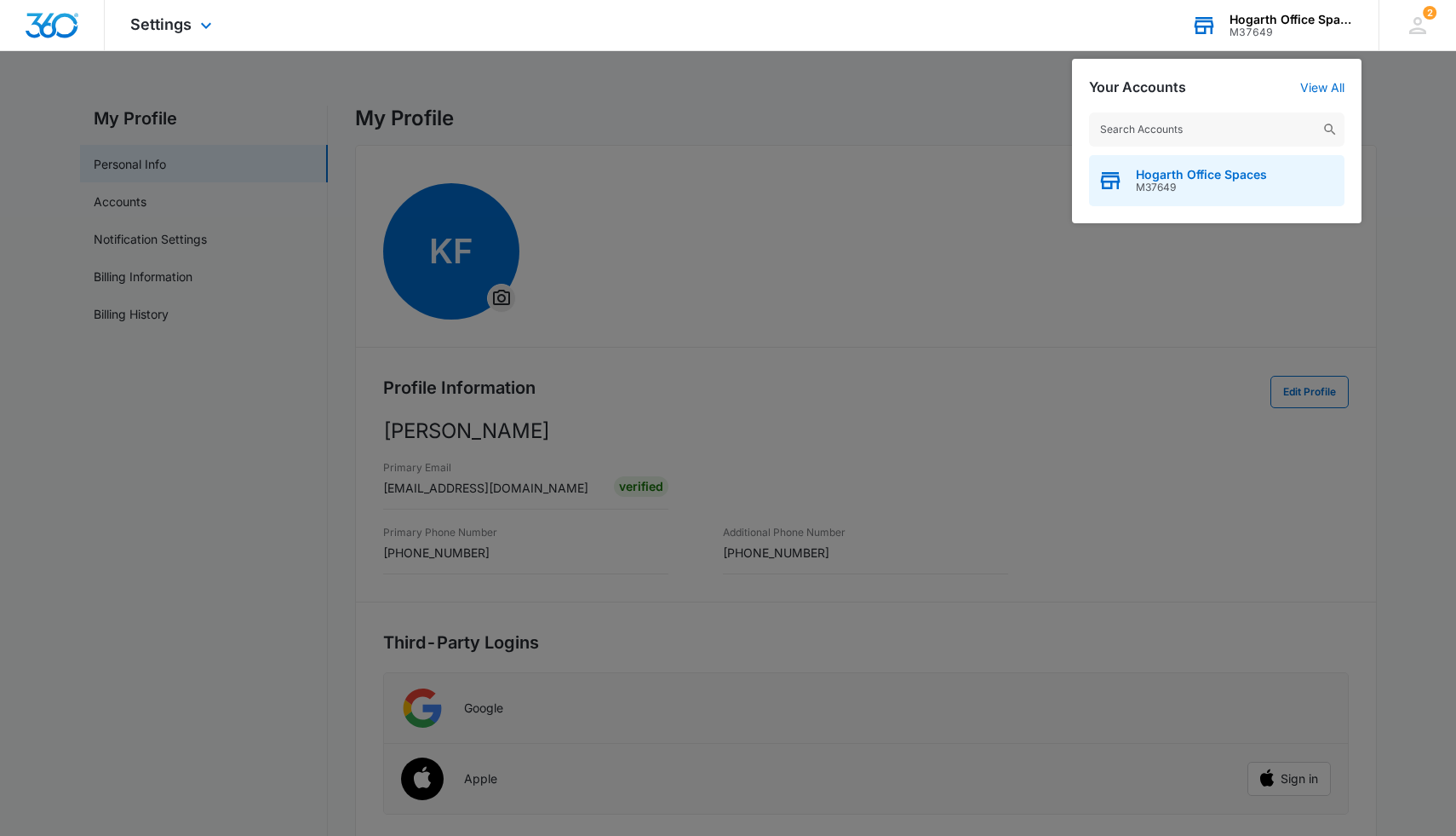
drag, startPoint x: 1193, startPoint y: 188, endPoint x: 1129, endPoint y: 190, distance: 64.0
click at [918, 190] on div "Hogarth Office Spaces M37649" at bounding box center [1216, 180] width 256 height 51
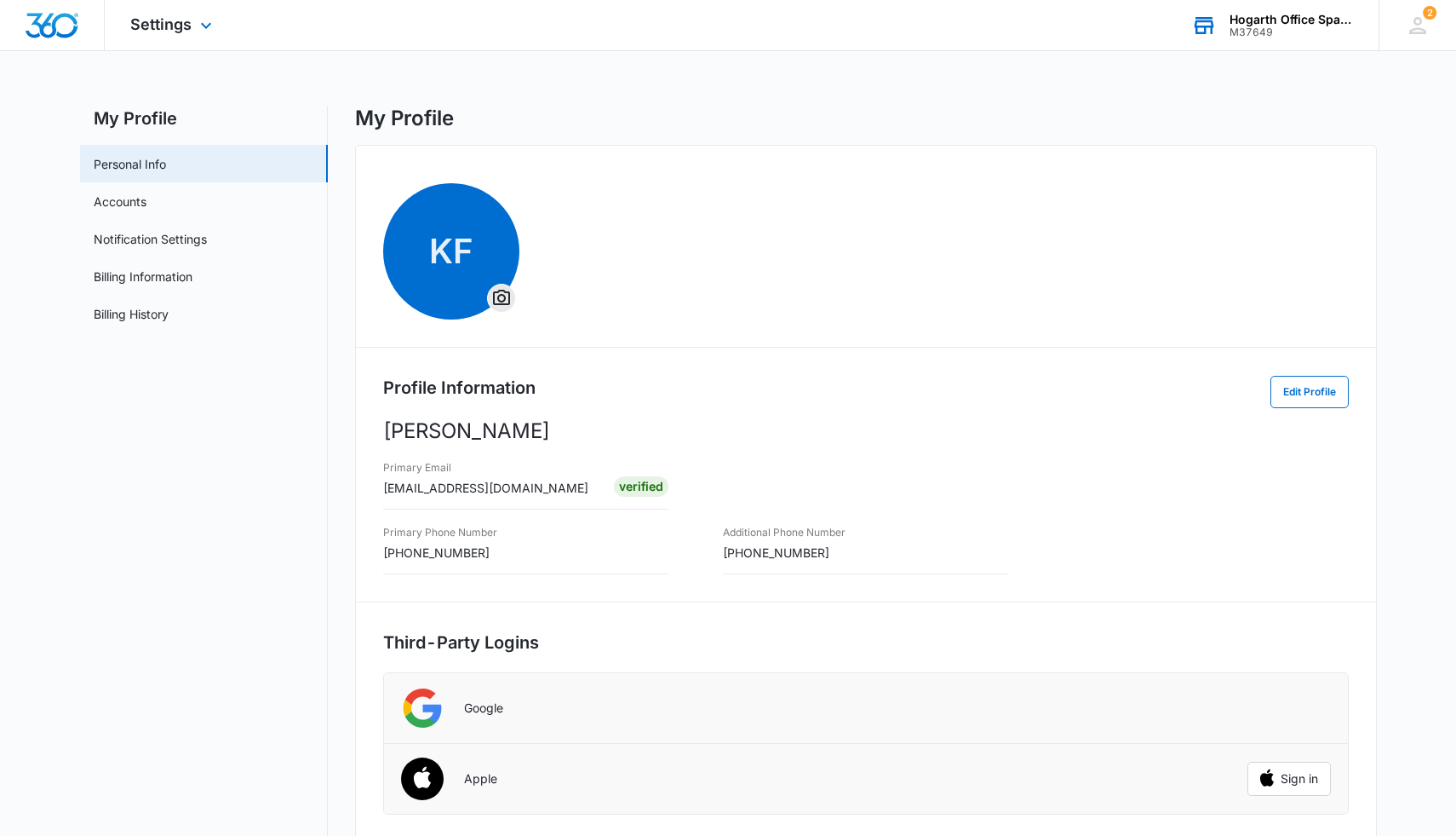
click at [918, 19] on div "Hogarth Office Spaces" at bounding box center [1292, 20] width 124 height 13
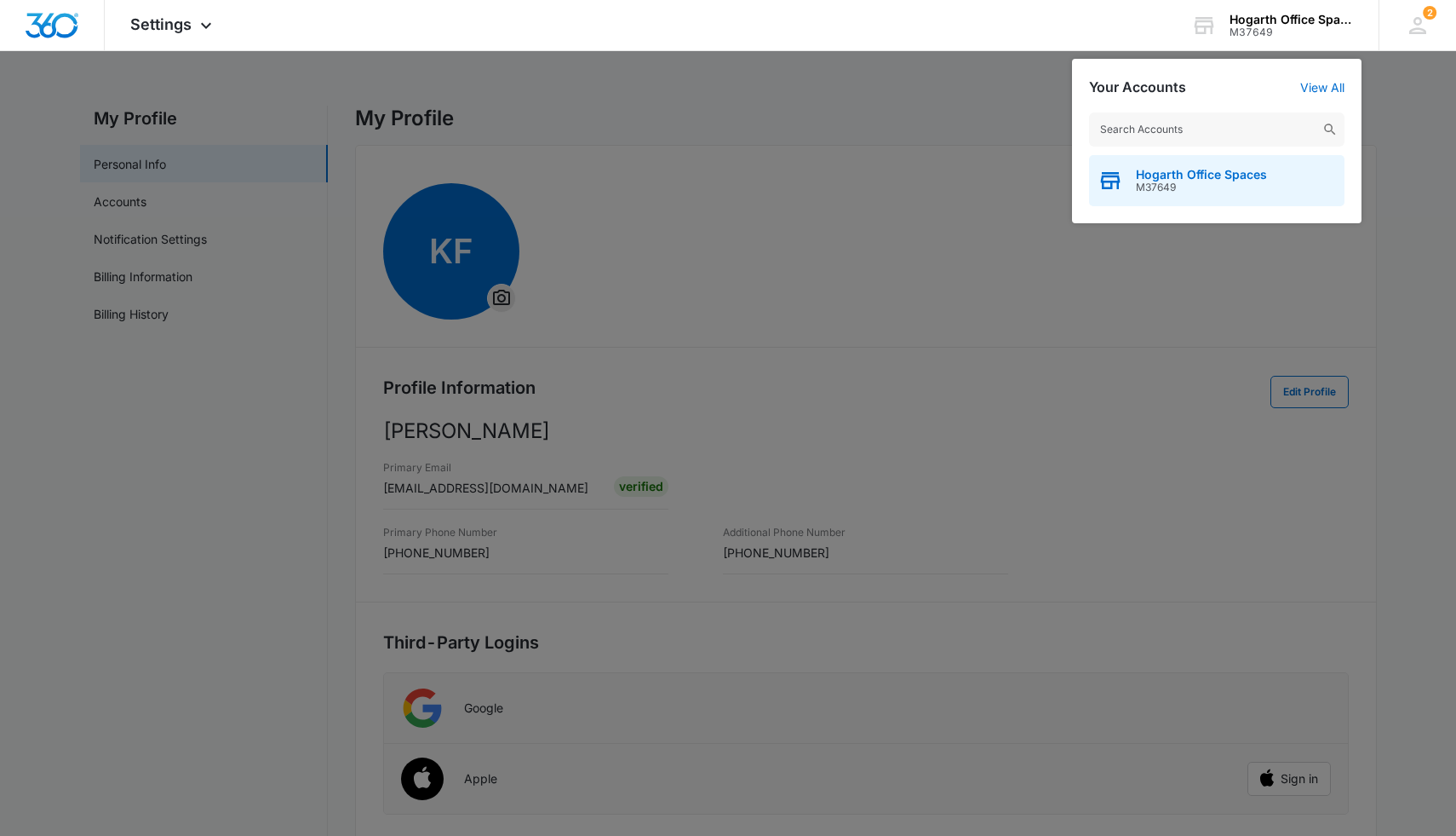
click at [918, 180] on span "Hogarth Office Spaces" at bounding box center [1200, 175] width 131 height 13
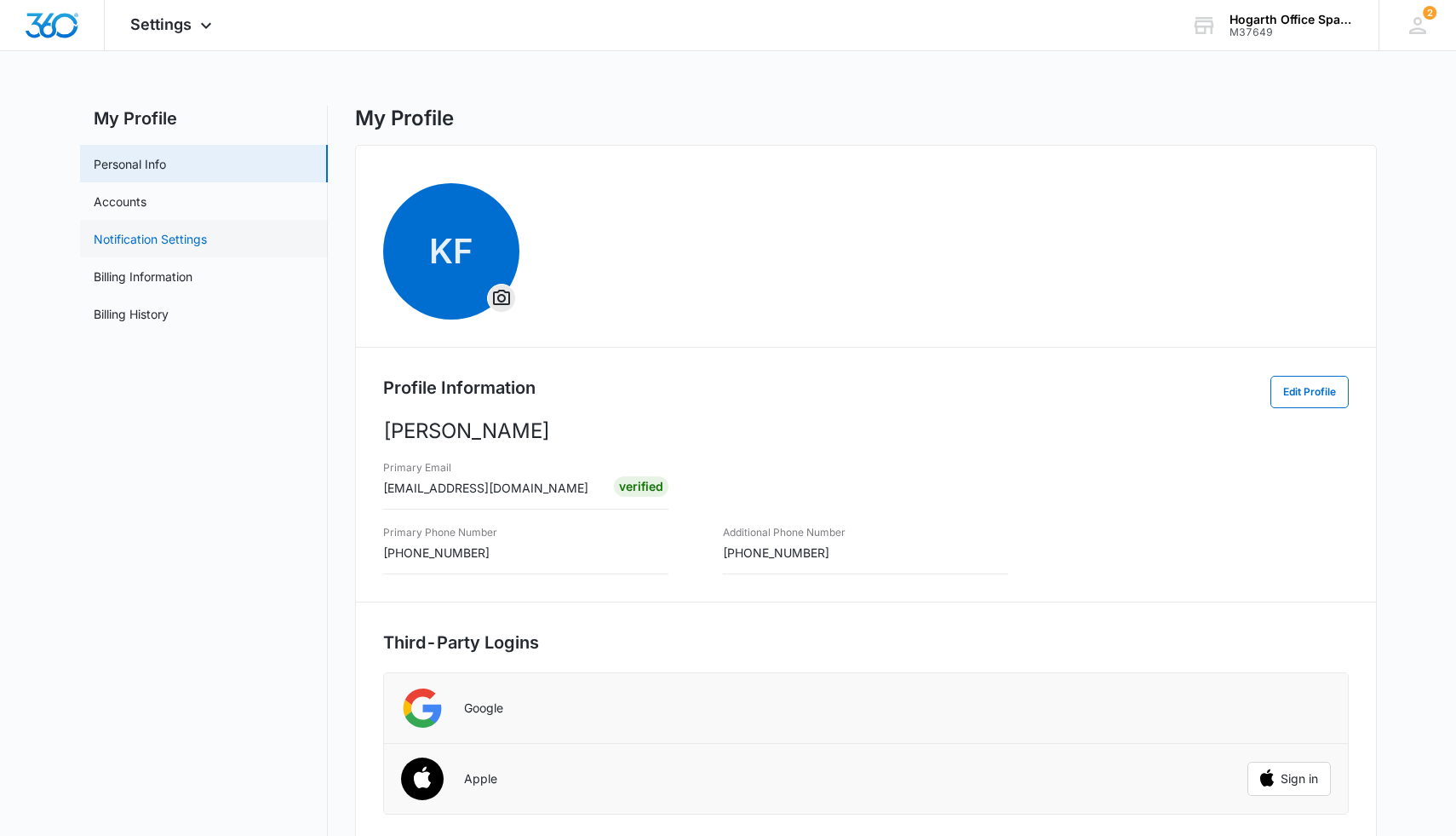
click at [165, 230] on link "Notification Settings" at bounding box center [150, 239] width 113 height 18
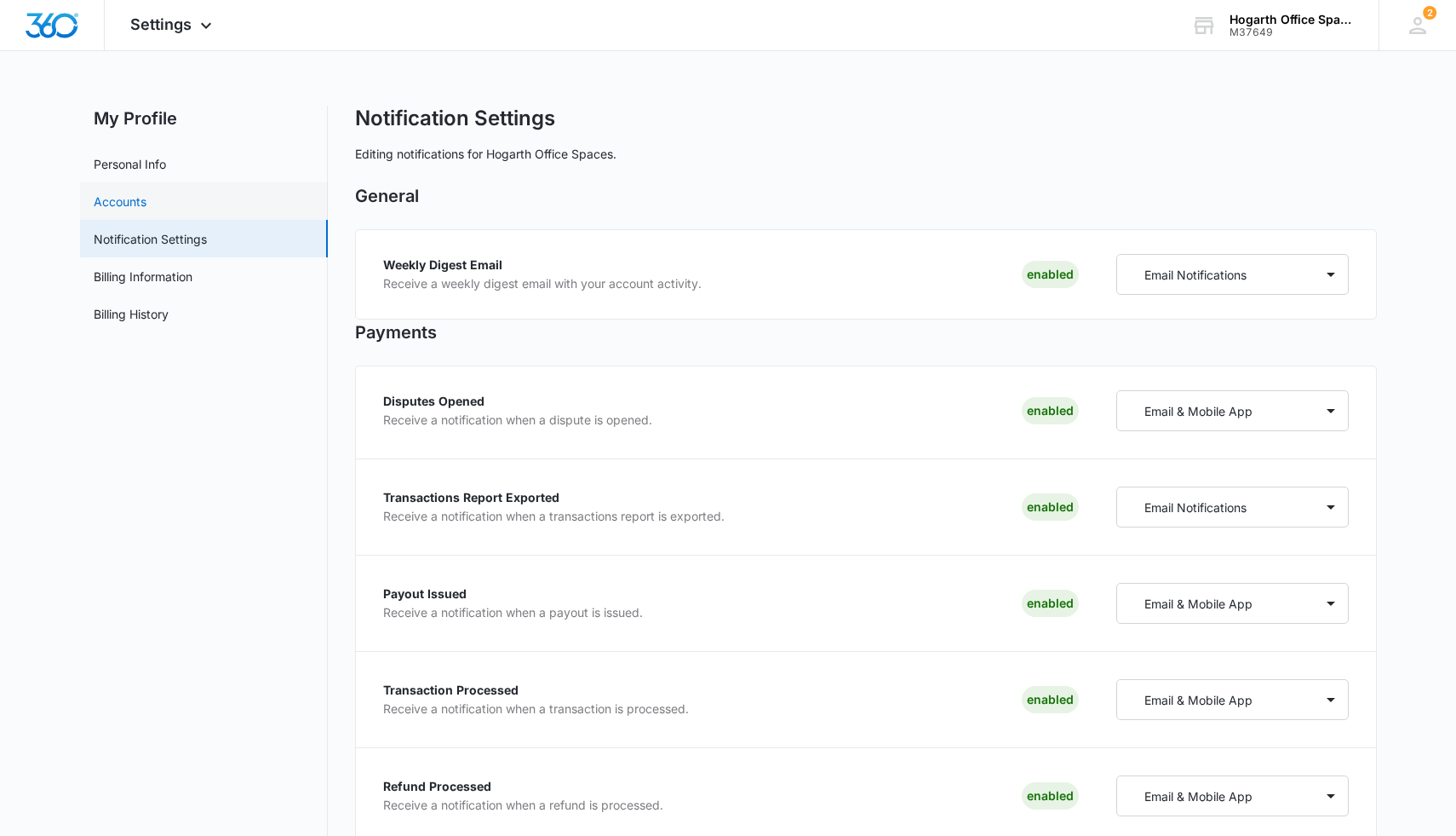
click at [144, 206] on link "Accounts" at bounding box center [120, 201] width 53 height 18
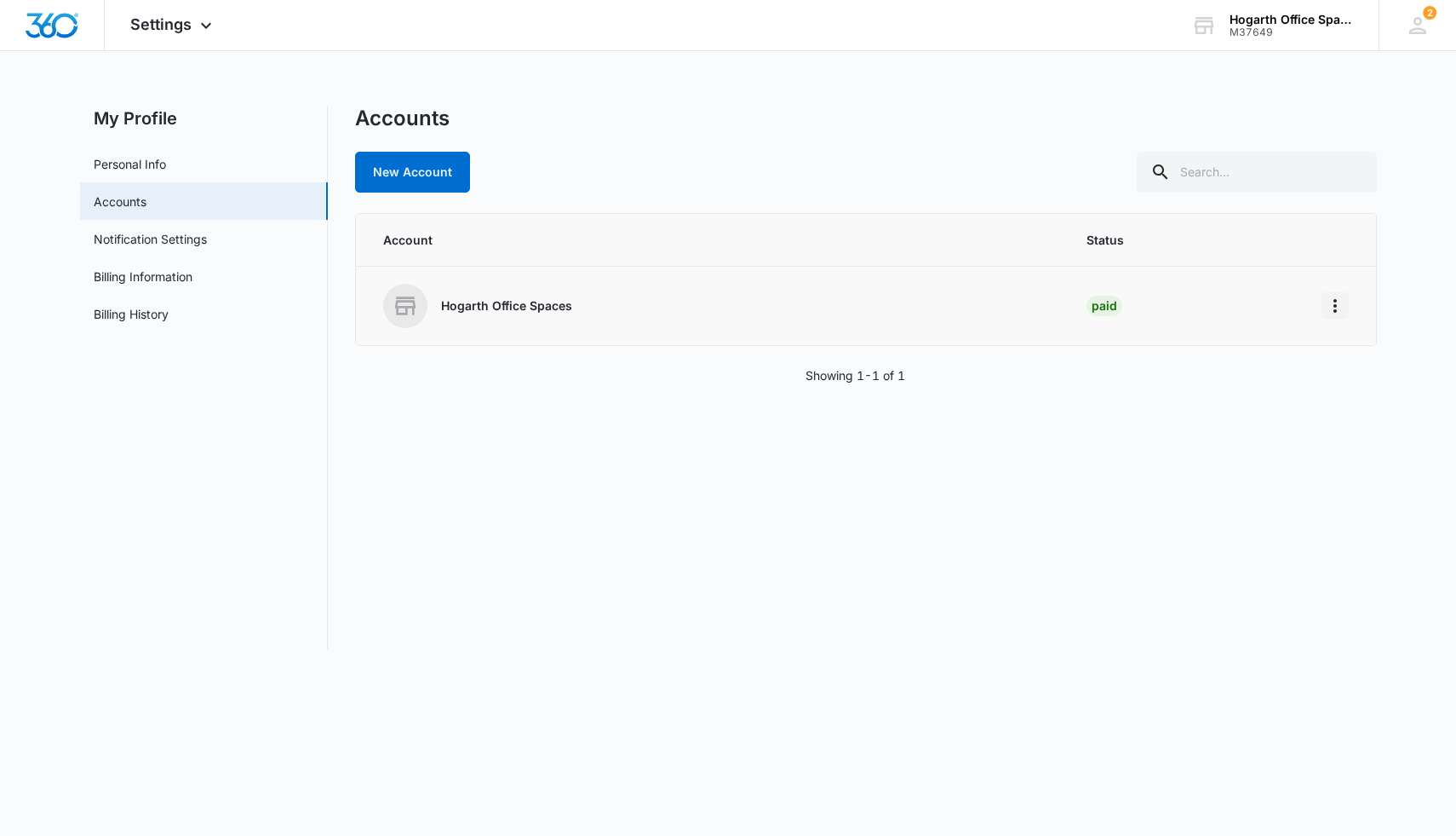
click at [918, 308] on icon "Home" at bounding box center [1335, 306] width 21 height 21
click at [918, 357] on div "Go to Dashboard" at bounding box center [1260, 353] width 94 height 12
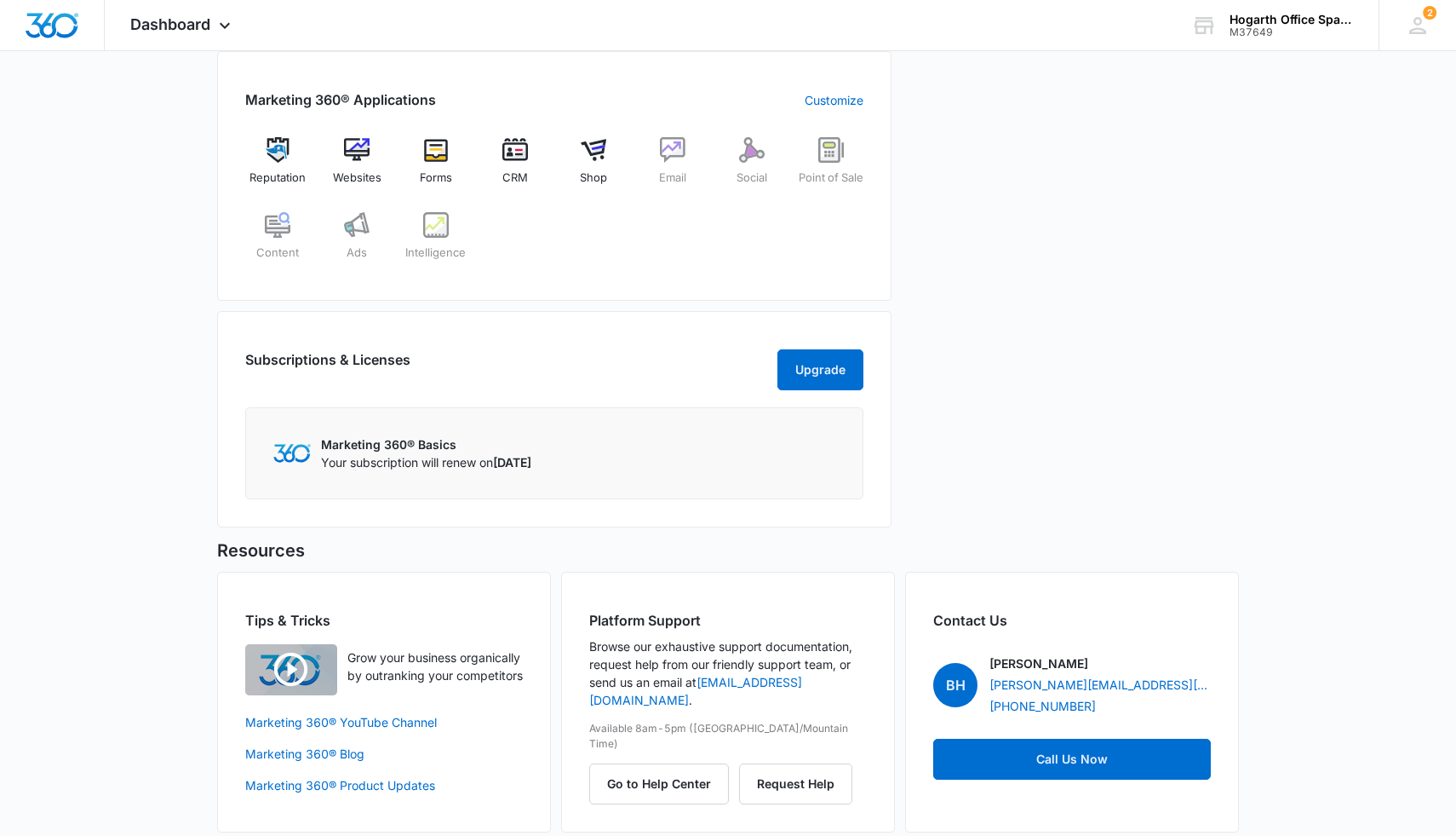
scroll to position [695, 0]
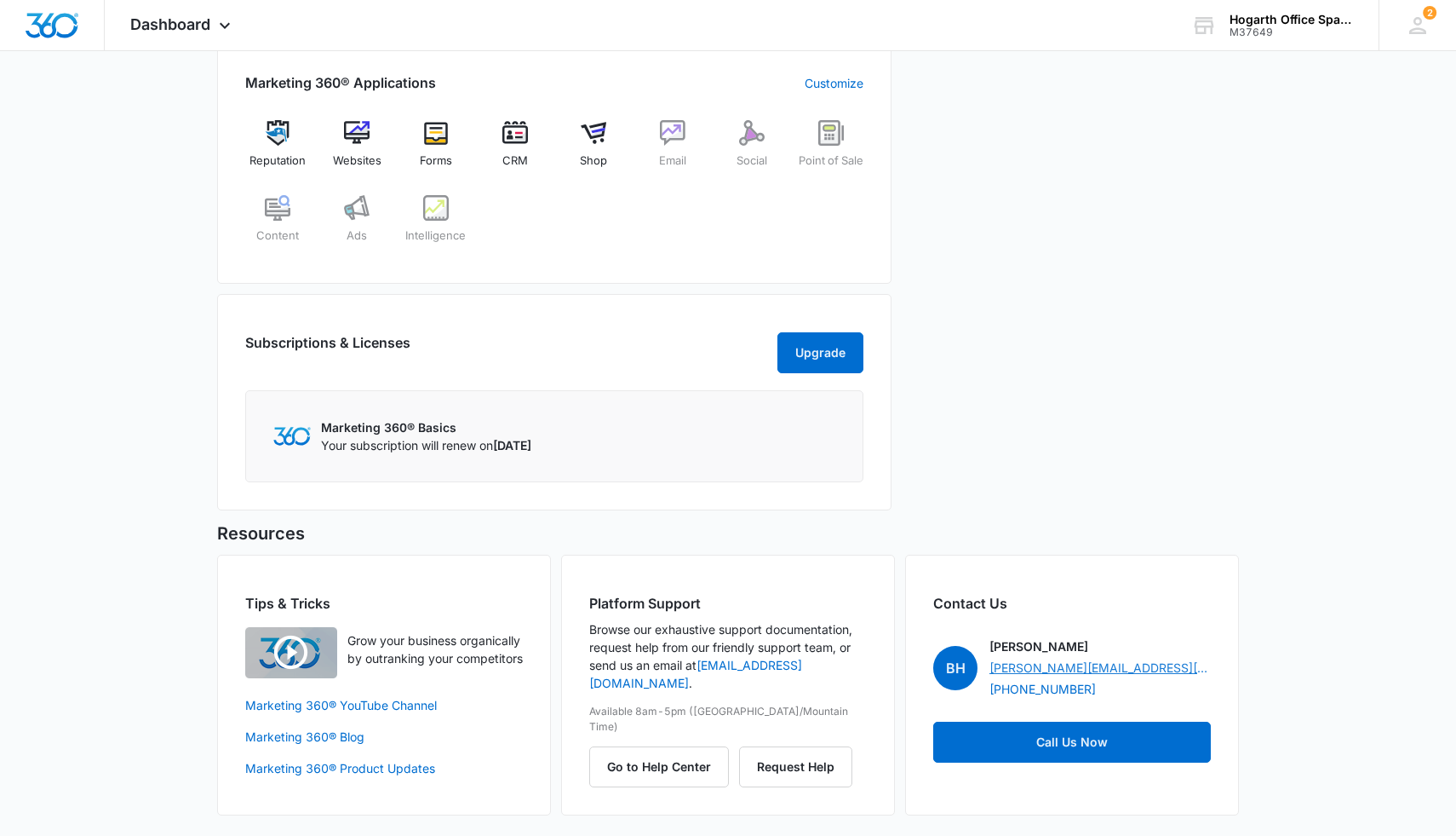
click at [1110, 660] on link "[PERSON_NAME][EMAIL_ADDRESS][PERSON_NAME][DOMAIN_NAME]" at bounding box center [1100, 667] width 222 height 18
